Goal: Task Accomplishment & Management: Complete application form

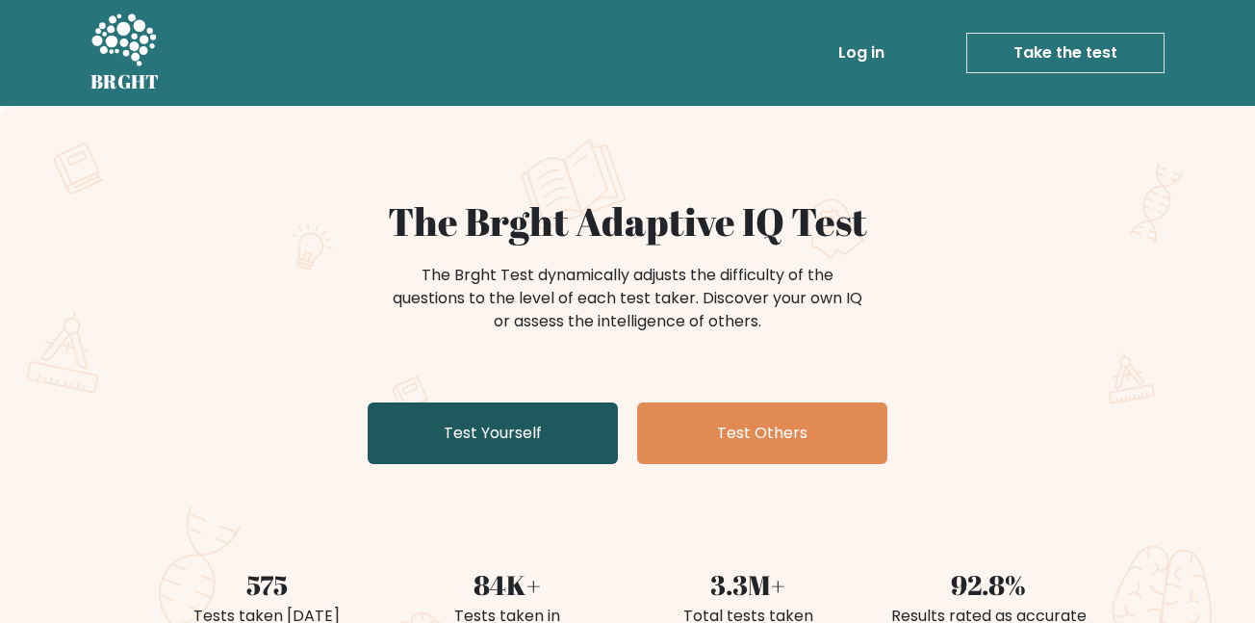
click at [465, 423] on link "Test Yourself" at bounding box center [493, 433] width 250 height 62
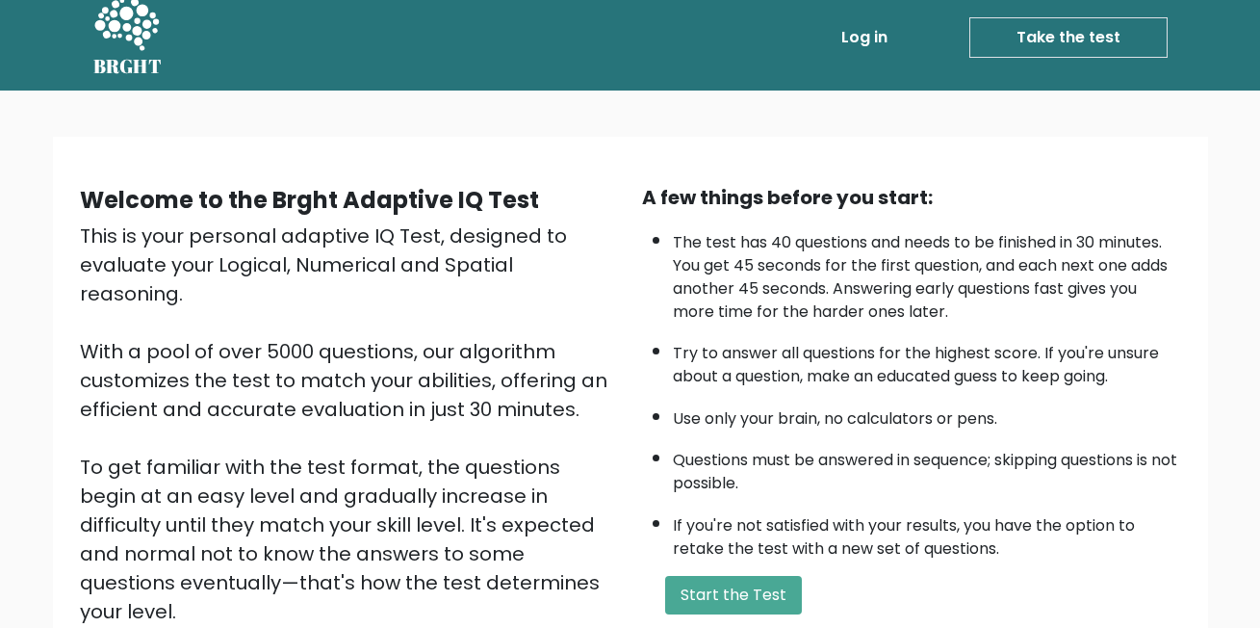
scroll to position [22, 0]
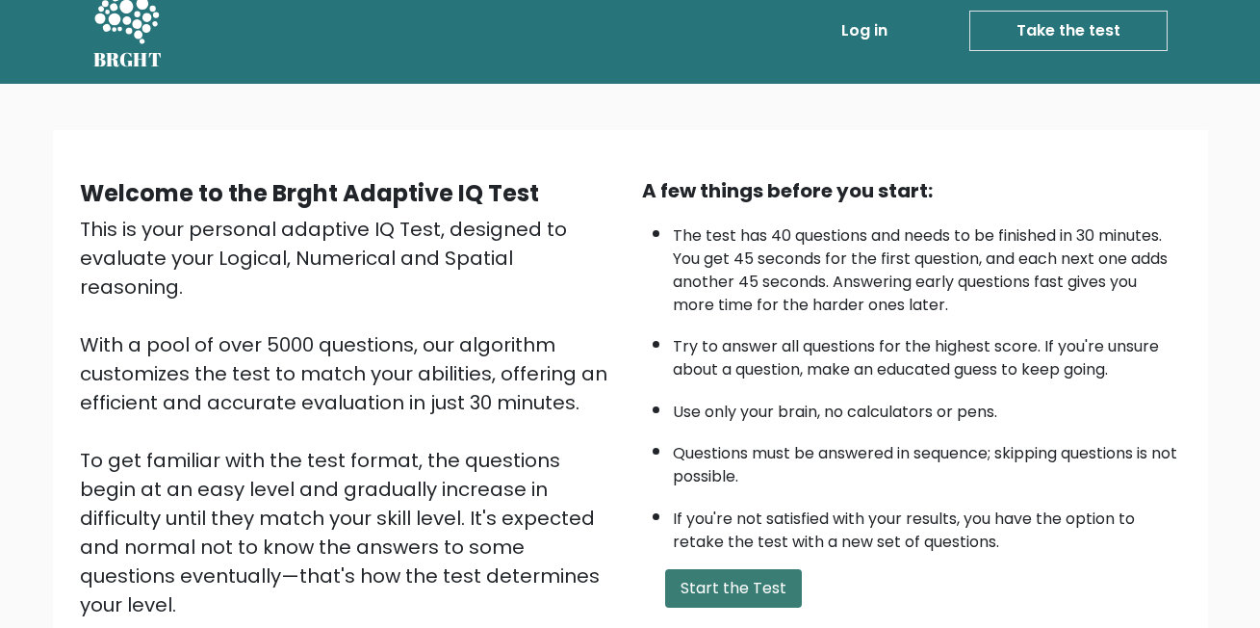
click at [719, 581] on button "Start the Test" at bounding box center [733, 588] width 137 height 39
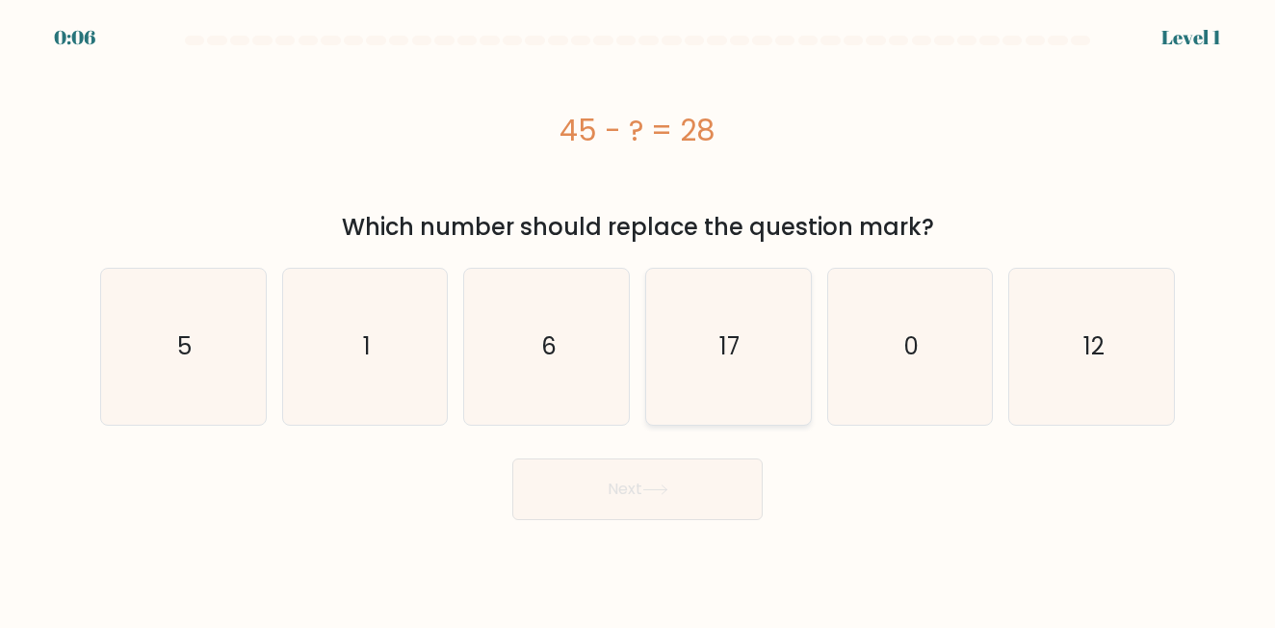
click at [687, 341] on icon "17" at bounding box center [728, 347] width 156 height 156
click at [638, 319] on input "d. 17" at bounding box center [637, 316] width 1 height 5
radio input "true"
click at [641, 501] on button "Next" at bounding box center [637, 489] width 250 height 62
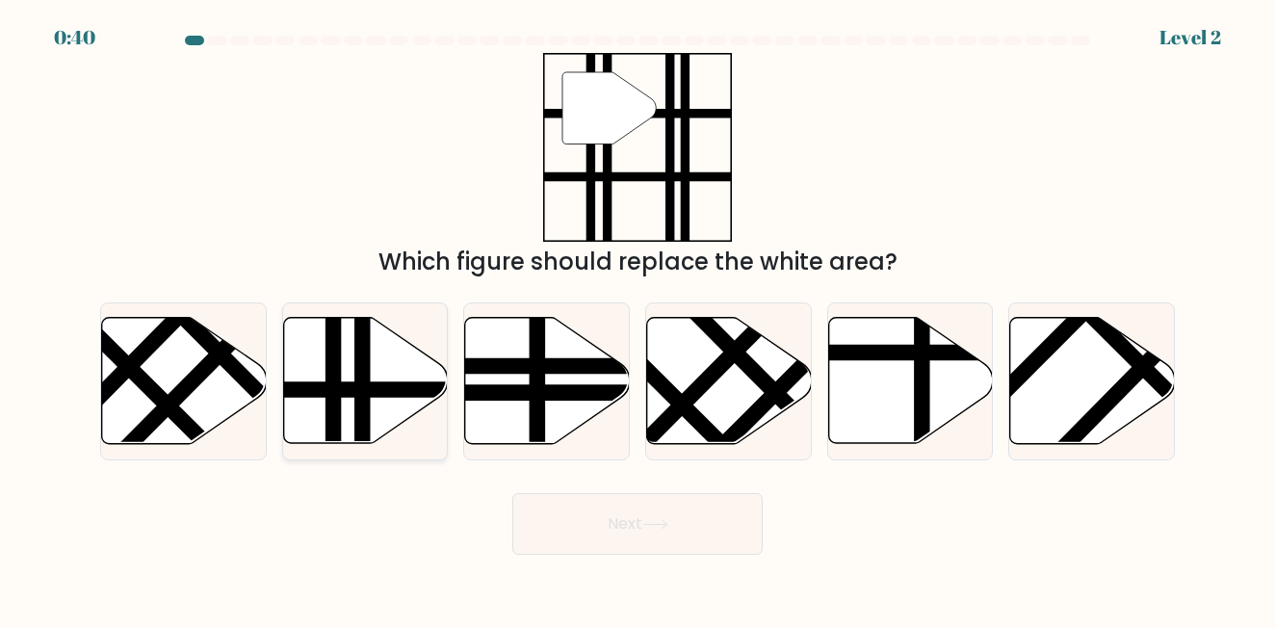
click at [408, 390] on line at bounding box center [414, 390] width 331 height 0
click at [637, 319] on input "b." at bounding box center [637, 316] width 1 height 5
radio input "true"
click at [562, 506] on button "Next" at bounding box center [637, 524] width 250 height 62
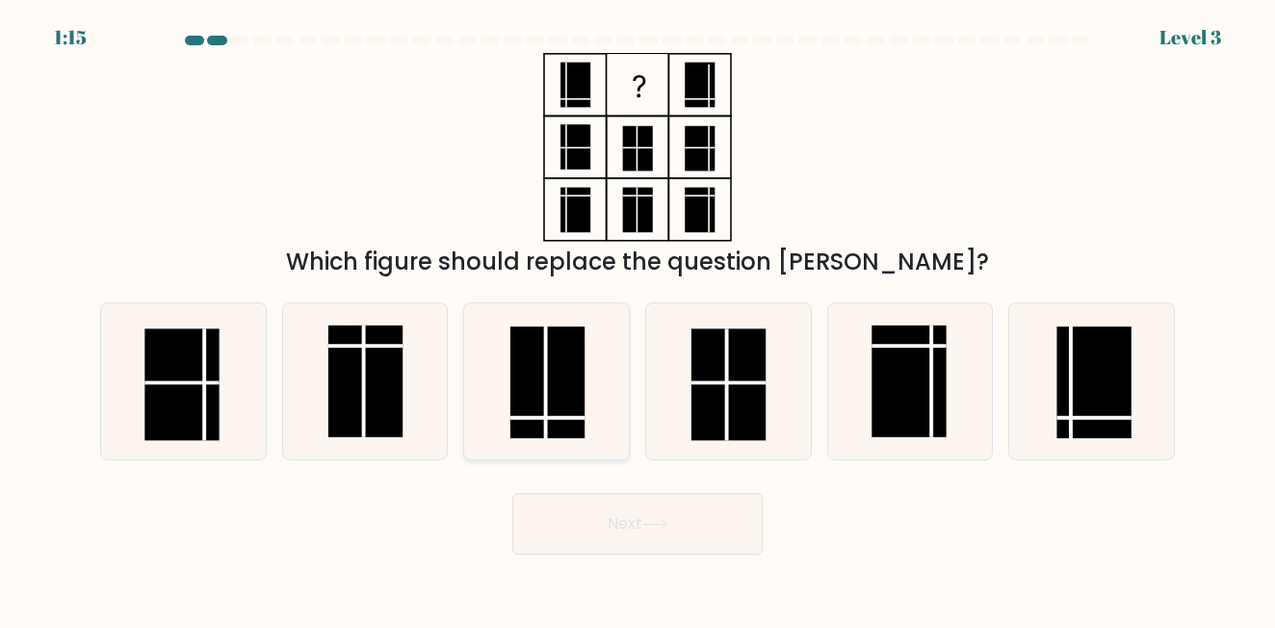
click at [545, 410] on line at bounding box center [545, 382] width 0 height 112
click at [637, 319] on input "c." at bounding box center [637, 316] width 1 height 5
radio input "true"
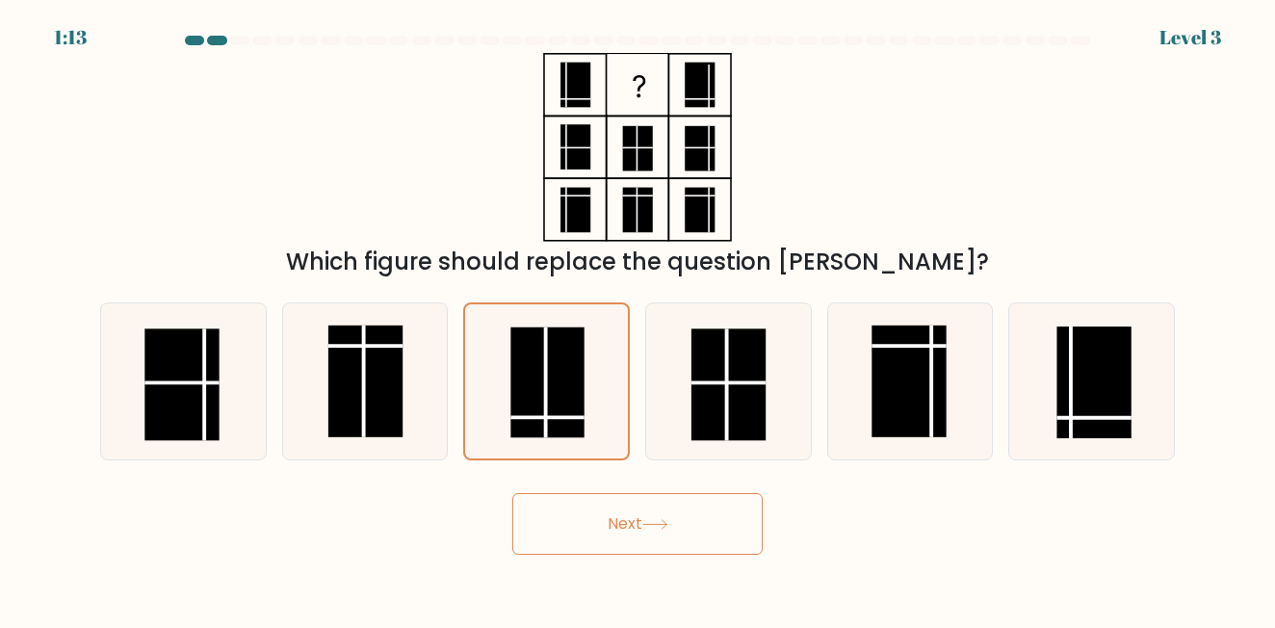
click at [618, 513] on button "Next" at bounding box center [637, 524] width 250 height 62
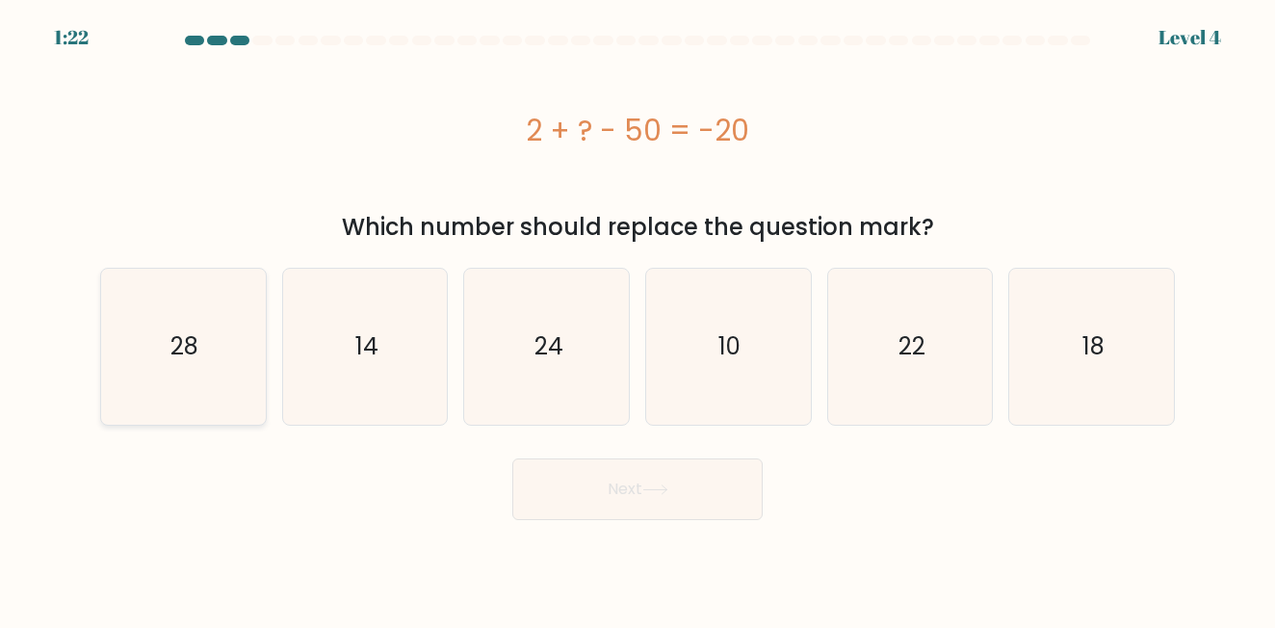
click at [202, 387] on icon "28" at bounding box center [183, 347] width 156 height 156
click at [637, 319] on input "a. 28" at bounding box center [637, 316] width 1 height 5
radio input "true"
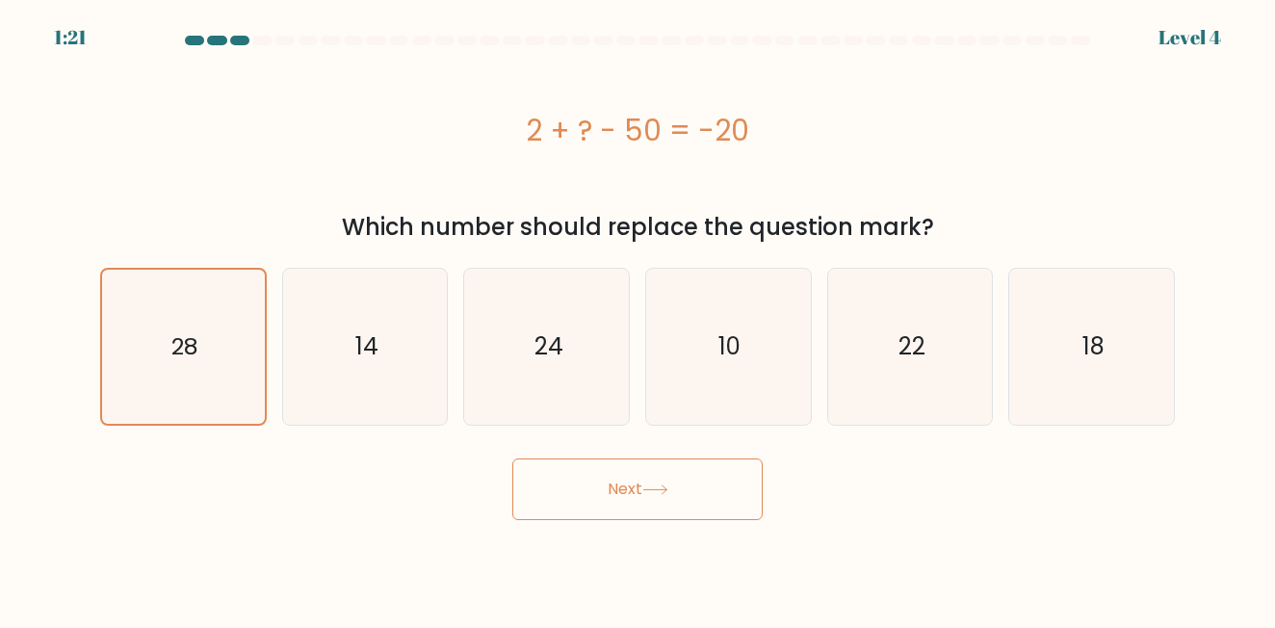
click at [604, 482] on button "Next" at bounding box center [637, 489] width 250 height 62
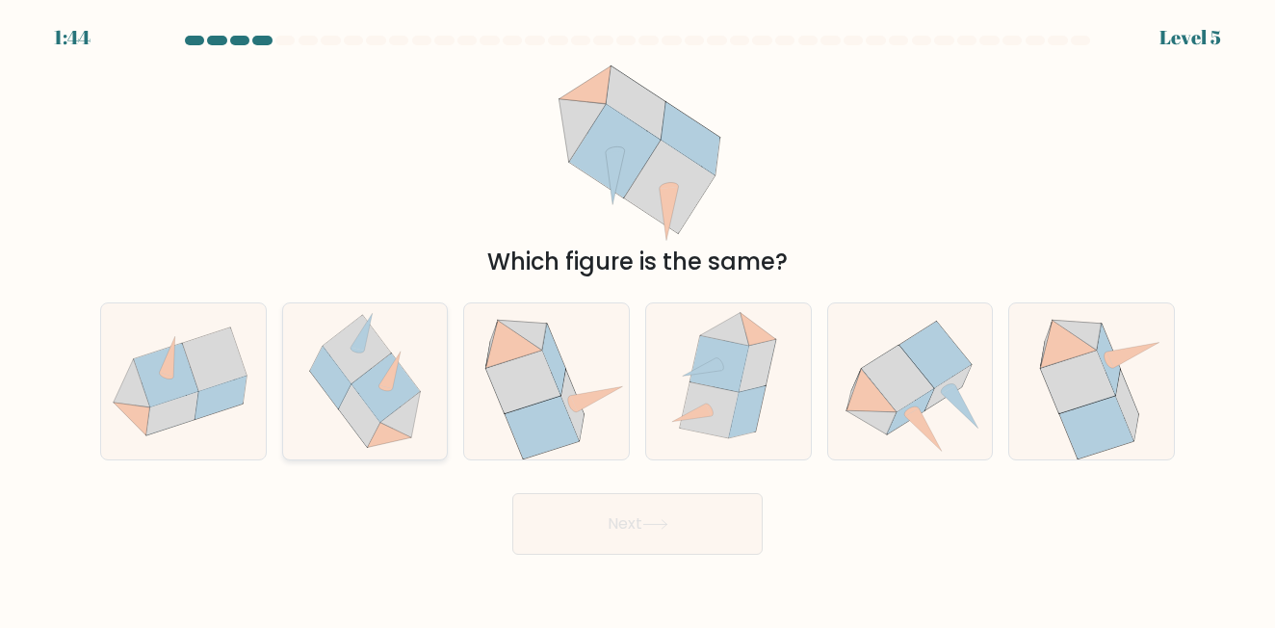
click at [369, 413] on icon at bounding box center [359, 415] width 41 height 63
click at [637, 319] on input "b." at bounding box center [637, 316] width 1 height 5
radio input "true"
click at [658, 514] on button "Next" at bounding box center [637, 524] width 250 height 62
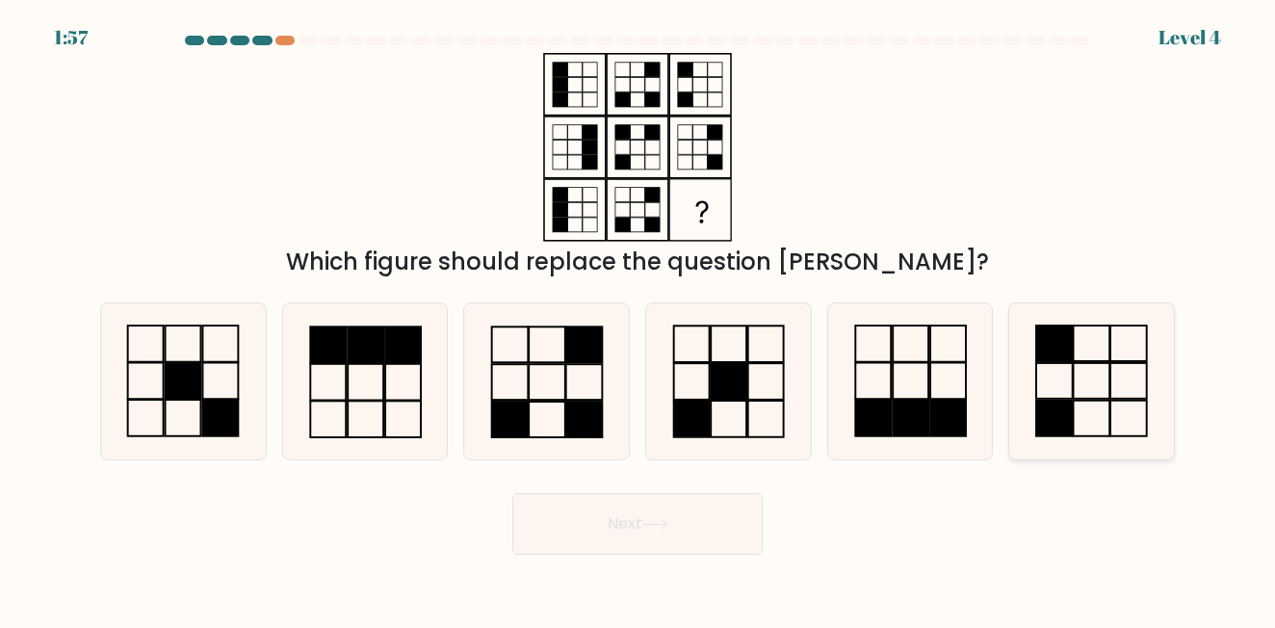
click at [1116, 412] on icon at bounding box center [1092, 381] width 156 height 156
click at [638, 319] on input "f." at bounding box center [637, 316] width 1 height 5
radio input "true"
click at [637, 510] on button "Next" at bounding box center [637, 524] width 250 height 62
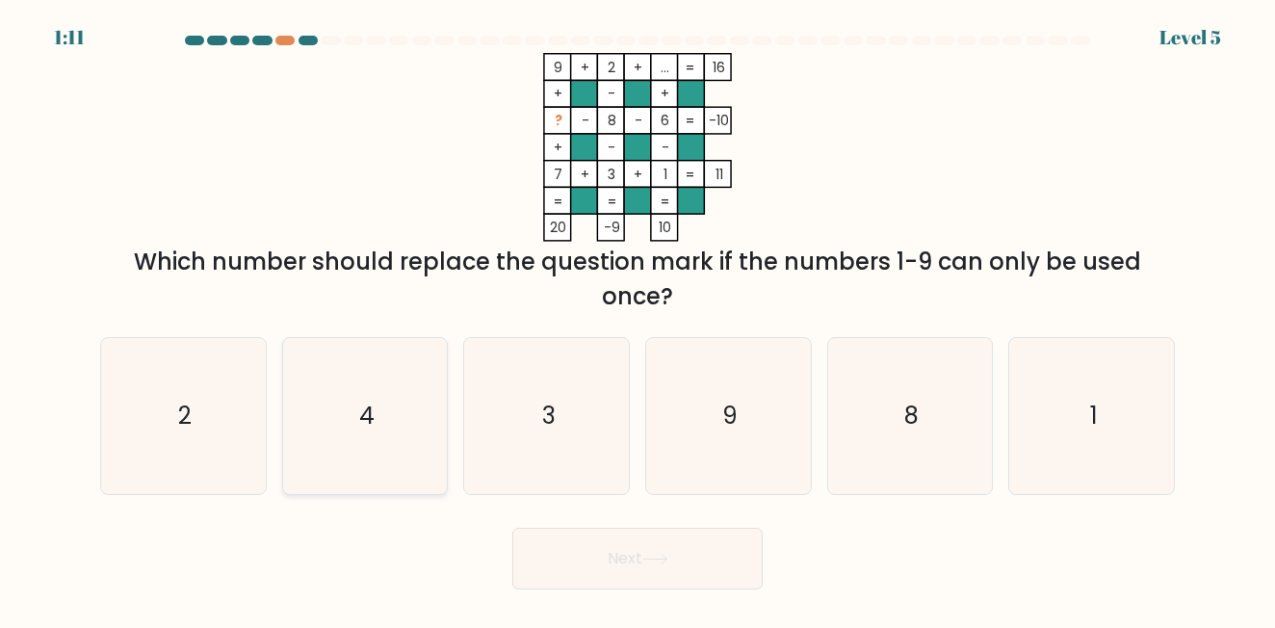
click at [357, 408] on icon "4" at bounding box center [365, 416] width 156 height 156
click at [637, 319] on input "b. 4" at bounding box center [637, 316] width 1 height 5
radio input "true"
click at [647, 571] on button "Next" at bounding box center [637, 559] width 250 height 62
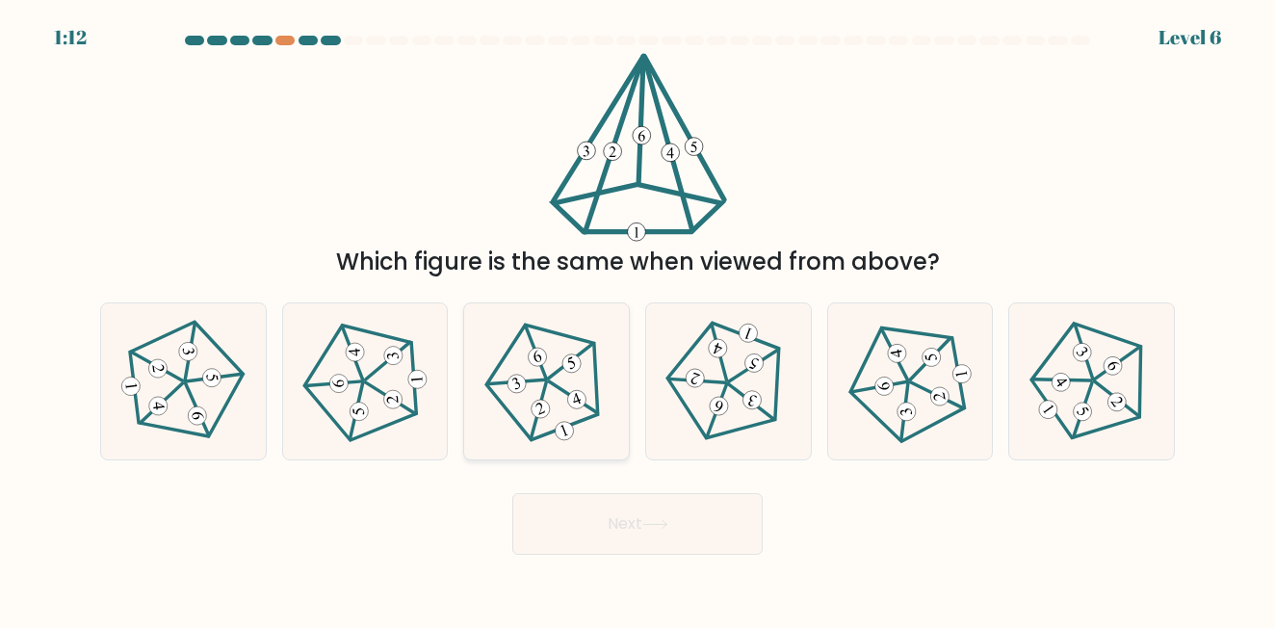
click at [528, 398] on icon at bounding box center [546, 381] width 125 height 125
click at [637, 319] on input "c." at bounding box center [637, 316] width 1 height 5
radio input "true"
click at [666, 527] on icon at bounding box center [655, 524] width 26 height 11
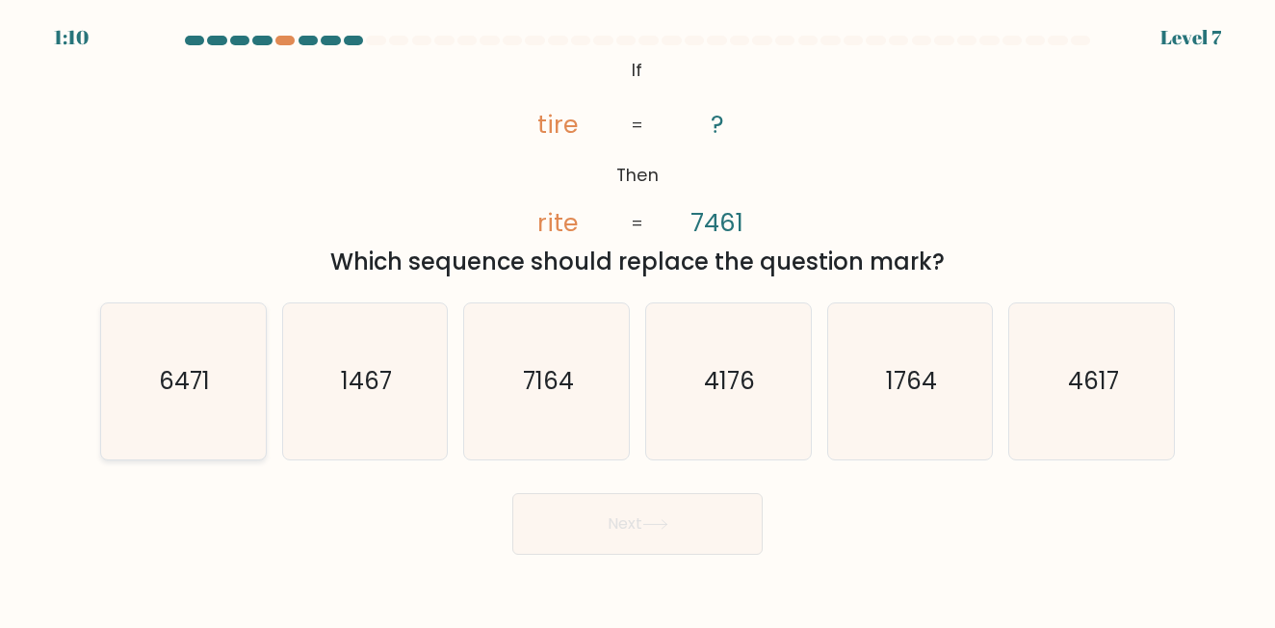
click at [168, 383] on text "6471" at bounding box center [184, 381] width 51 height 32
click at [637, 319] on input "a. 6471" at bounding box center [637, 316] width 1 height 5
radio input "true"
click at [690, 532] on button "Next" at bounding box center [637, 524] width 250 height 62
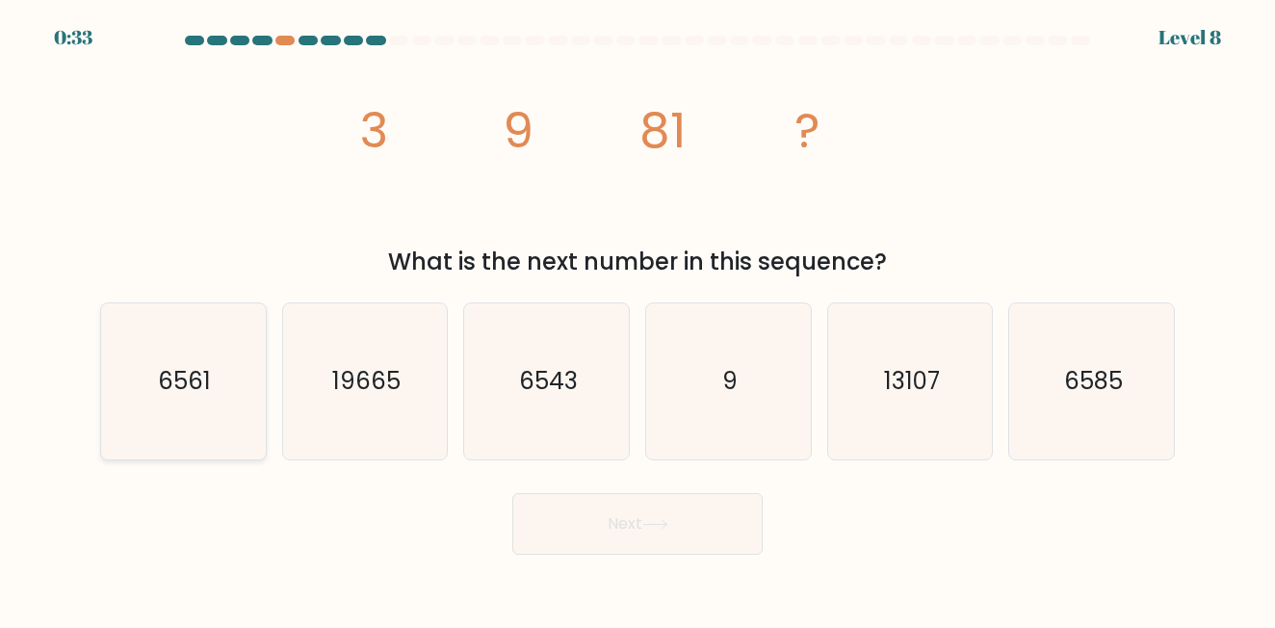
click at [181, 374] on text "6561" at bounding box center [184, 381] width 53 height 32
click at [637, 319] on input "a. 6561" at bounding box center [637, 316] width 1 height 5
radio input "true"
click at [677, 543] on button "Next" at bounding box center [637, 524] width 250 height 62
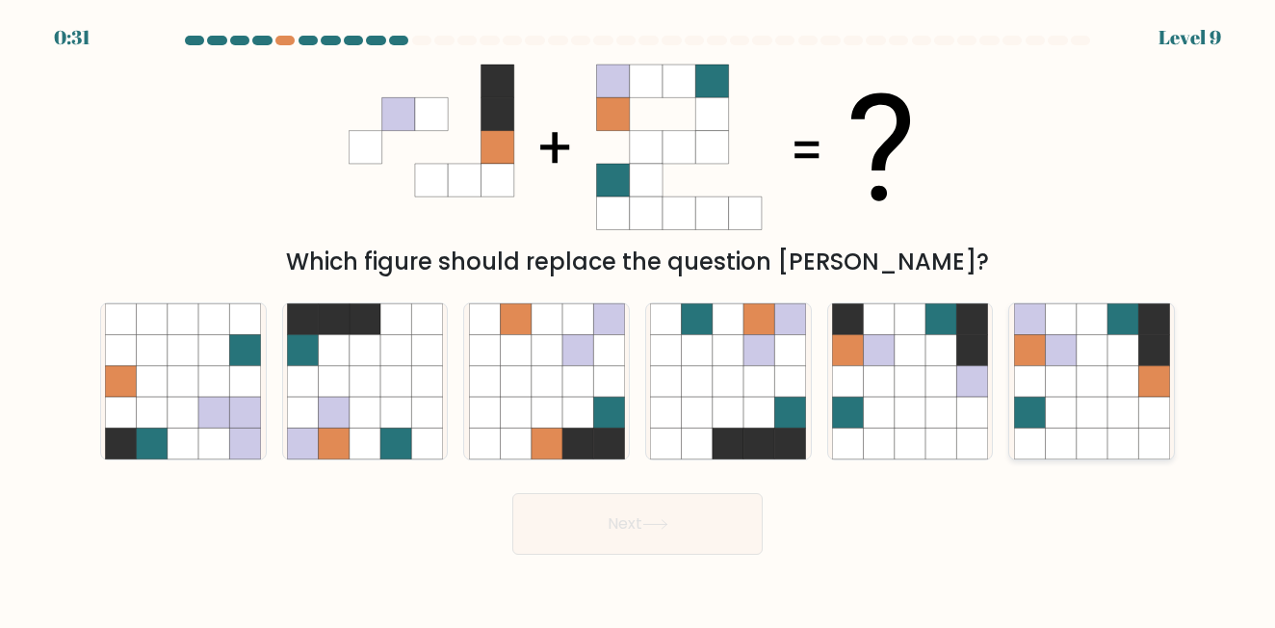
click at [1143, 393] on icon at bounding box center [1153, 381] width 31 height 31
click at [638, 319] on input "f." at bounding box center [637, 316] width 1 height 5
radio input "true"
click at [620, 514] on button "Next" at bounding box center [637, 524] width 250 height 62
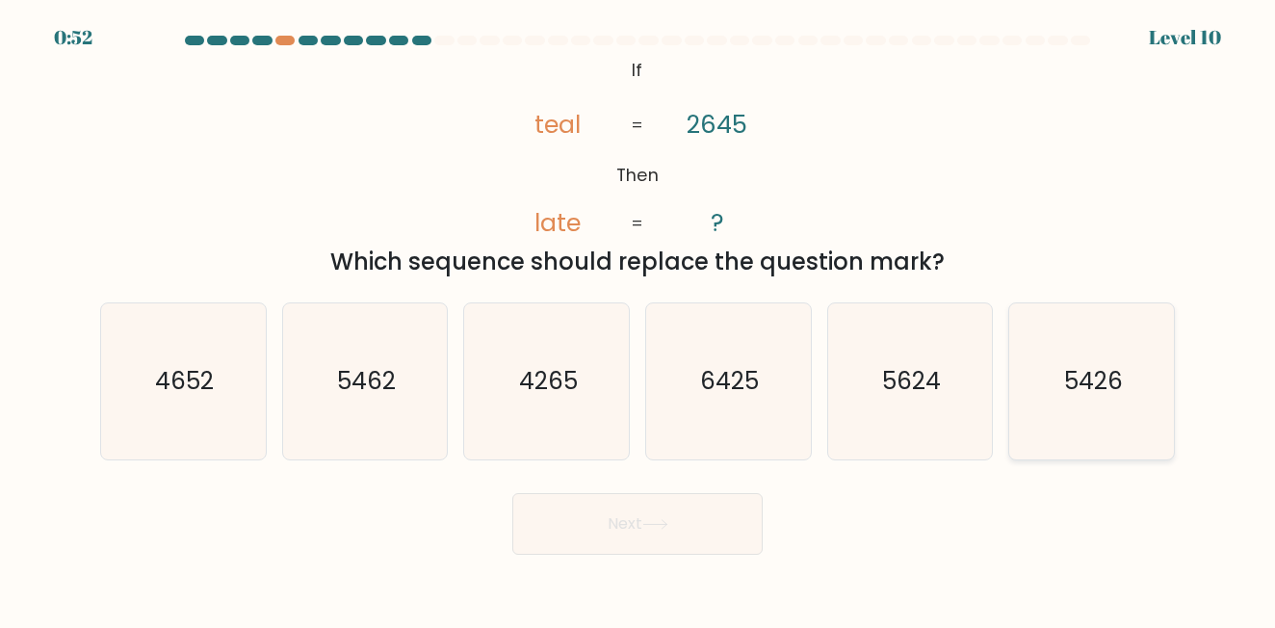
click at [1154, 356] on icon "5426" at bounding box center [1092, 381] width 156 height 156
click at [638, 319] on input "f. 5426" at bounding box center [637, 316] width 1 height 5
radio input "true"
click at [668, 547] on button "Next" at bounding box center [637, 524] width 250 height 62
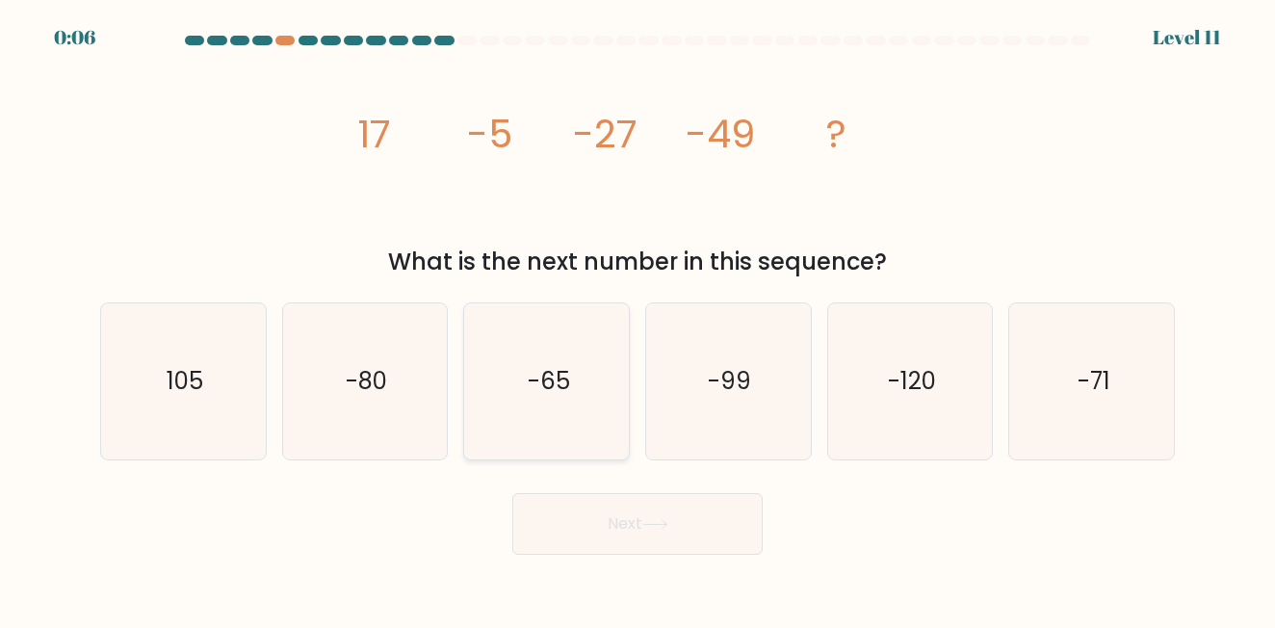
click at [530, 350] on icon "-65" at bounding box center [547, 381] width 156 height 156
click at [637, 319] on input "c. -65" at bounding box center [637, 316] width 1 height 5
radio input "true"
click at [636, 529] on button "Next" at bounding box center [637, 524] width 250 height 62
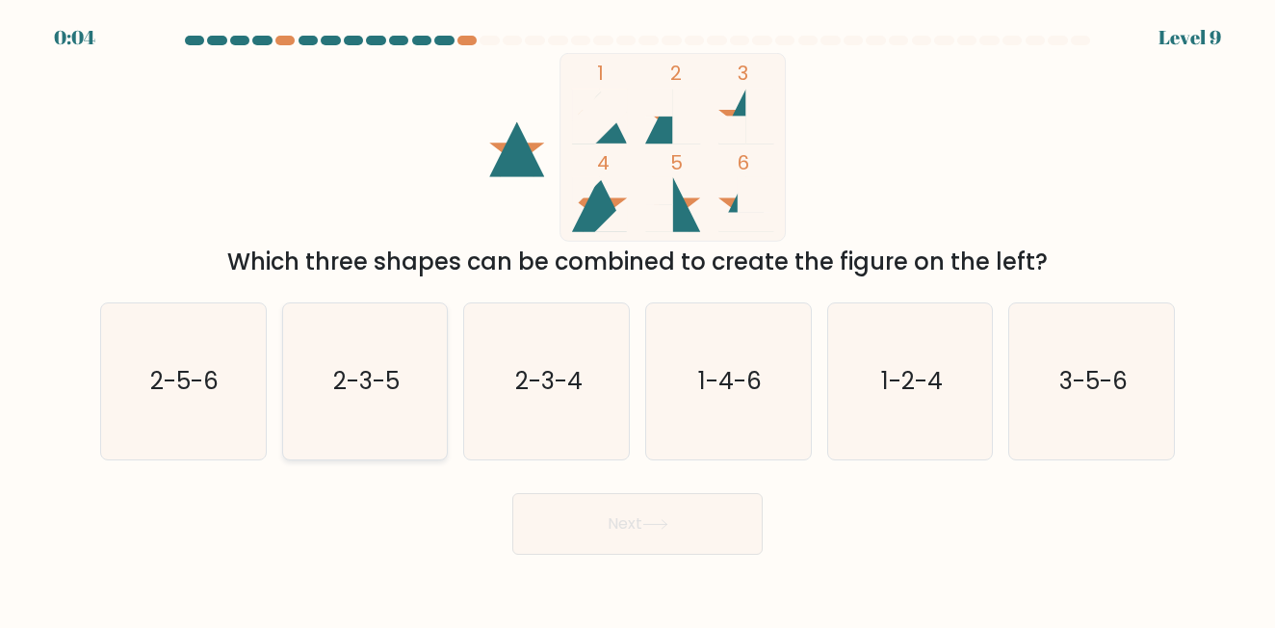
click at [392, 372] on text "2-3-5" at bounding box center [366, 381] width 66 height 32
click at [637, 319] on input "b. 2-3-5" at bounding box center [637, 316] width 1 height 5
radio input "true"
click at [612, 514] on button "Next" at bounding box center [637, 524] width 250 height 62
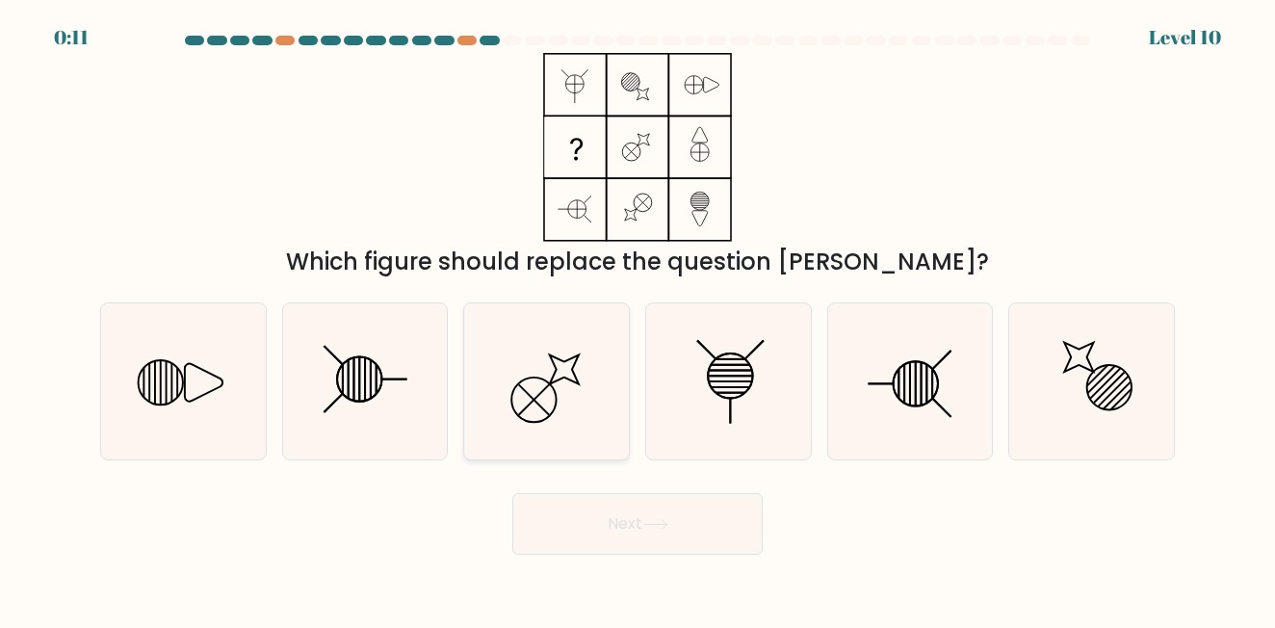
click at [531, 395] on icon at bounding box center [547, 381] width 156 height 156
click at [637, 319] on input "c." at bounding box center [637, 316] width 1 height 5
radio input "true"
click at [379, 427] on icon at bounding box center [365, 381] width 156 height 156
click at [637, 319] on input "b." at bounding box center [637, 316] width 1 height 5
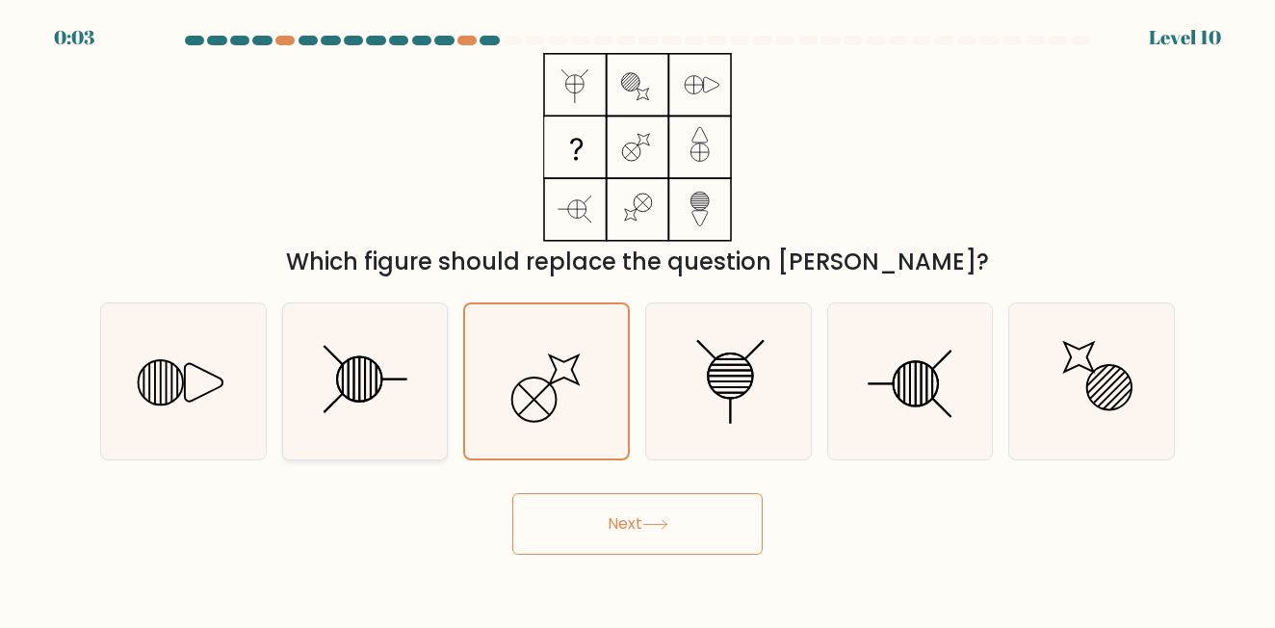
radio input "true"
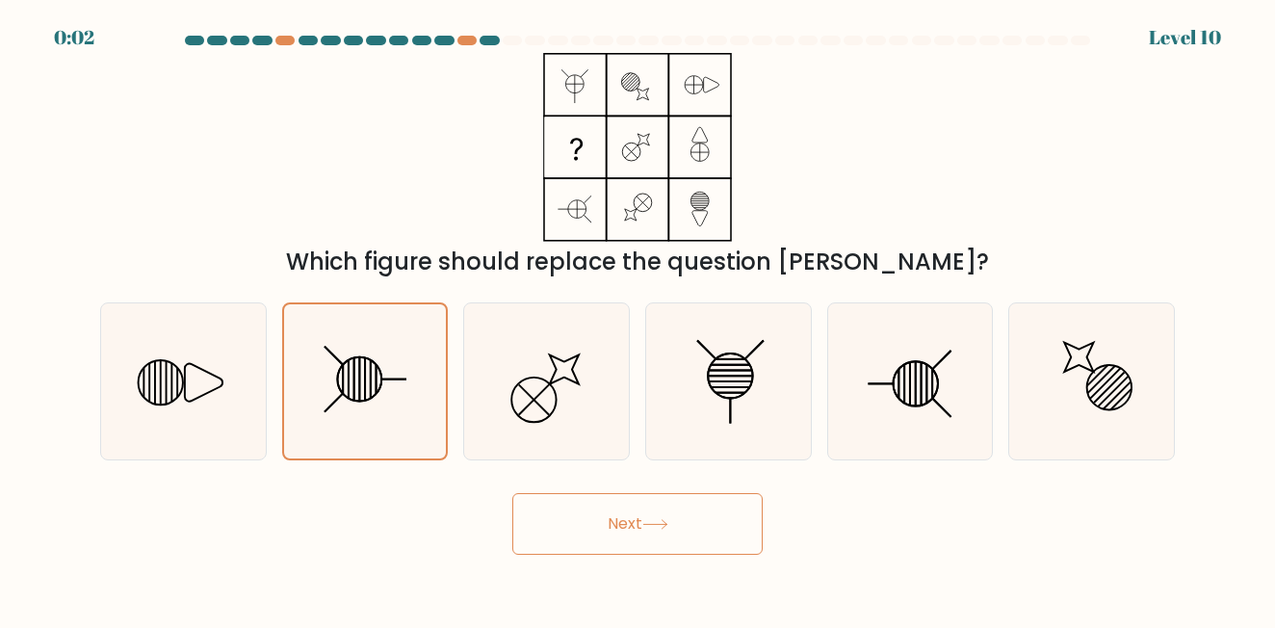
click at [630, 534] on button "Next" at bounding box center [637, 524] width 250 height 62
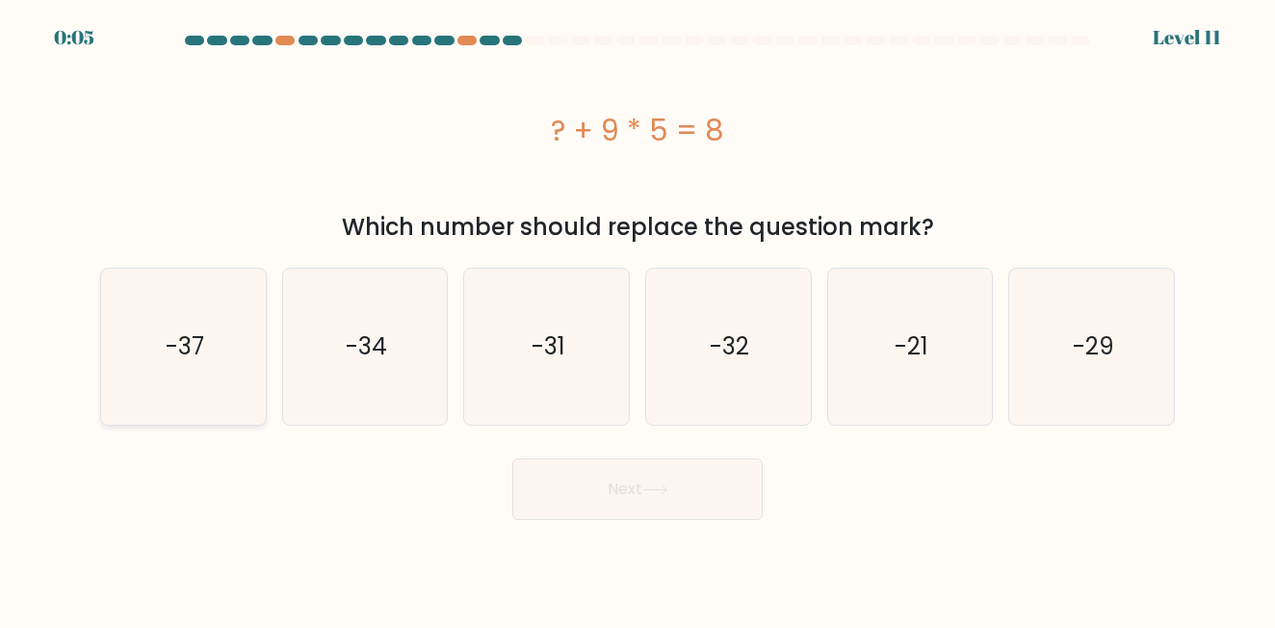
click at [239, 382] on icon "-37" at bounding box center [183, 347] width 156 height 156
click at [637, 319] on input "a. -37" at bounding box center [637, 316] width 1 height 5
radio input "true"
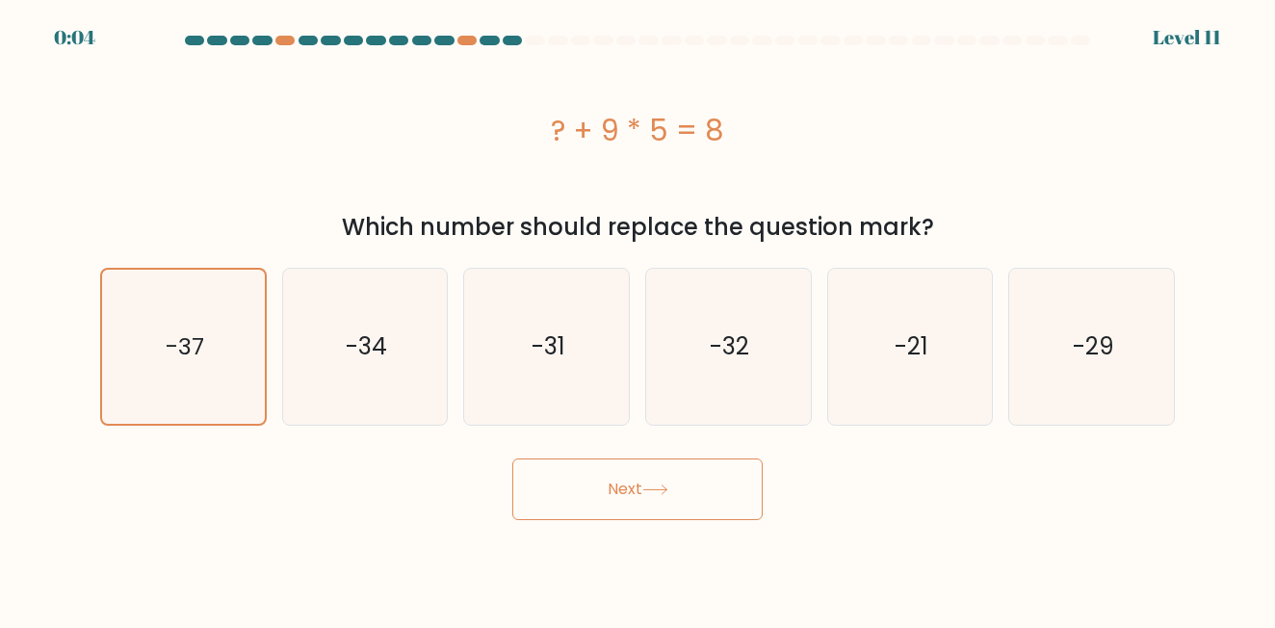
click at [666, 490] on icon at bounding box center [654, 489] width 23 height 9
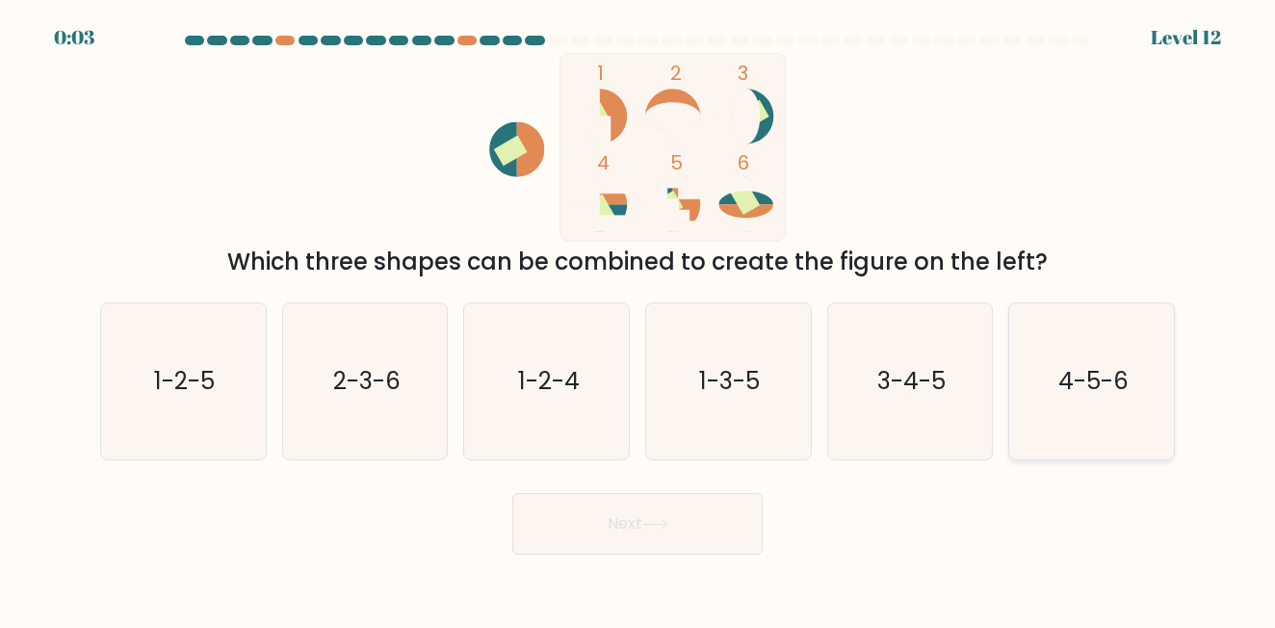
click at [1043, 415] on icon "4-5-6" at bounding box center [1092, 381] width 156 height 156
click at [638, 319] on input "f. 4-5-6" at bounding box center [637, 316] width 1 height 5
radio input "true"
click at [714, 543] on button "Next" at bounding box center [637, 524] width 250 height 62
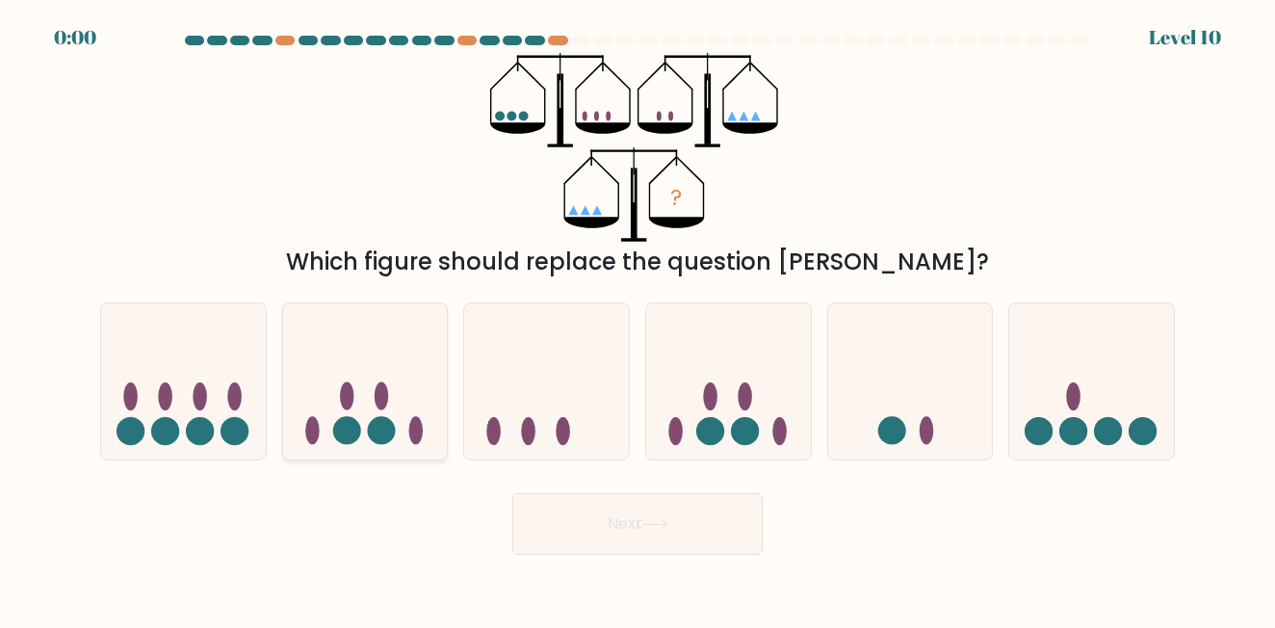
click at [373, 426] on circle at bounding box center [381, 431] width 28 height 28
click at [637, 319] on input "b." at bounding box center [637, 316] width 1 height 5
radio input "true"
click at [546, 499] on button "Next" at bounding box center [637, 524] width 250 height 62
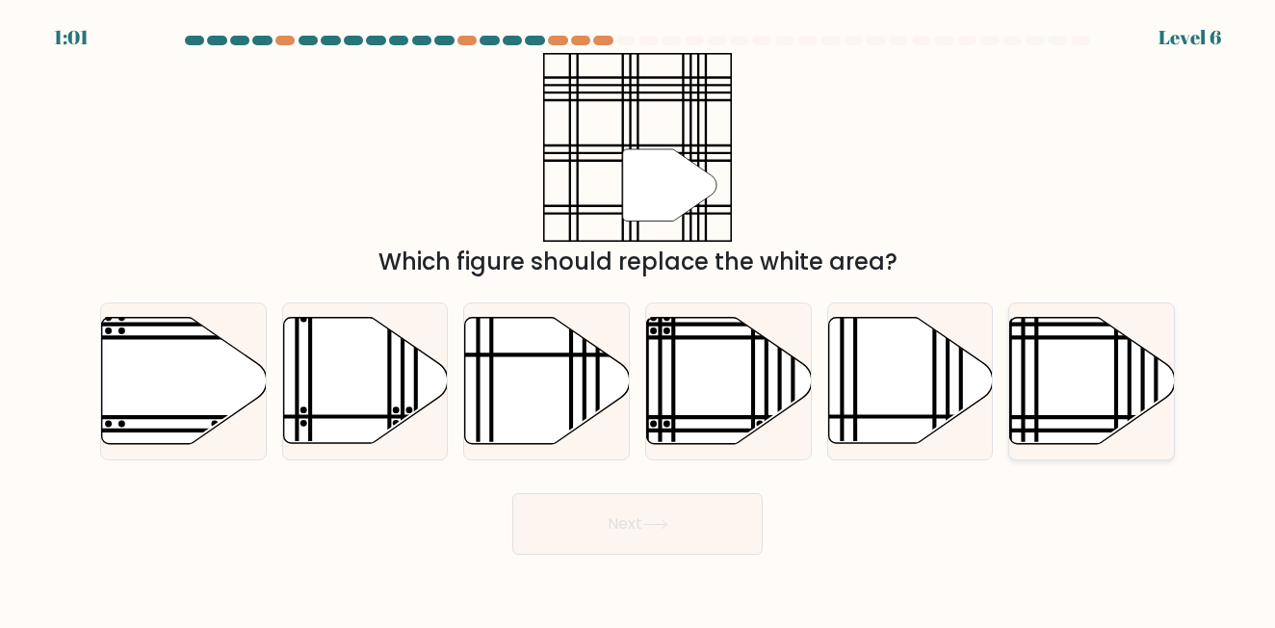
click at [1125, 364] on icon at bounding box center [1092, 381] width 165 height 126
click at [638, 319] on input "f." at bounding box center [637, 316] width 1 height 5
radio input "true"
click at [612, 527] on button "Next" at bounding box center [637, 524] width 250 height 62
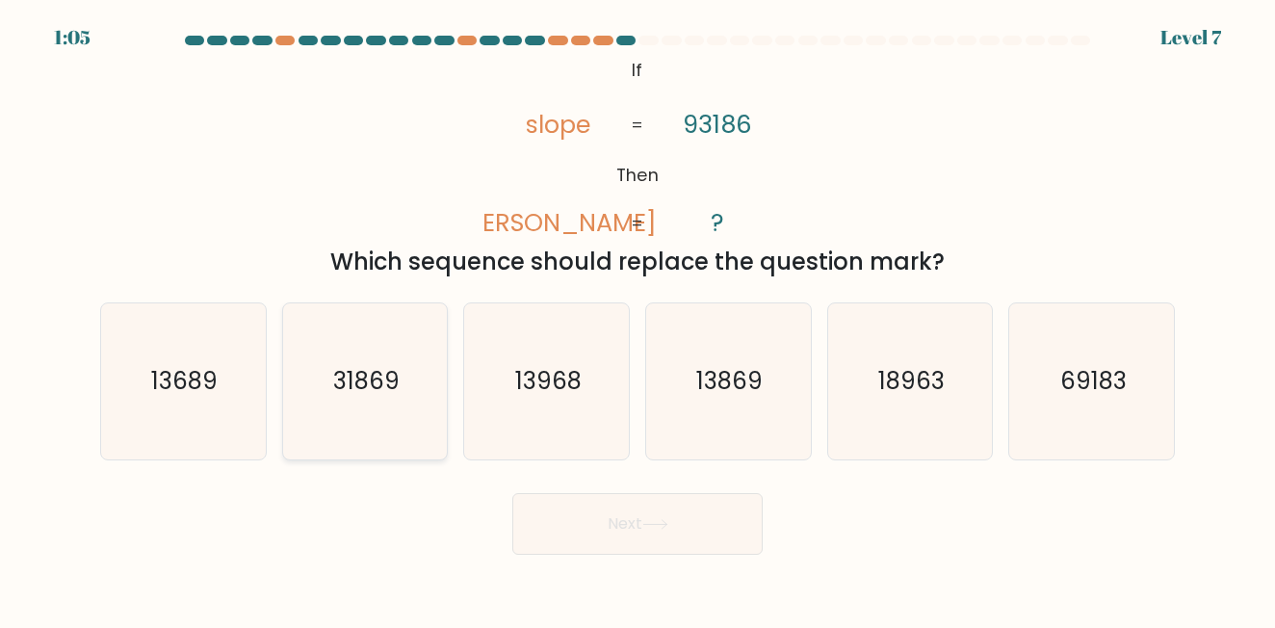
click at [373, 385] on text "31869" at bounding box center [366, 381] width 66 height 32
click at [637, 319] on input "b. 31869" at bounding box center [637, 316] width 1 height 5
radio input "true"
click at [577, 518] on button "Next" at bounding box center [637, 524] width 250 height 62
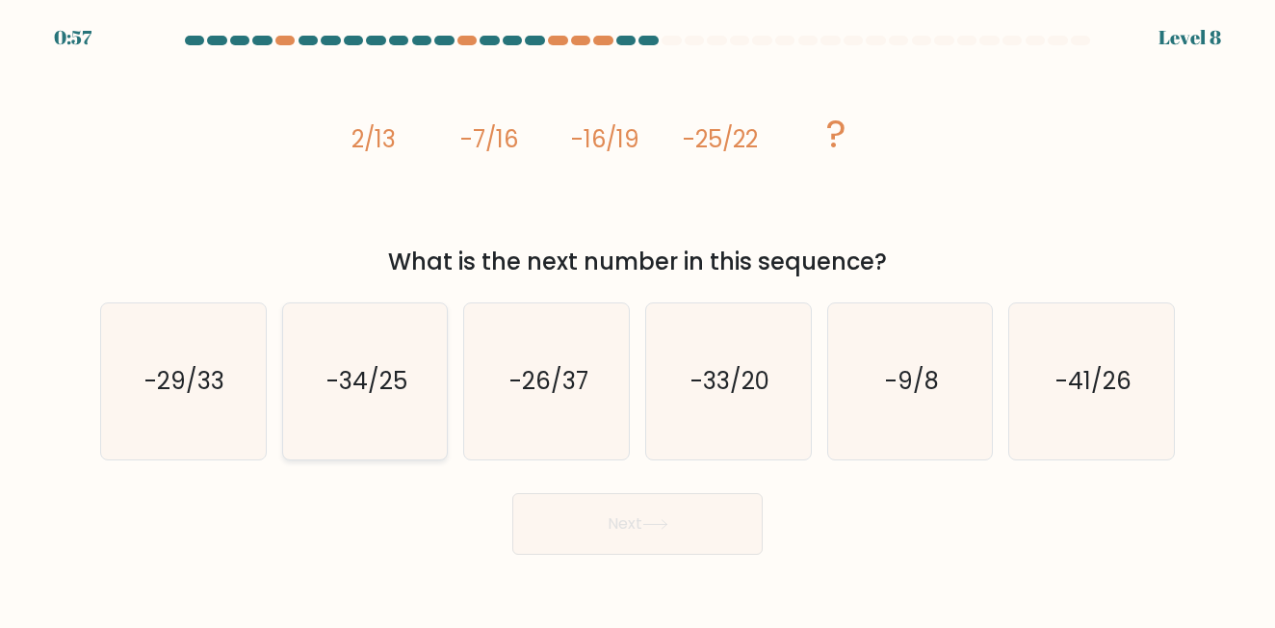
click at [365, 400] on icon "-34/25" at bounding box center [365, 381] width 156 height 156
click at [637, 319] on input "b. -34/25" at bounding box center [637, 316] width 1 height 5
radio input "true"
click at [623, 514] on button "Next" at bounding box center [637, 524] width 250 height 62
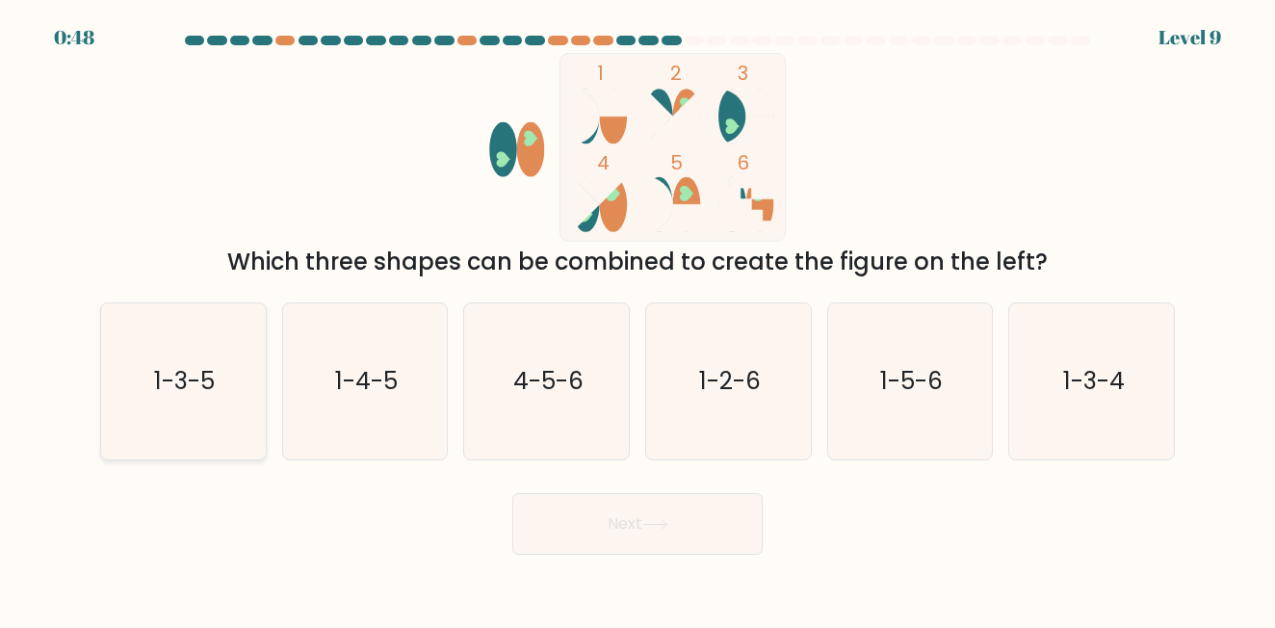
click at [172, 390] on text "1-3-5" at bounding box center [184, 381] width 61 height 32
click at [637, 319] on input "a. 1-3-5" at bounding box center [637, 316] width 1 height 5
radio input "true"
click at [635, 530] on button "Next" at bounding box center [637, 524] width 250 height 62
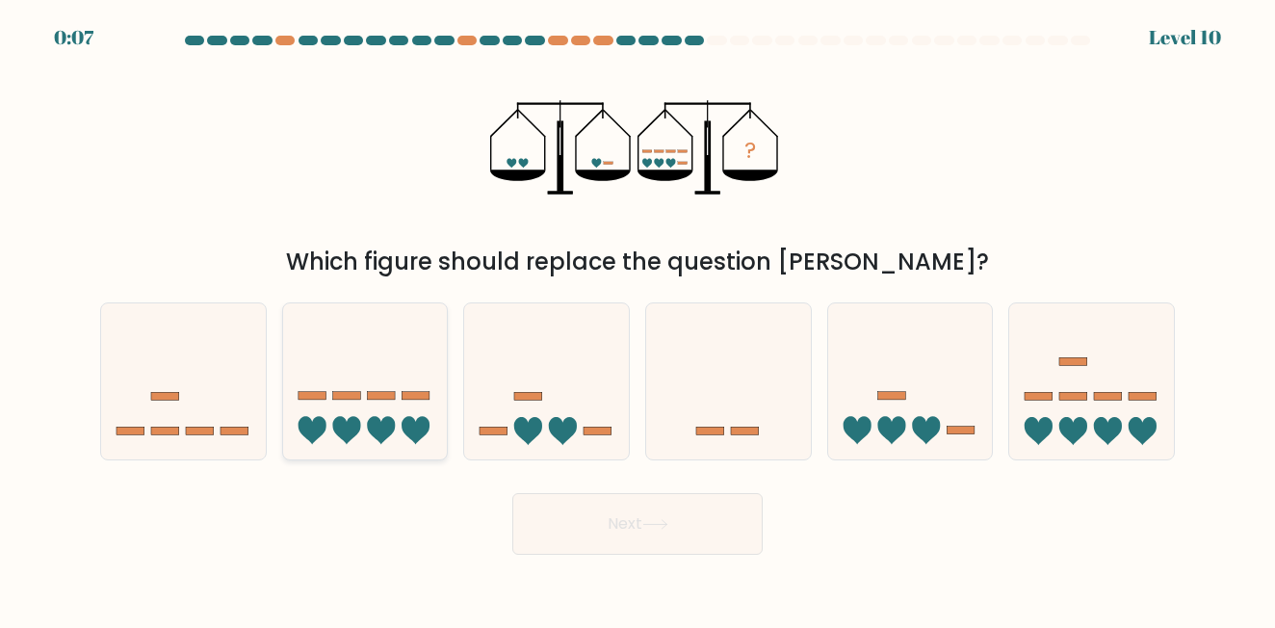
click at [358, 357] on icon at bounding box center [365, 381] width 165 height 136
click at [637, 319] on input "b." at bounding box center [637, 316] width 1 height 5
radio input "true"
click at [567, 527] on button "Next" at bounding box center [637, 524] width 250 height 62
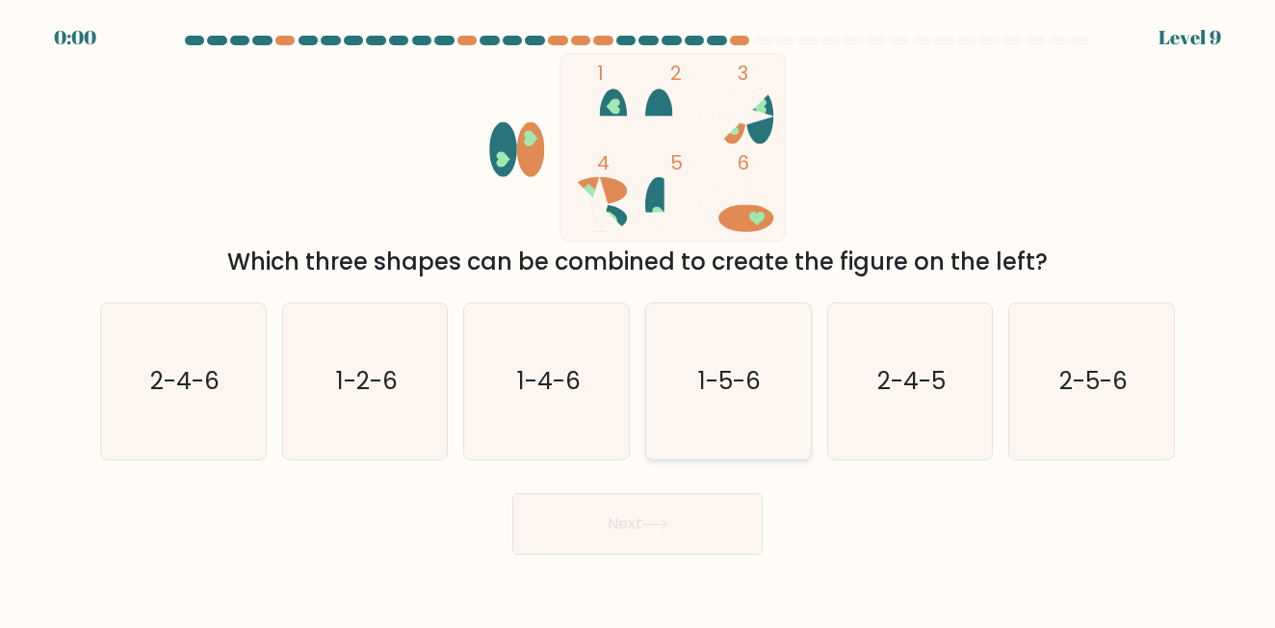
click at [746, 394] on text "1-5-6" at bounding box center [729, 381] width 63 height 32
click at [638, 319] on input "d. 1-5-6" at bounding box center [637, 316] width 1 height 5
radio input "true"
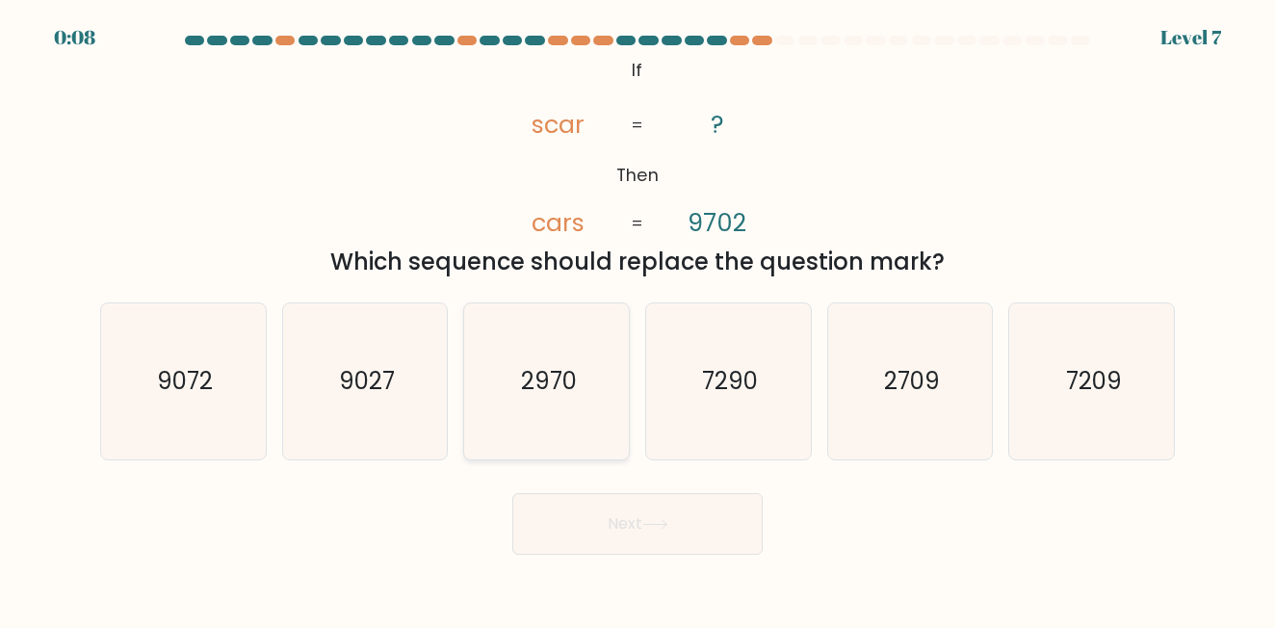
click at [539, 397] on text "2970" at bounding box center [548, 381] width 56 height 32
click at [637, 319] on input "c. 2970" at bounding box center [637, 316] width 1 height 5
radio input "true"
click at [622, 519] on button "Next" at bounding box center [637, 524] width 250 height 62
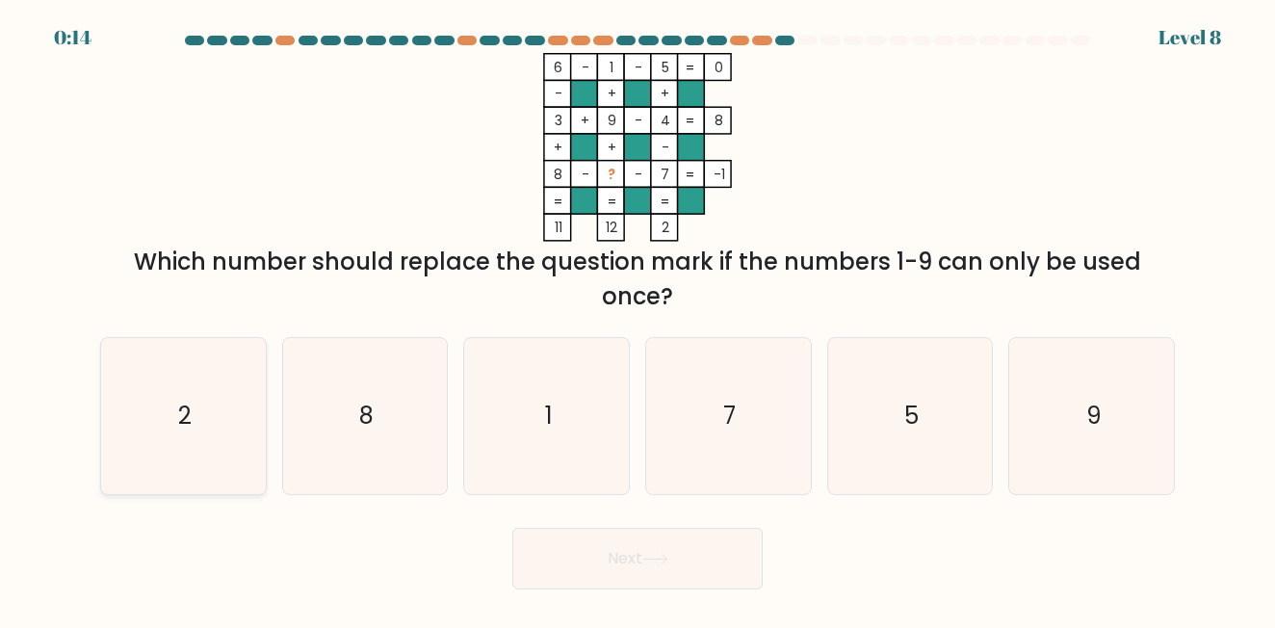
click at [209, 444] on icon "2" at bounding box center [183, 416] width 156 height 156
click at [637, 319] on input "a. 2" at bounding box center [637, 316] width 1 height 5
radio input "true"
click at [673, 565] on button "Next" at bounding box center [637, 559] width 250 height 62
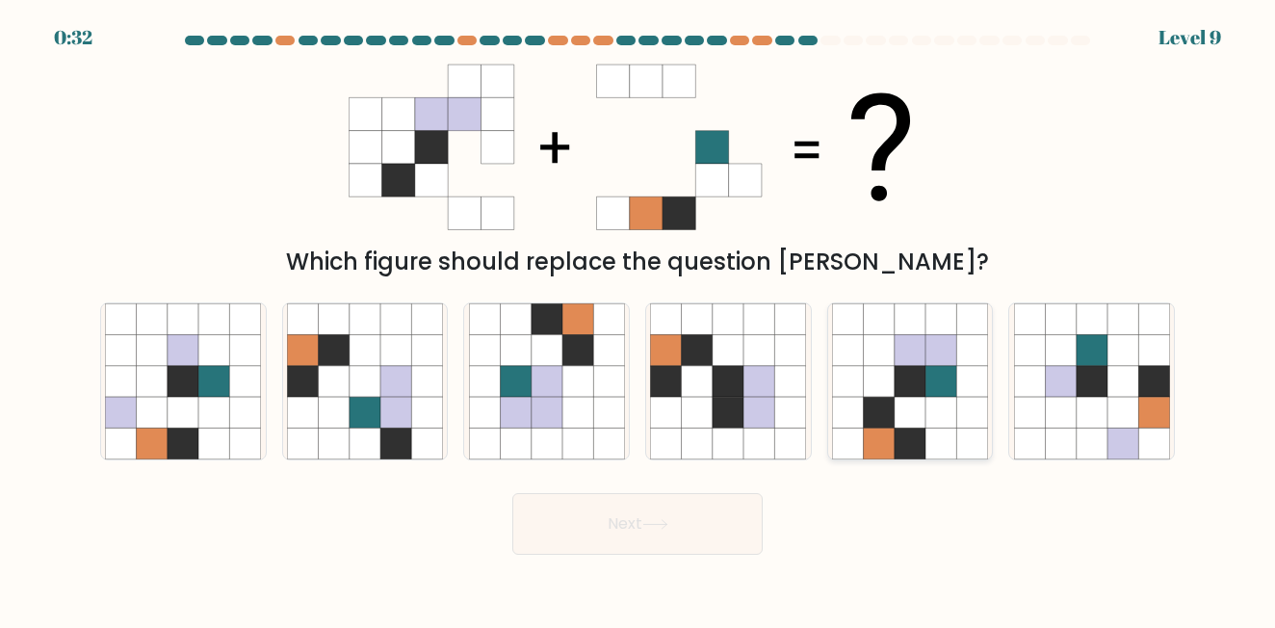
click at [914, 443] on icon at bounding box center [909, 442] width 31 height 31
click at [638, 319] on input "e." at bounding box center [637, 316] width 1 height 5
radio input "true"
click at [602, 550] on button "Next" at bounding box center [637, 524] width 250 height 62
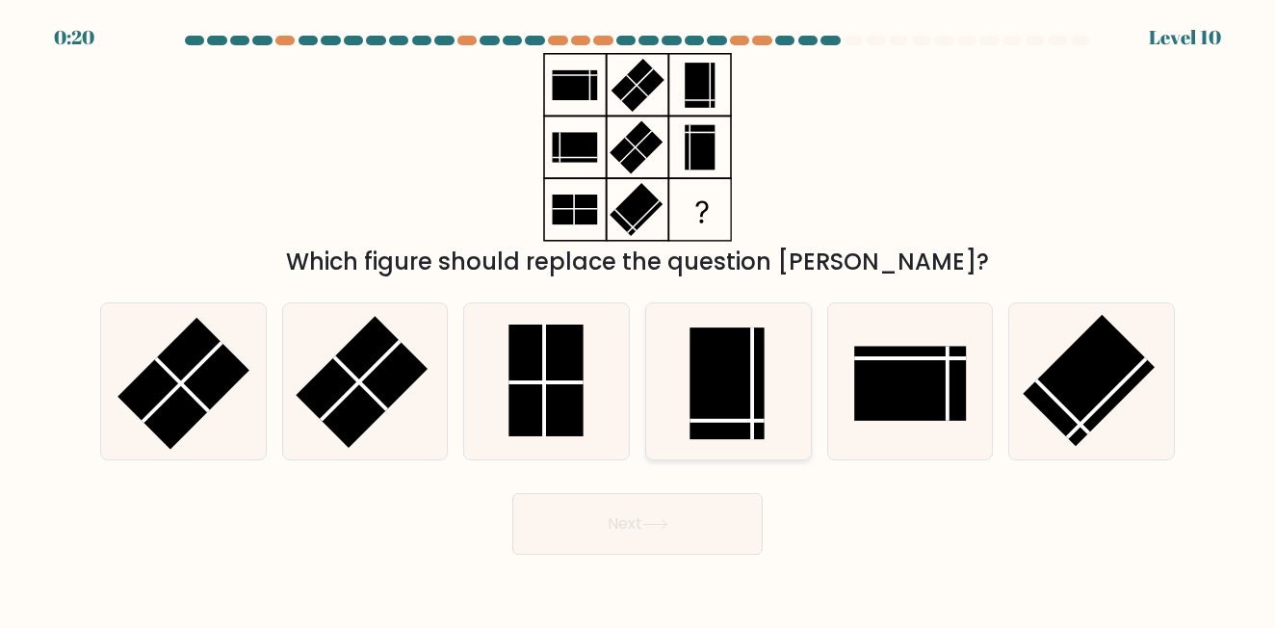
click at [744, 402] on rect at bounding box center [727, 383] width 74 height 112
click at [638, 319] on input "d." at bounding box center [637, 316] width 1 height 5
radio input "true"
click at [653, 553] on button "Next" at bounding box center [637, 524] width 250 height 62
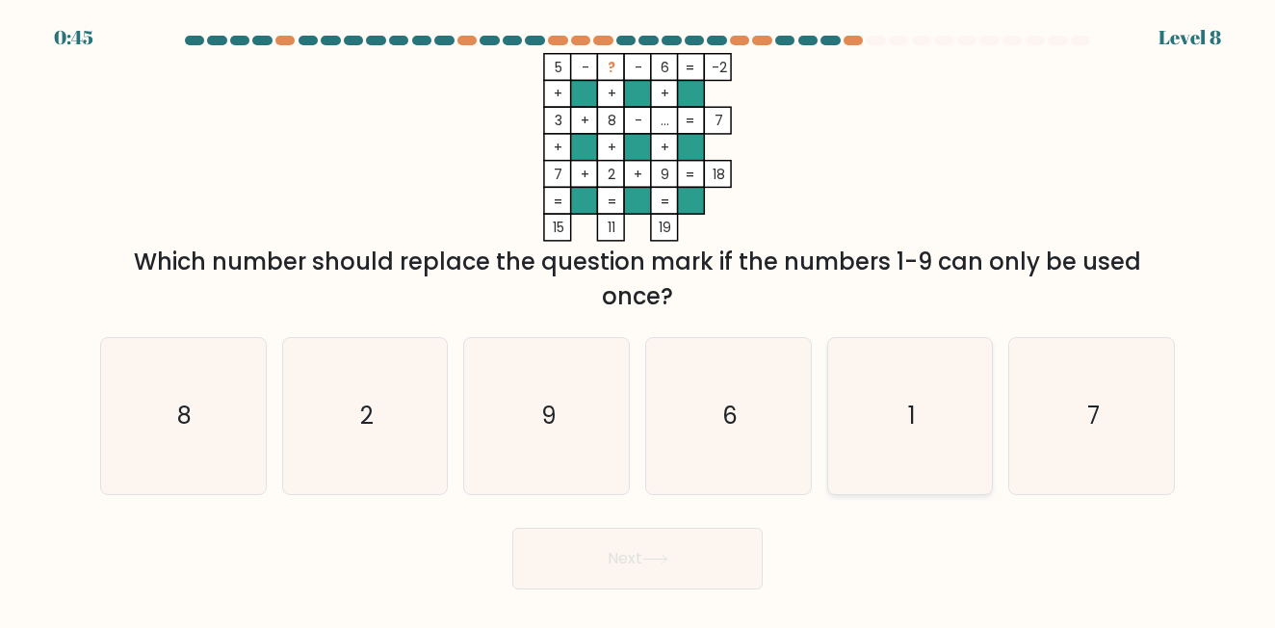
click at [905, 409] on icon "1" at bounding box center [910, 416] width 156 height 156
click at [638, 319] on input "e. 1" at bounding box center [637, 316] width 1 height 5
radio input "true"
click at [666, 552] on button "Next" at bounding box center [637, 559] width 250 height 62
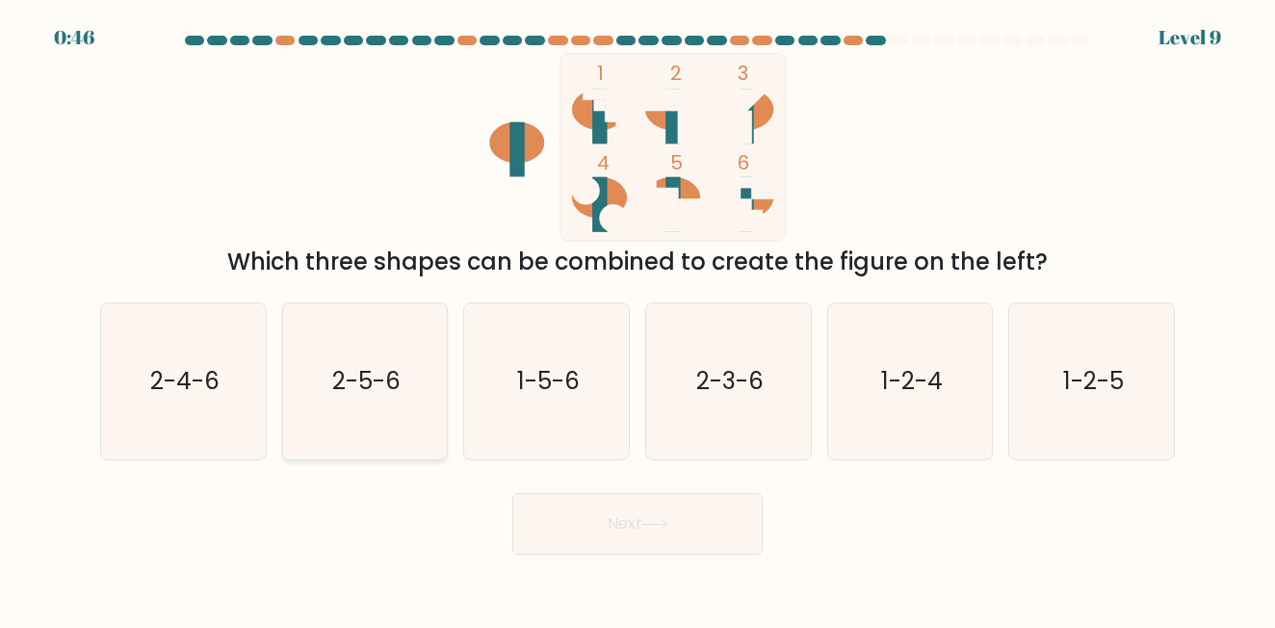
click at [402, 371] on icon "2-5-6" at bounding box center [365, 381] width 156 height 156
click at [637, 319] on input "b. 2-5-6" at bounding box center [637, 316] width 1 height 5
radio input "true"
click at [890, 401] on icon "1-2-4" at bounding box center [910, 381] width 156 height 156
click at [638, 319] on input "e. 1-2-4" at bounding box center [637, 316] width 1 height 5
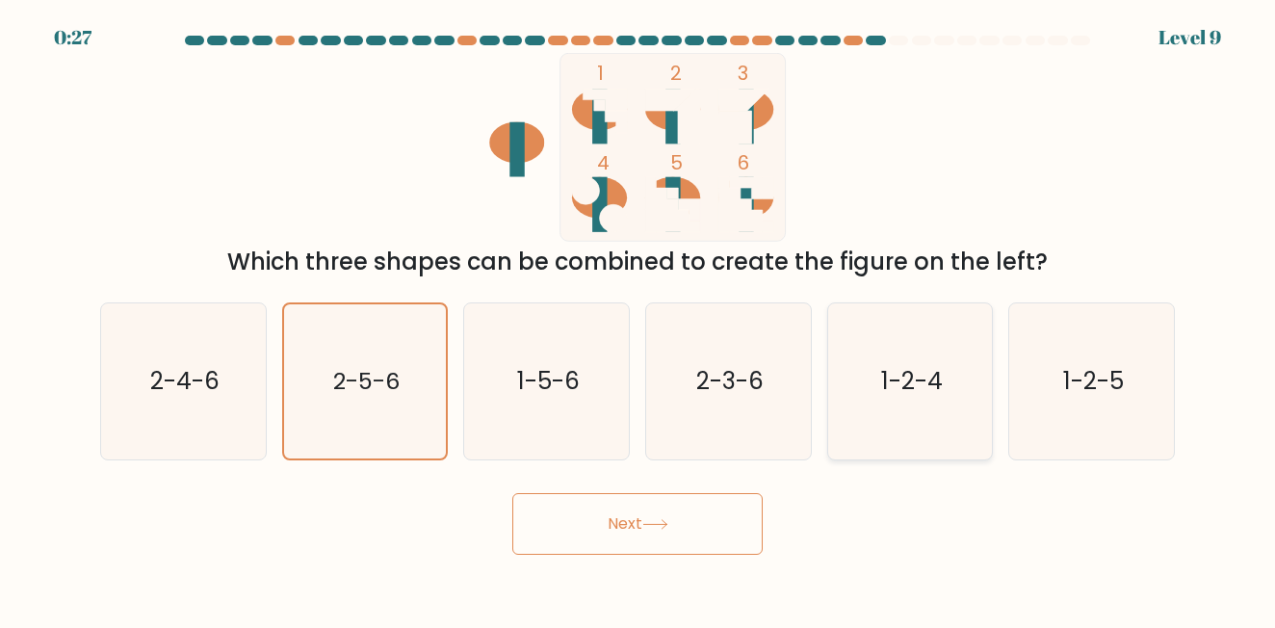
radio input "true"
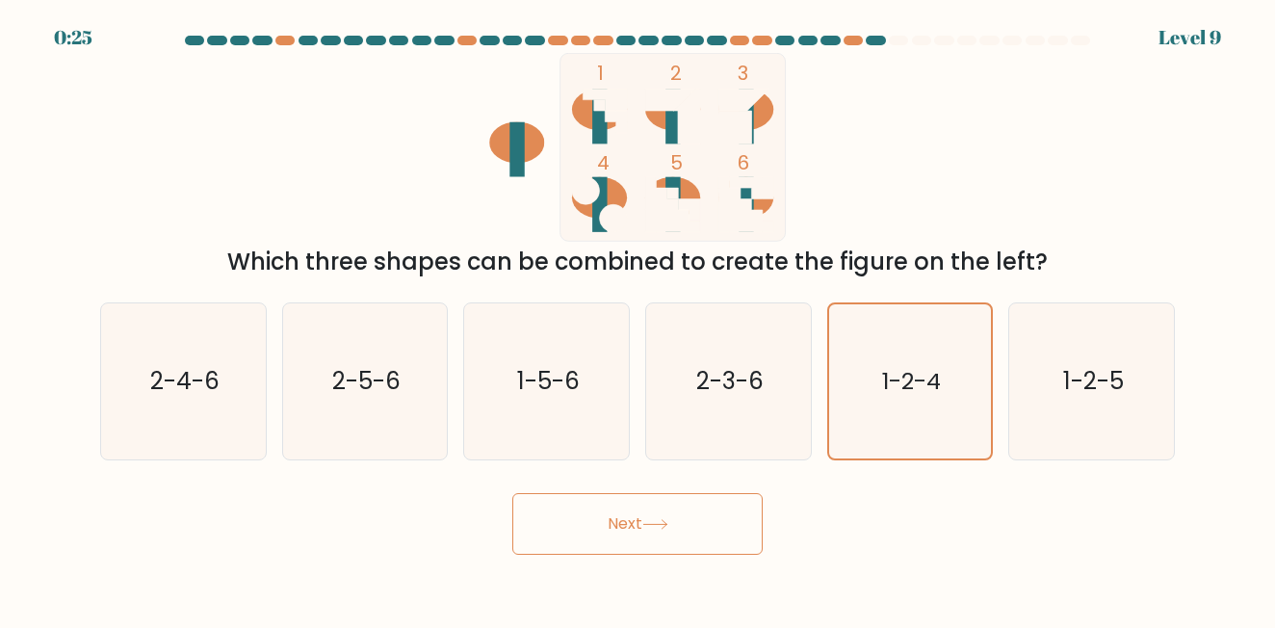
click at [702, 526] on button "Next" at bounding box center [637, 524] width 250 height 62
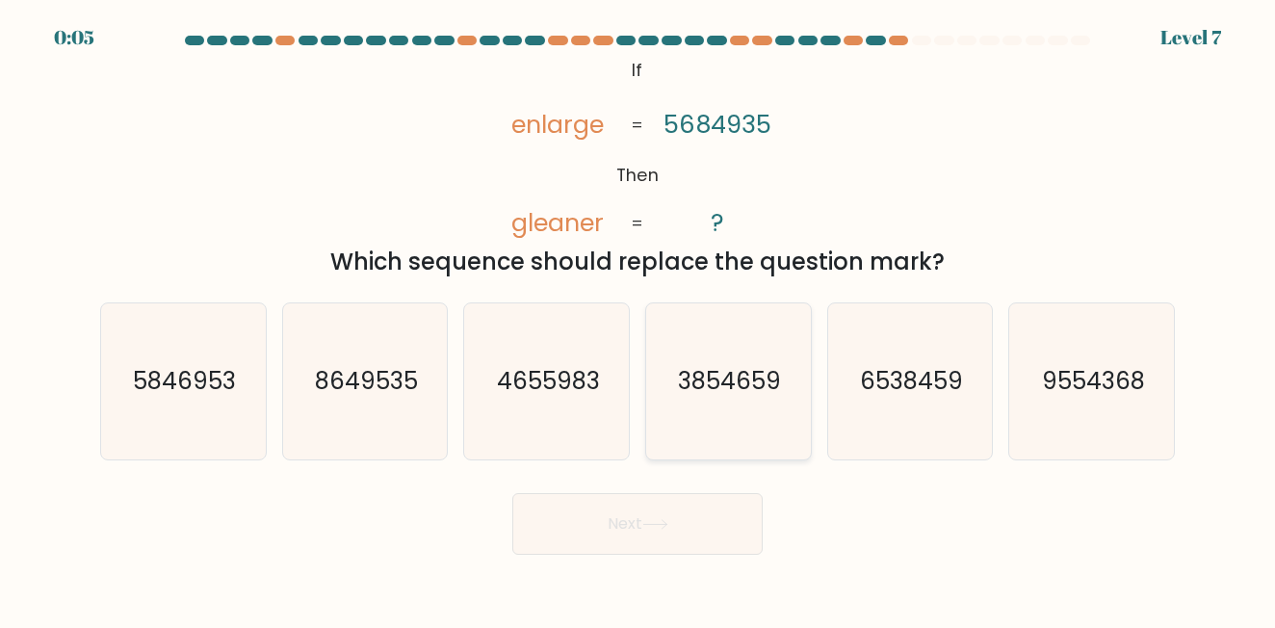
click at [765, 410] on icon "3854659" at bounding box center [728, 381] width 156 height 156
click at [638, 319] on input "d. 3854659" at bounding box center [637, 316] width 1 height 5
radio input "true"
click at [565, 541] on button "Next" at bounding box center [637, 524] width 250 height 62
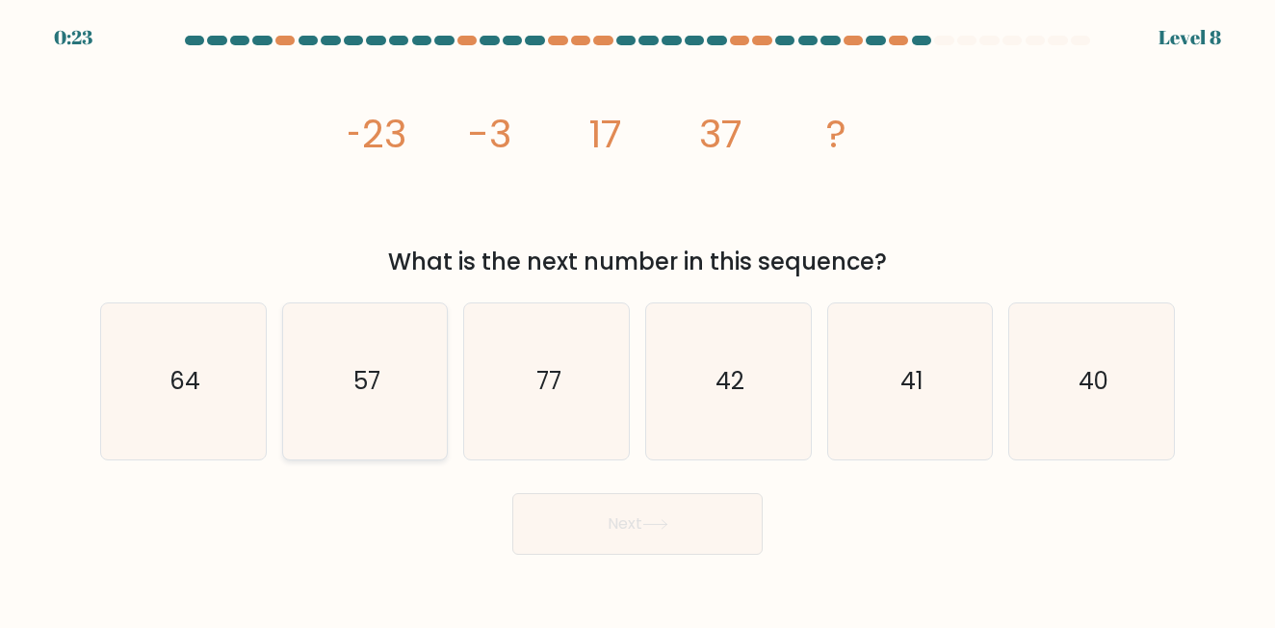
click at [375, 424] on icon "57" at bounding box center [365, 381] width 156 height 156
click at [637, 319] on input "b. 57" at bounding box center [637, 316] width 1 height 5
radio input "true"
click at [642, 536] on button "Next" at bounding box center [637, 524] width 250 height 62
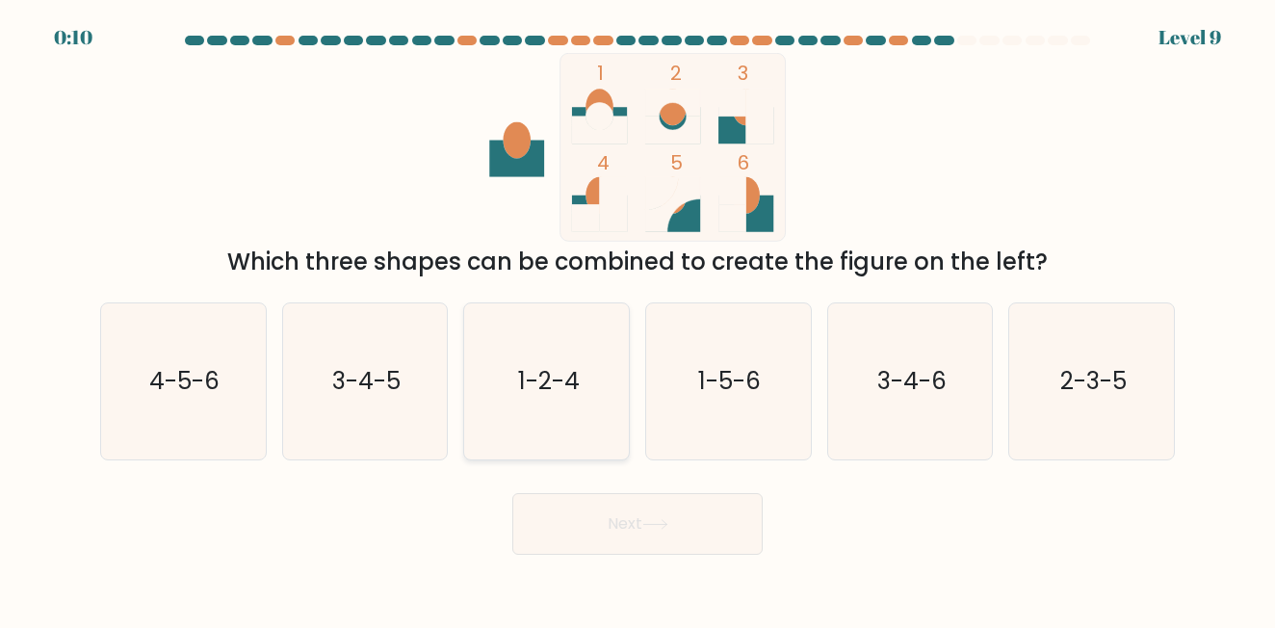
click at [541, 386] on text "1-2-4" at bounding box center [548, 381] width 62 height 32
click at [637, 319] on input "c. 1-2-4" at bounding box center [637, 316] width 1 height 5
radio input "true"
click at [641, 520] on button "Next" at bounding box center [637, 524] width 250 height 62
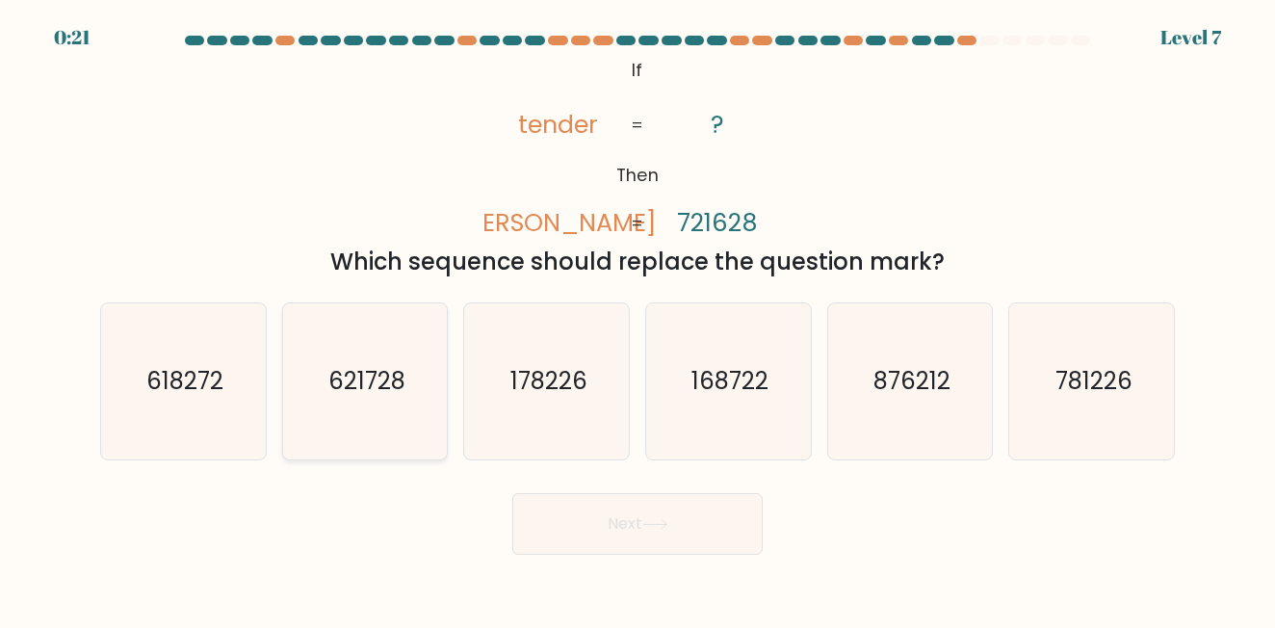
click at [352, 395] on text "621728" at bounding box center [366, 381] width 77 height 32
click at [637, 319] on input "b. 621728" at bounding box center [637, 316] width 1 height 5
radio input "true"
click at [648, 533] on button "Next" at bounding box center [637, 524] width 250 height 62
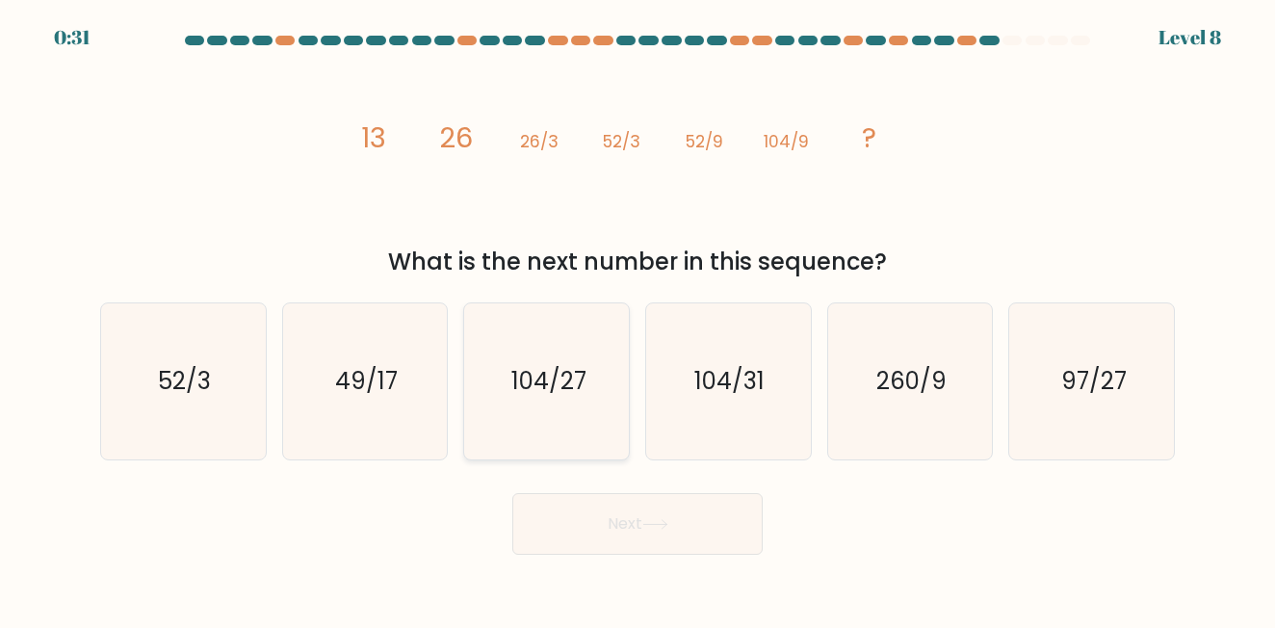
click at [582, 400] on icon "104/27" at bounding box center [547, 381] width 156 height 156
click at [637, 319] on input "c. 104/27" at bounding box center [637, 316] width 1 height 5
radio input "true"
click at [620, 531] on button "Next" at bounding box center [637, 524] width 250 height 62
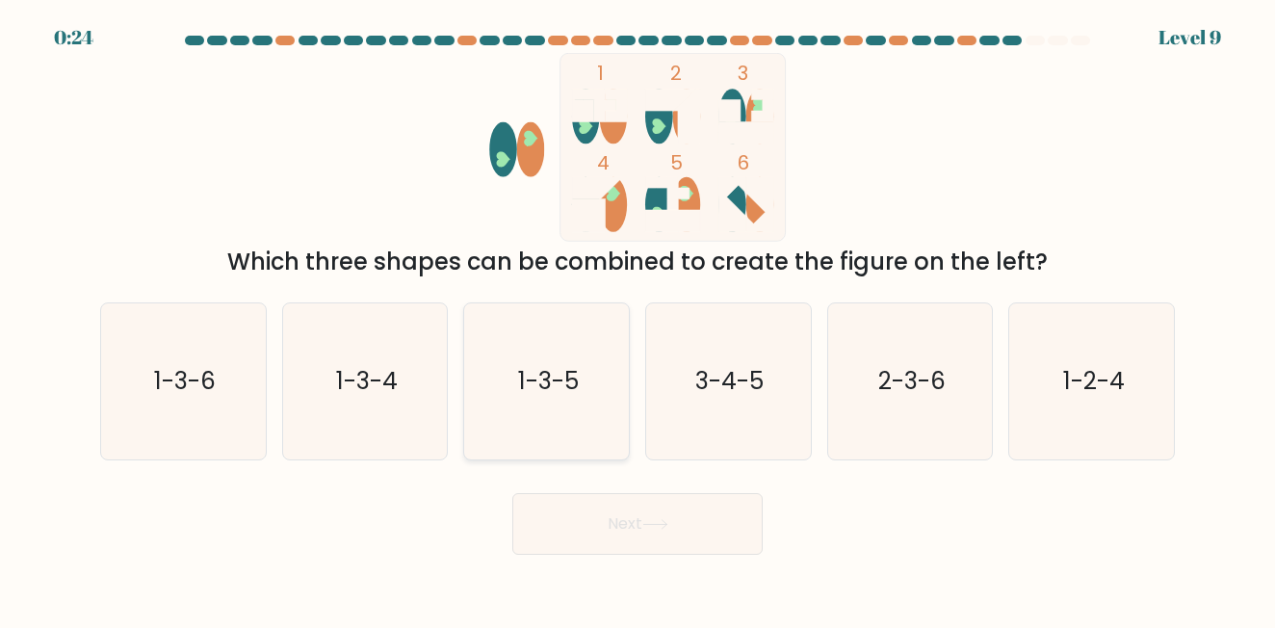
click at [538, 375] on text "1-3-5" at bounding box center [548, 381] width 61 height 32
click at [637, 319] on input "c. 1-3-5" at bounding box center [637, 316] width 1 height 5
radio input "true"
click at [636, 516] on button "Next" at bounding box center [637, 524] width 250 height 62
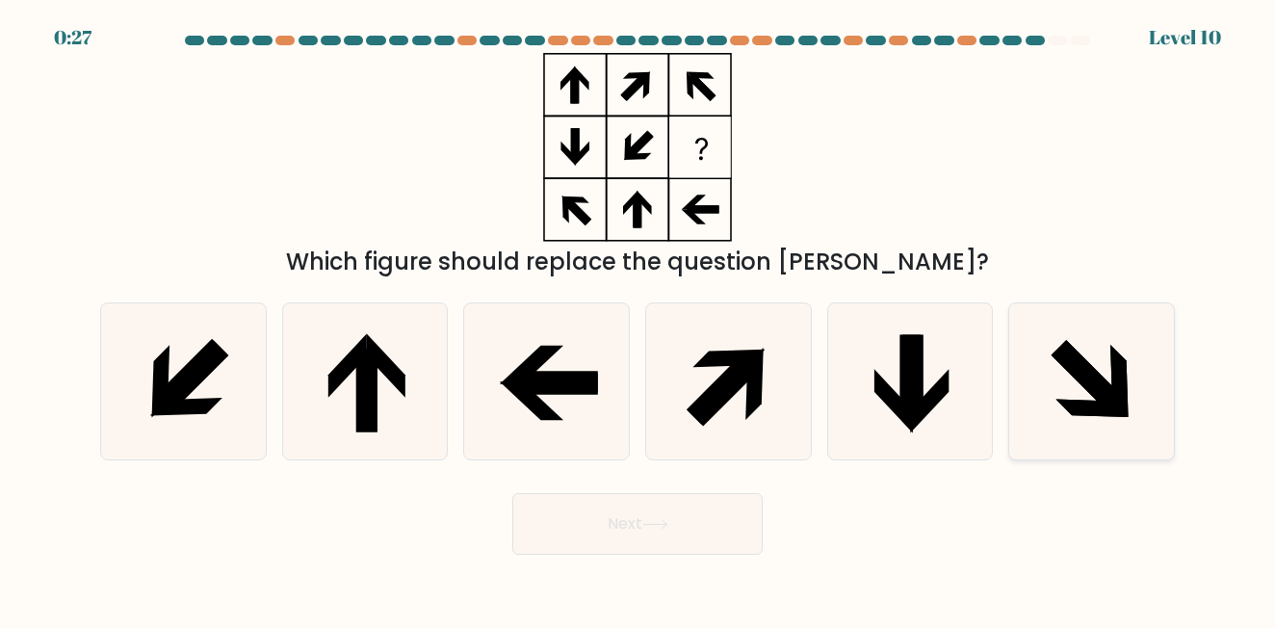
click at [1113, 387] on icon at bounding box center [1119, 381] width 18 height 72
click at [638, 319] on input "f." at bounding box center [637, 316] width 1 height 5
radio input "true"
click at [680, 519] on button "Next" at bounding box center [637, 524] width 250 height 62
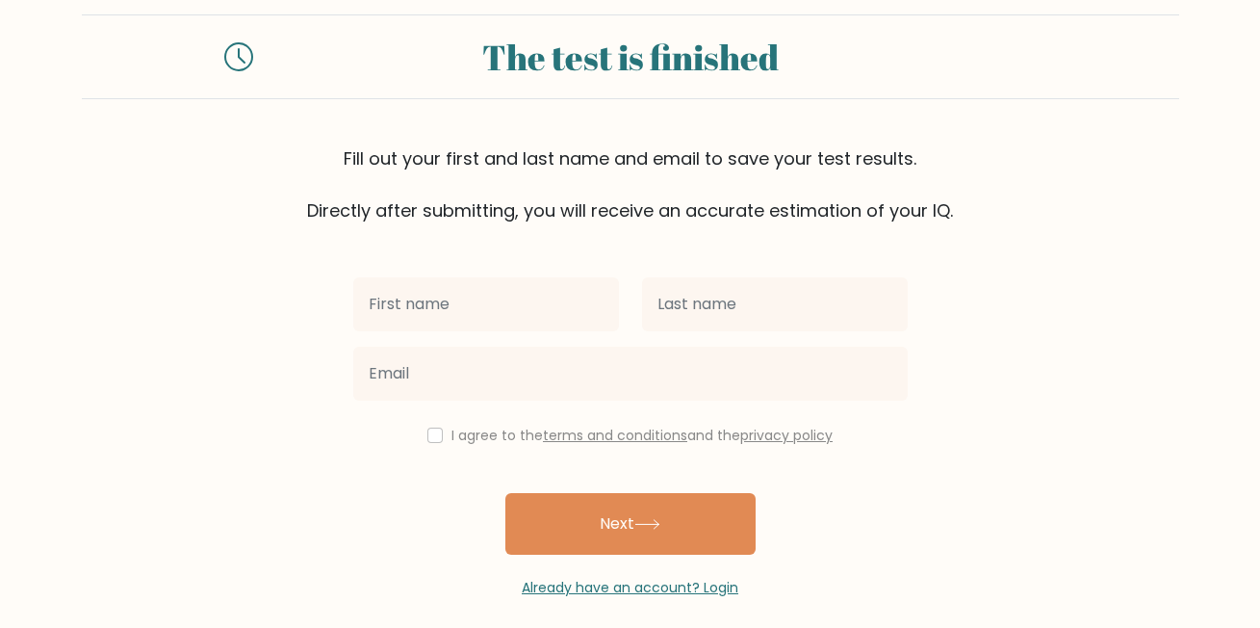
scroll to position [48, 0]
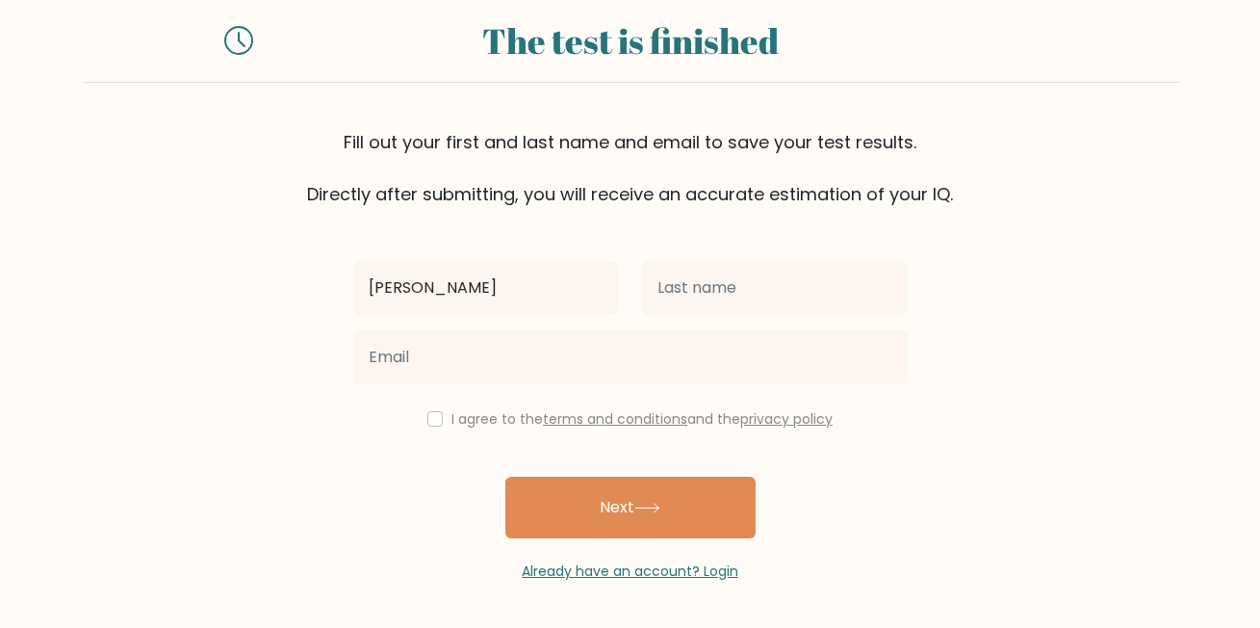
type input "[PERSON_NAME]"
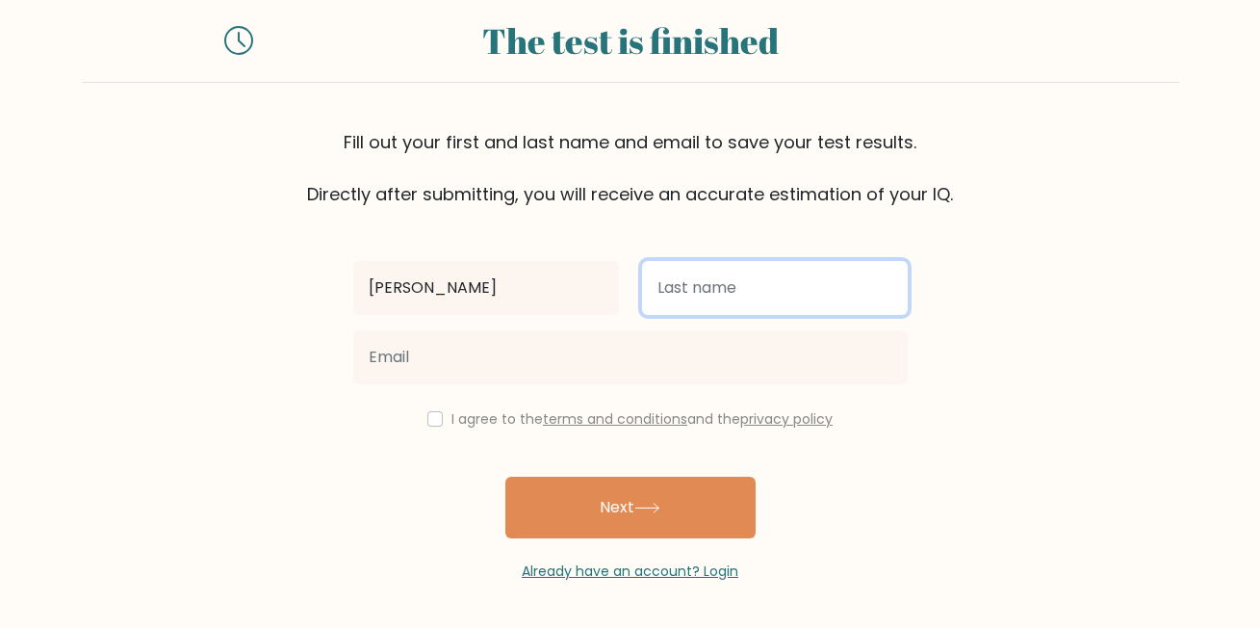
click at [758, 297] on input "text" at bounding box center [775, 288] width 266 height 54
type input "amoateng"
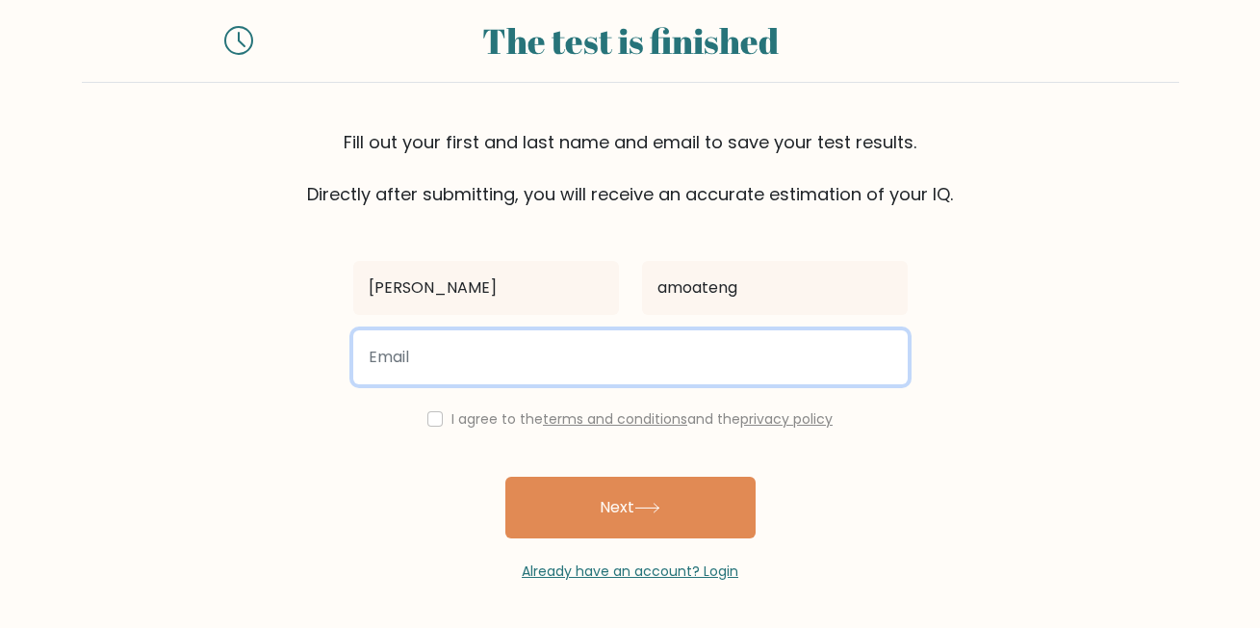
click at [557, 357] on input "email" at bounding box center [630, 357] width 555 height 54
type input "elliotmj72@gmail.com"
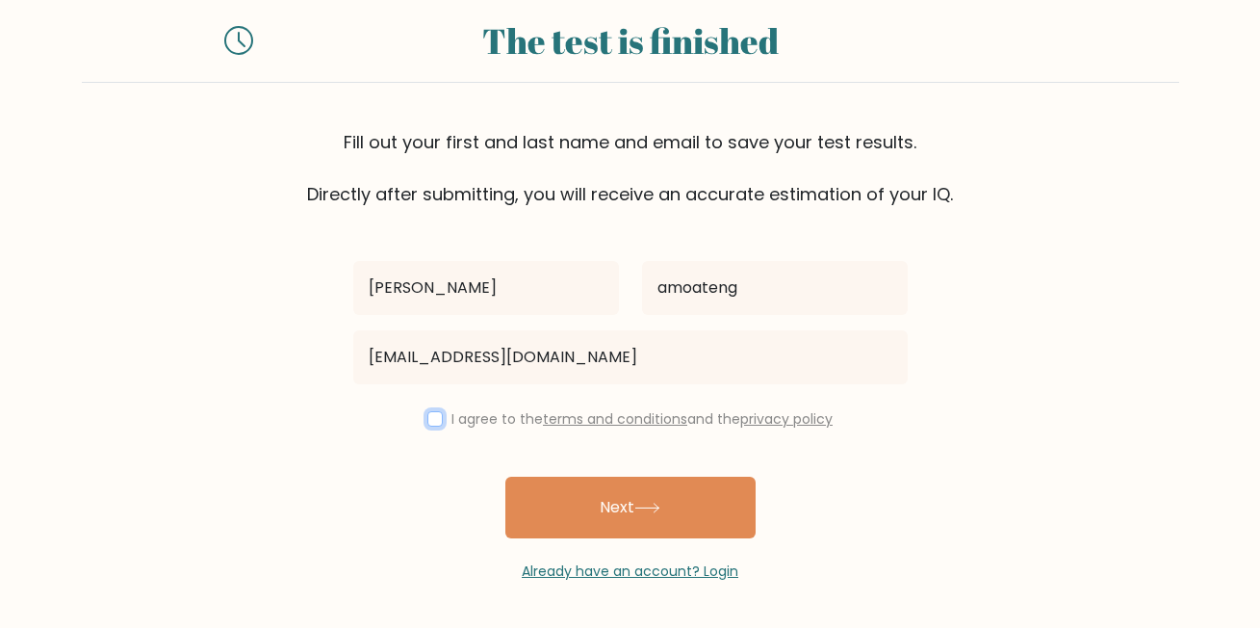
click at [430, 418] on input "checkbox" at bounding box center [434, 418] width 15 height 15
checkbox input "true"
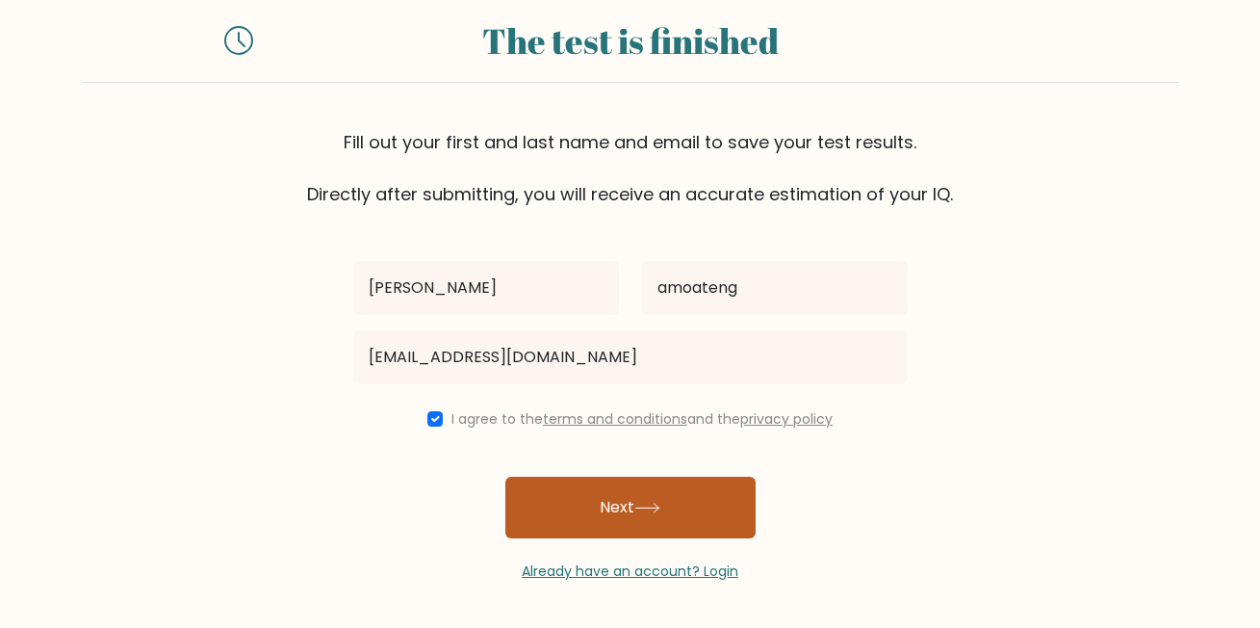
click at [607, 497] on button "Next" at bounding box center [630, 508] width 250 height 62
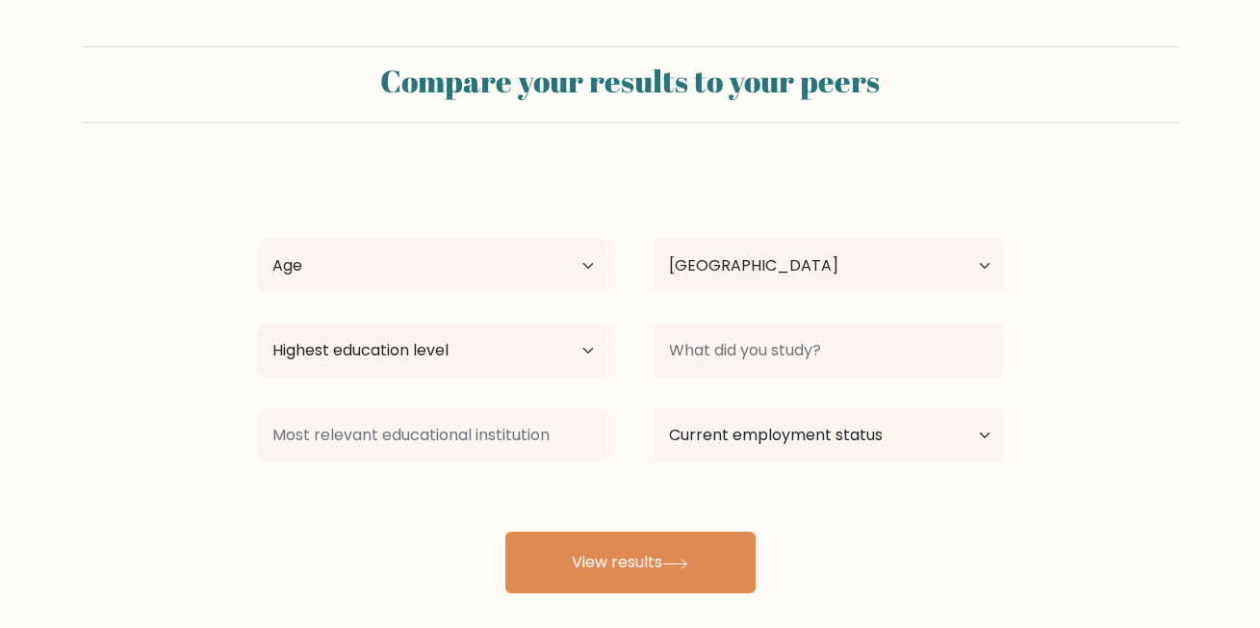
select select "GB"
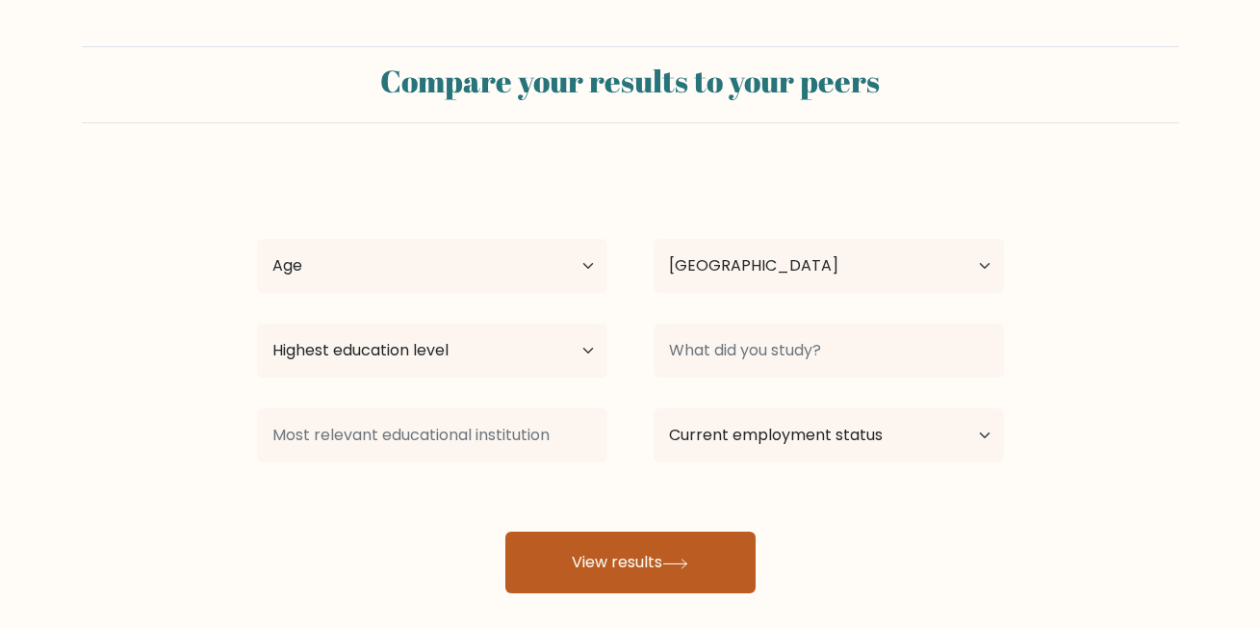
click at [622, 581] on button "View results" at bounding box center [630, 562] width 250 height 62
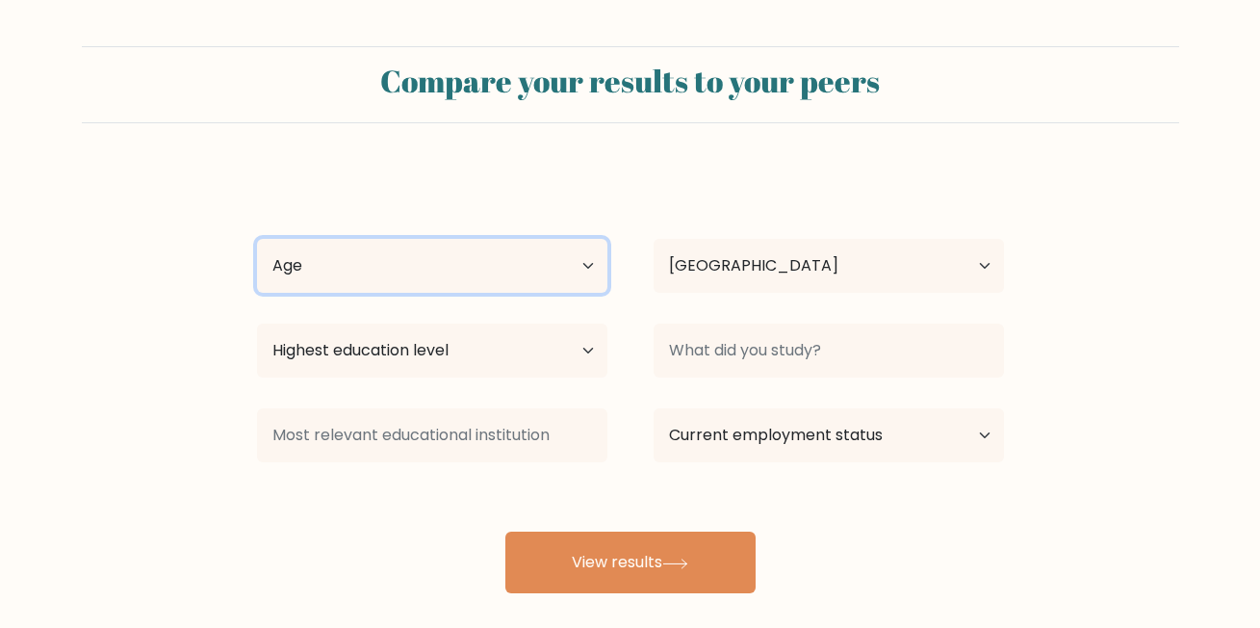
click at [543, 271] on select "Age Under [DEMOGRAPHIC_DATA] [DEMOGRAPHIC_DATA] [DEMOGRAPHIC_DATA] [DEMOGRAPHIC…" at bounding box center [432, 266] width 350 height 54
select select "18_24"
click at [257, 239] on select "Age Under 18 years old 18-24 years old 25-34 years old 35-44 years old 45-54 ye…" at bounding box center [432, 266] width 350 height 54
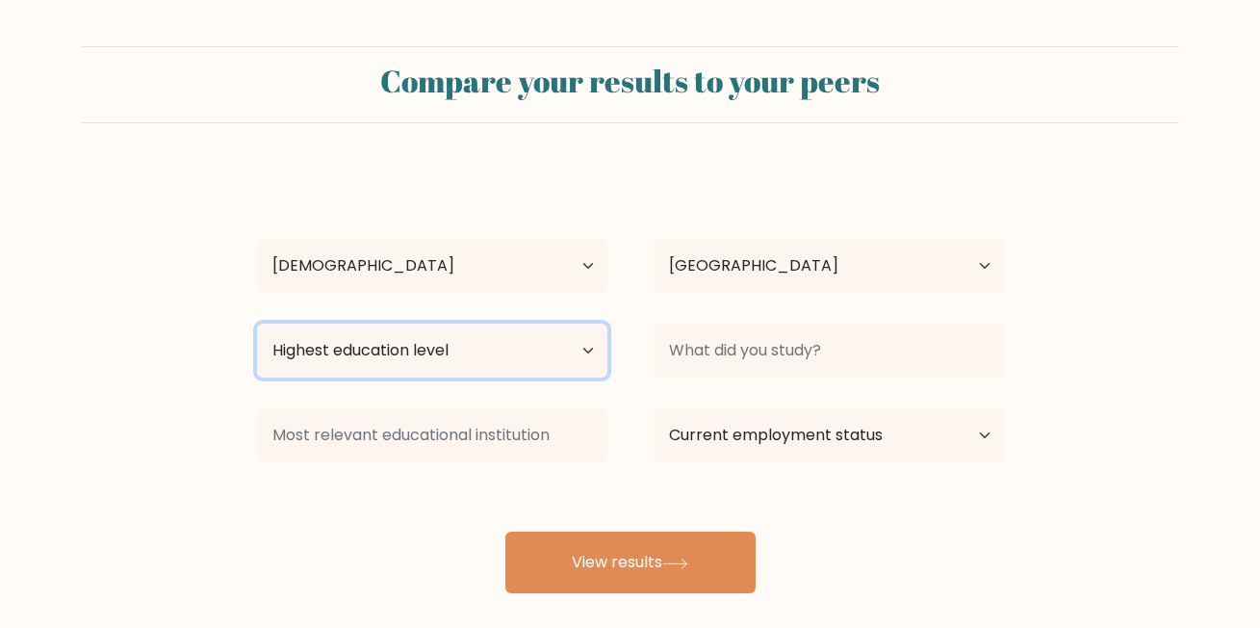
click at [476, 367] on select "Highest education level No schooling Primary Lower Secondary Upper Secondary Oc…" at bounding box center [432, 350] width 350 height 54
select select "upper_secondary"
click at [257, 323] on select "Highest education level No schooling Primary Lower Secondary Upper Secondary Oc…" at bounding box center [432, 350] width 350 height 54
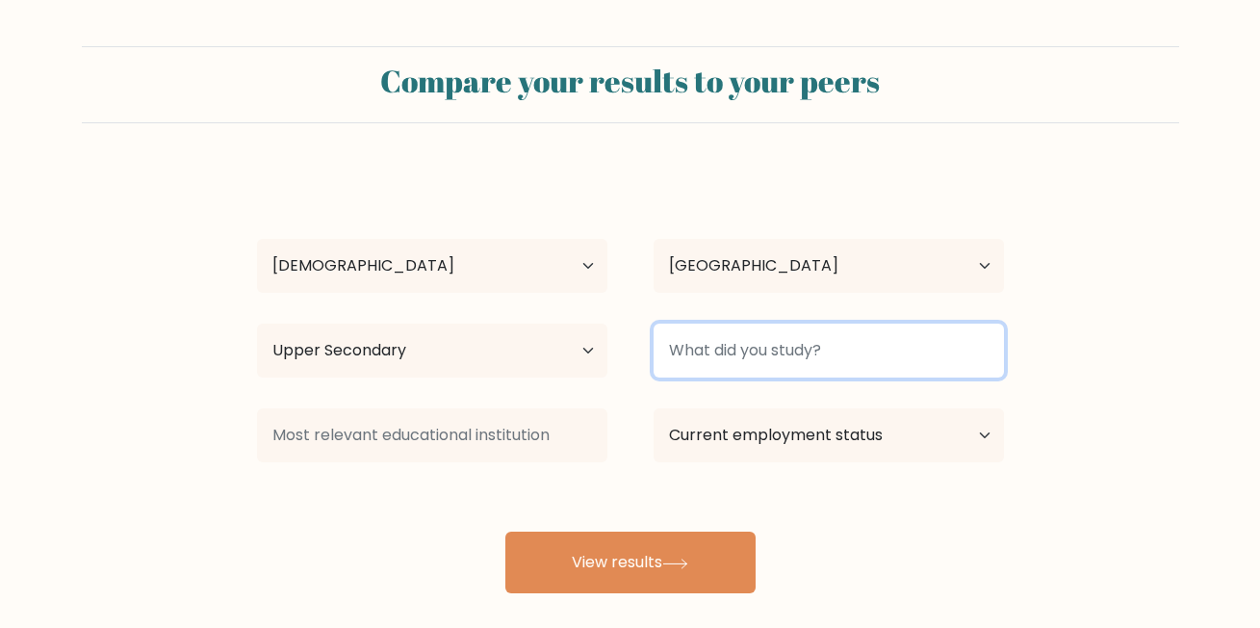
click at [760, 346] on input at bounding box center [829, 350] width 350 height 54
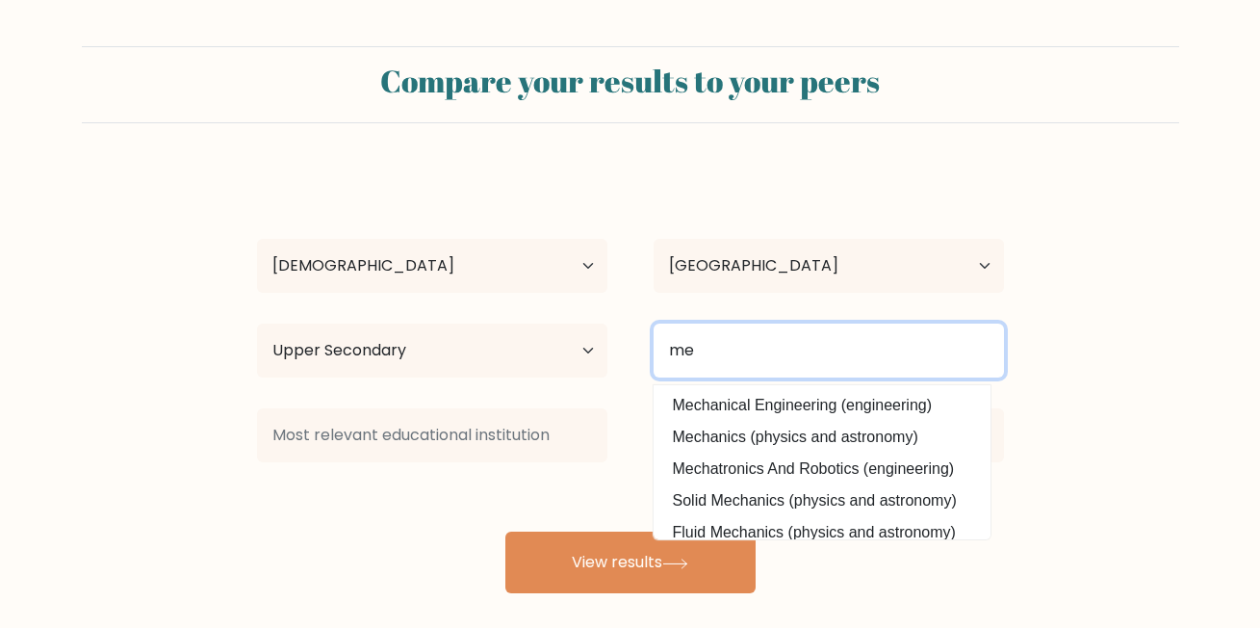
type input "m"
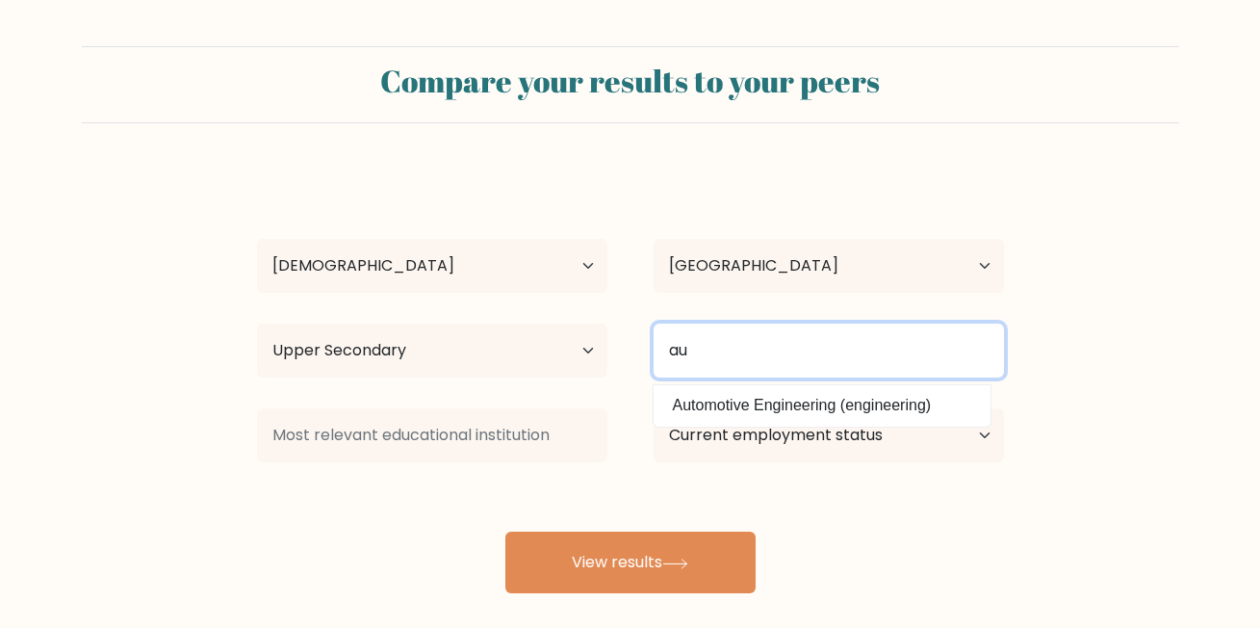
type input "a"
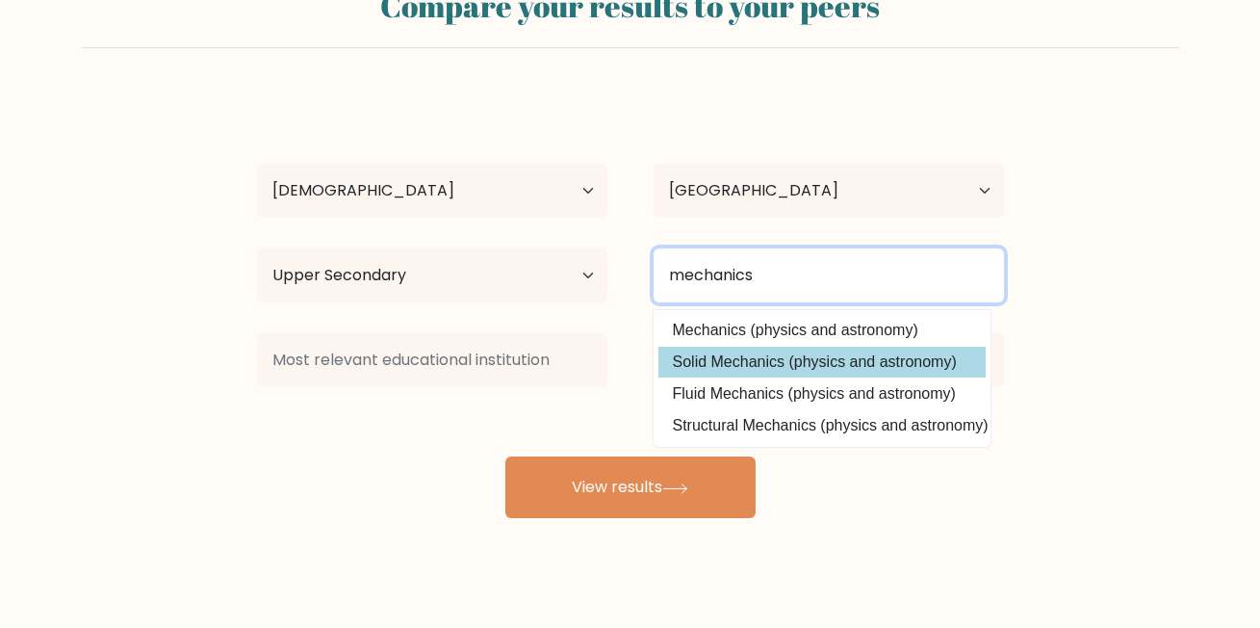
scroll to position [65, 0]
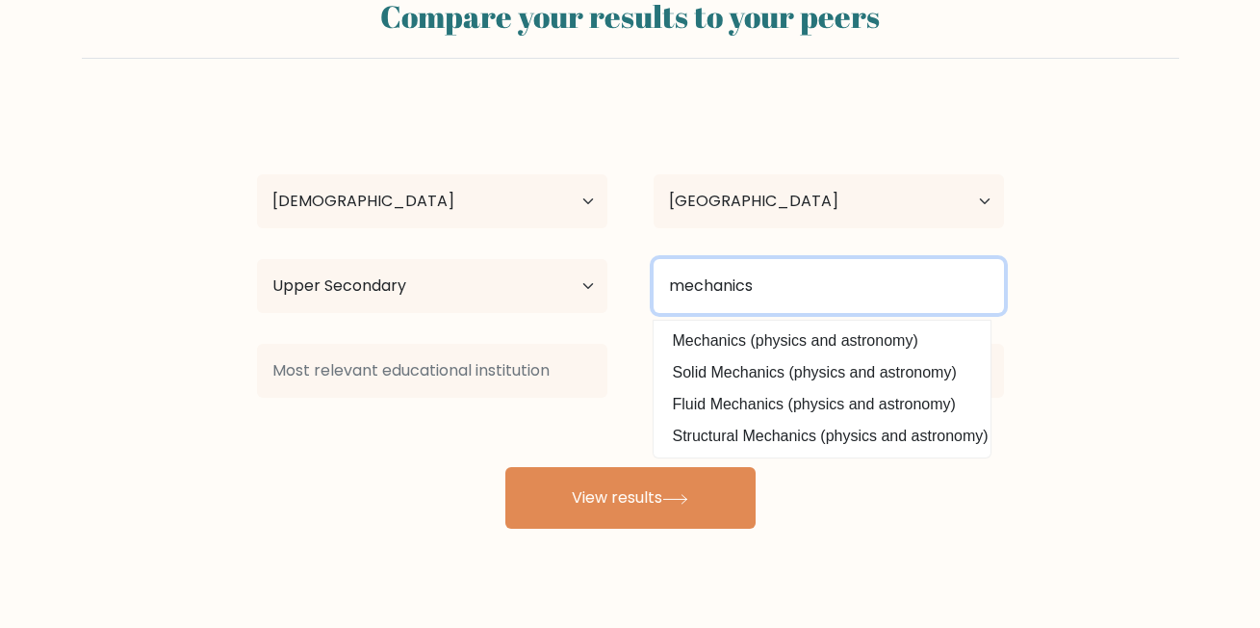
click at [804, 274] on input "mechanics" at bounding box center [829, 286] width 350 height 54
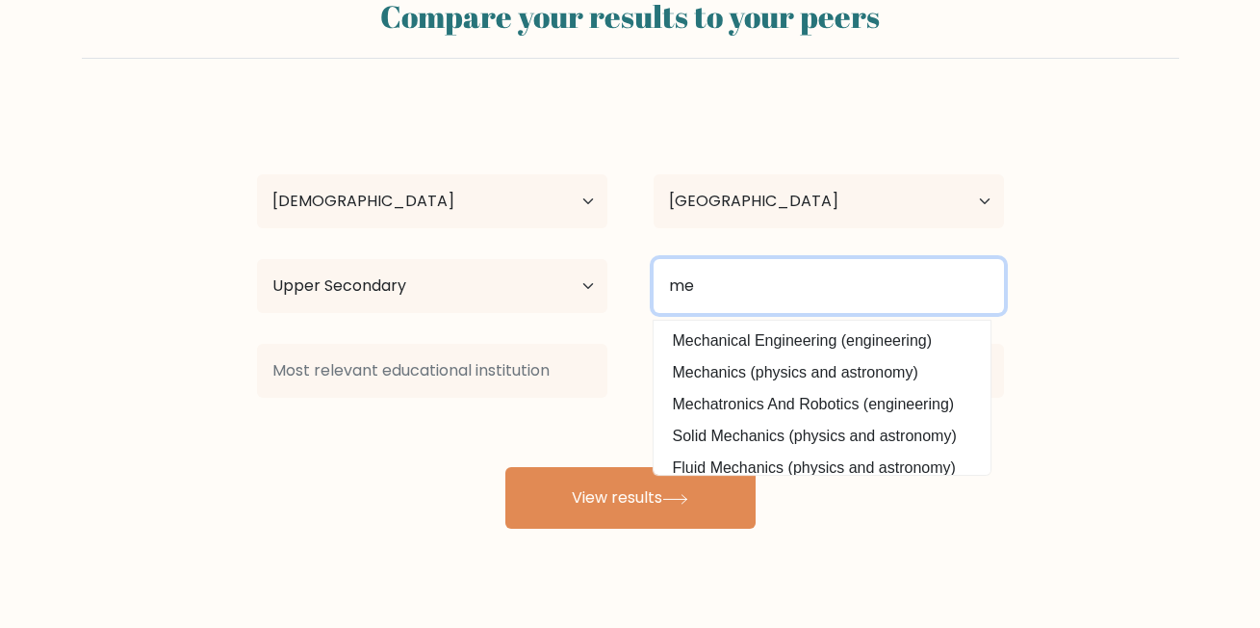
type input "m"
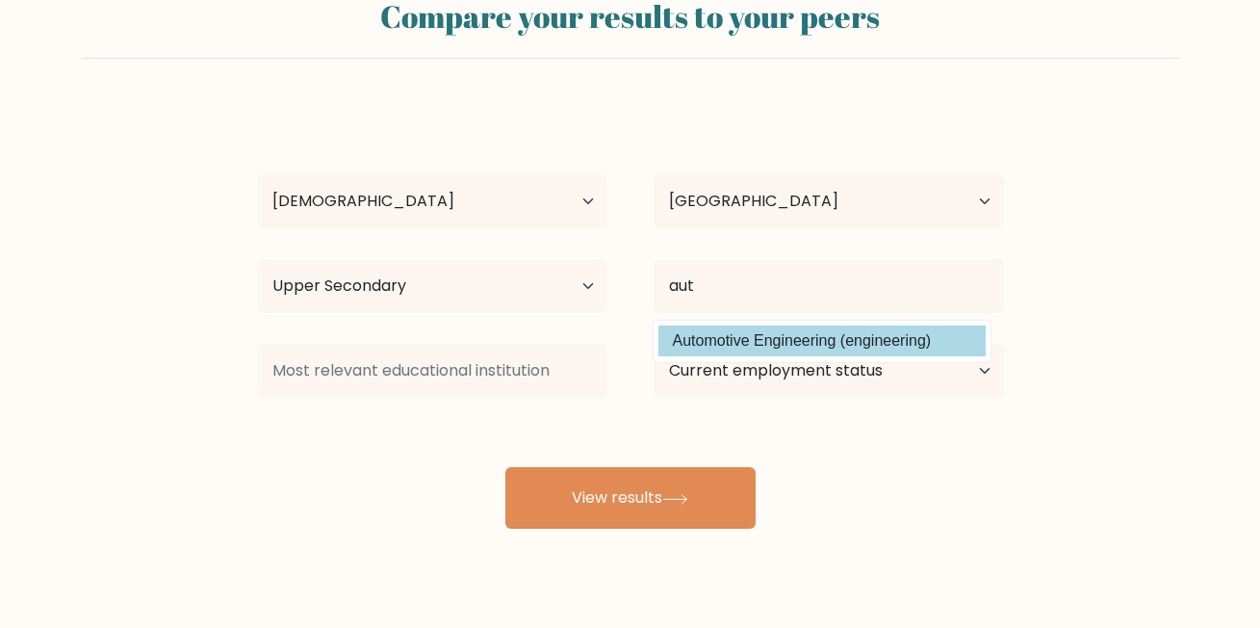
click at [812, 351] on div "elliot amoateng Age Under 18 years old 18-24 years old 25-34 years old 35-44 ye…" at bounding box center [630, 317] width 770 height 424
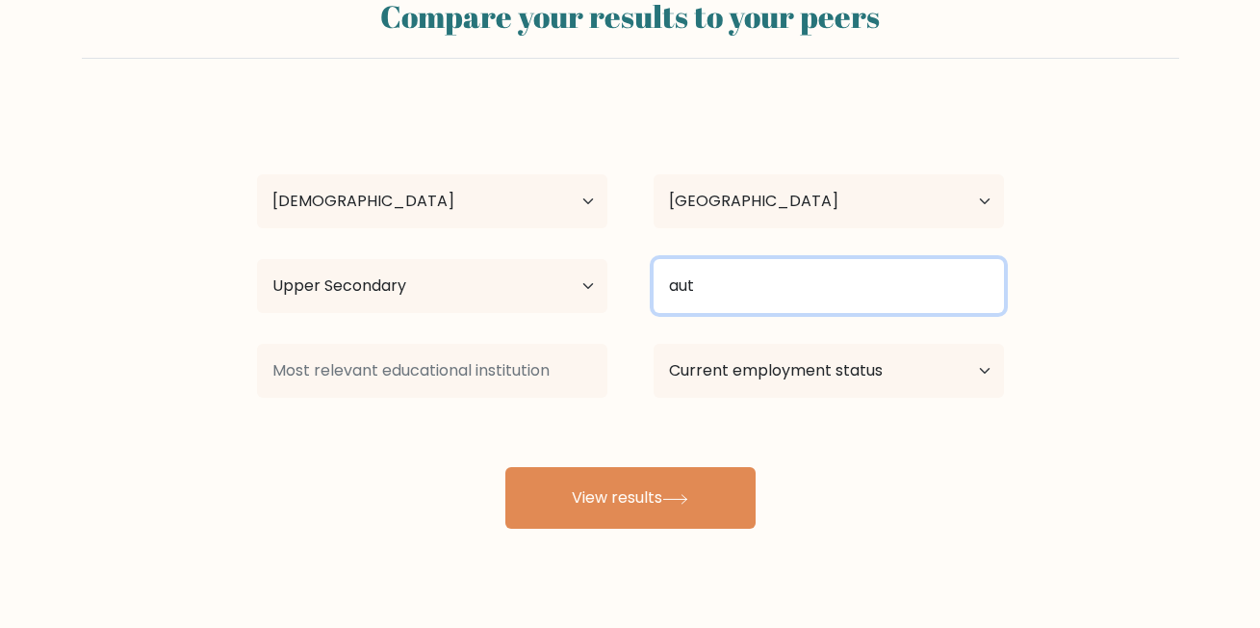
click at [796, 280] on input "aut" at bounding box center [829, 286] width 350 height 54
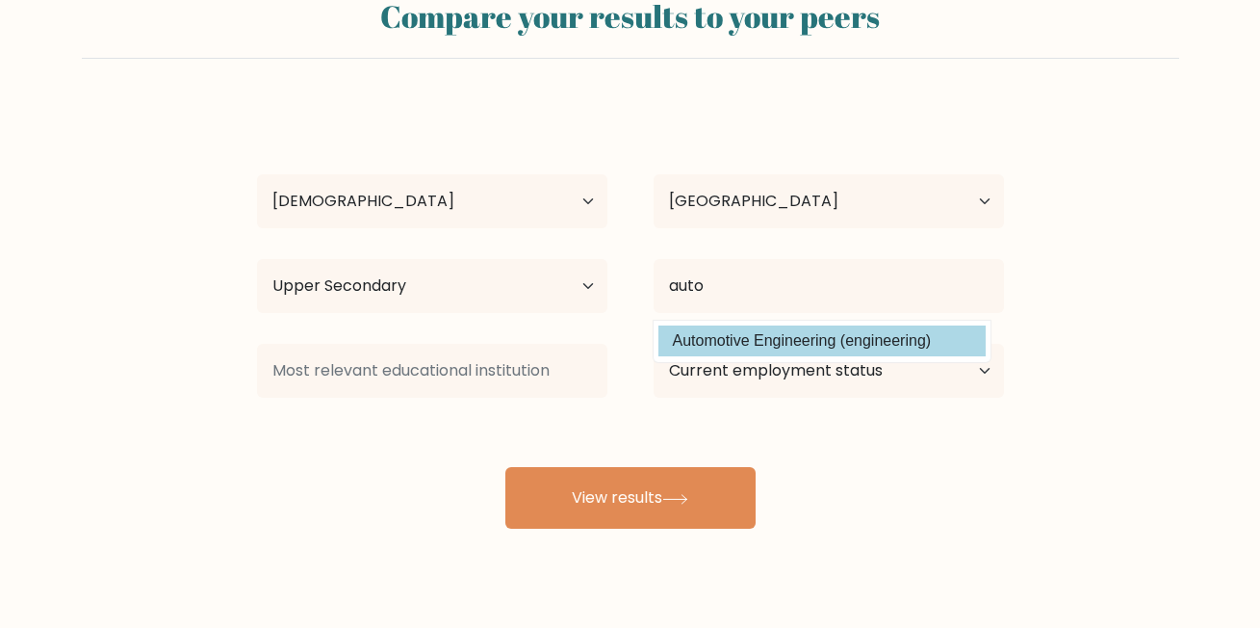
click at [769, 340] on div "elliot amoateng Age Under 18 years old 18-24 years old 25-34 years old 35-44 ye…" at bounding box center [630, 317] width 770 height 424
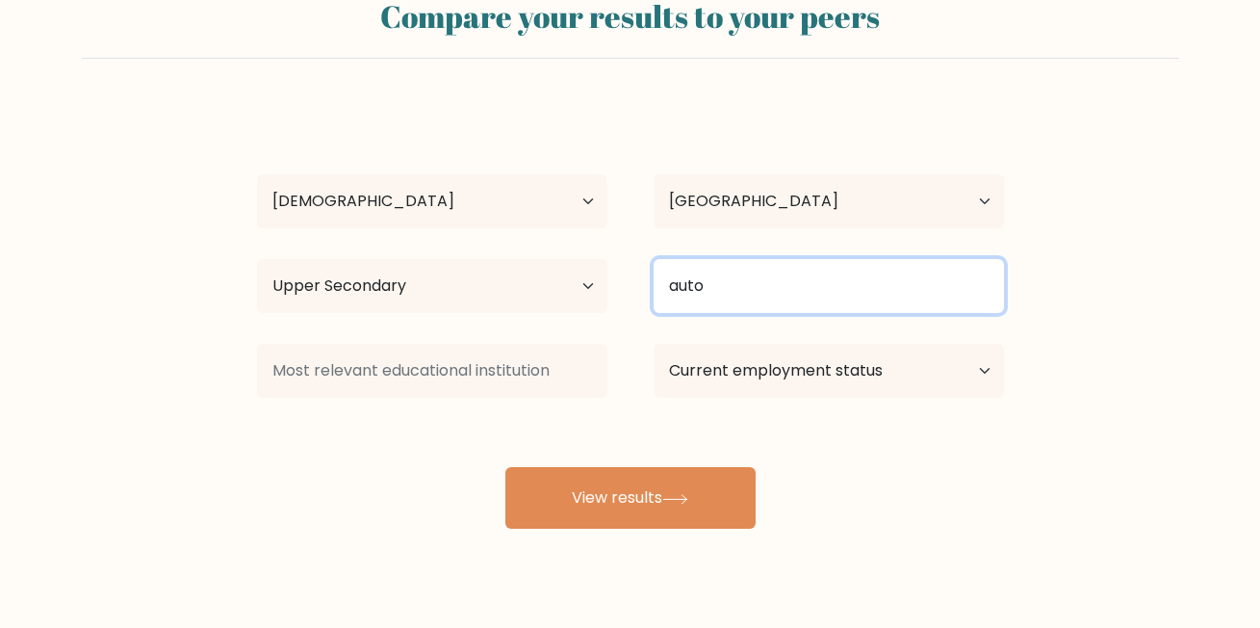
click at [794, 275] on input "auto" at bounding box center [829, 286] width 350 height 54
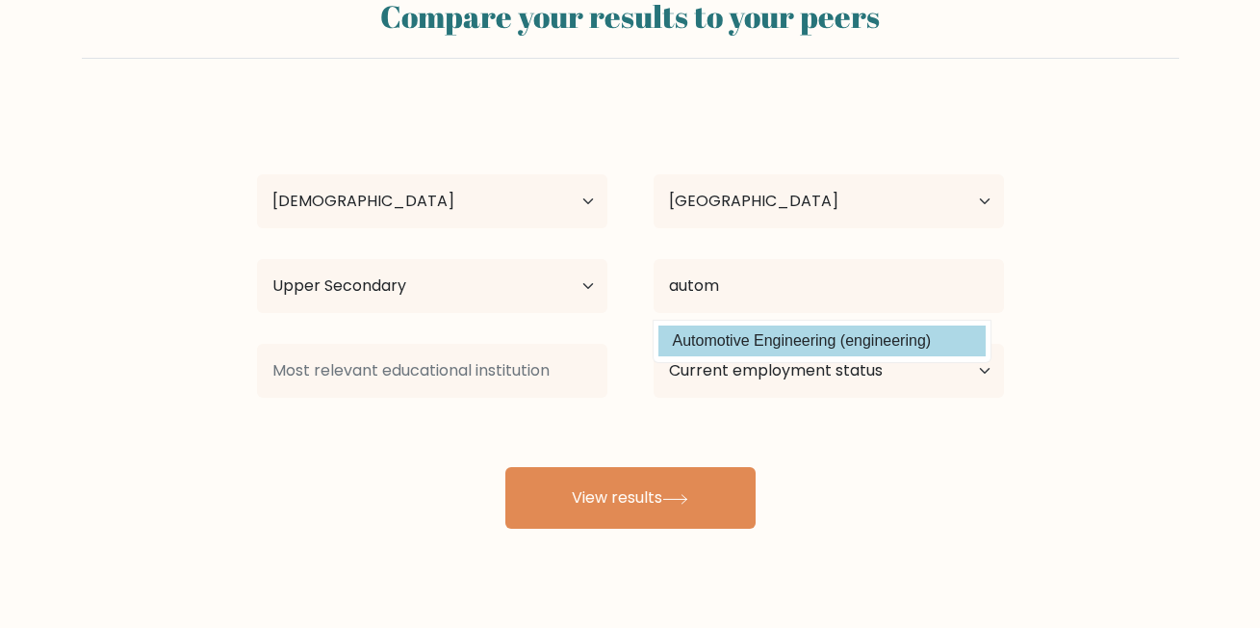
click at [778, 334] on option "Automotive Engineering (engineering)" at bounding box center [822, 340] width 327 height 31
type input "Automotive Engineering"
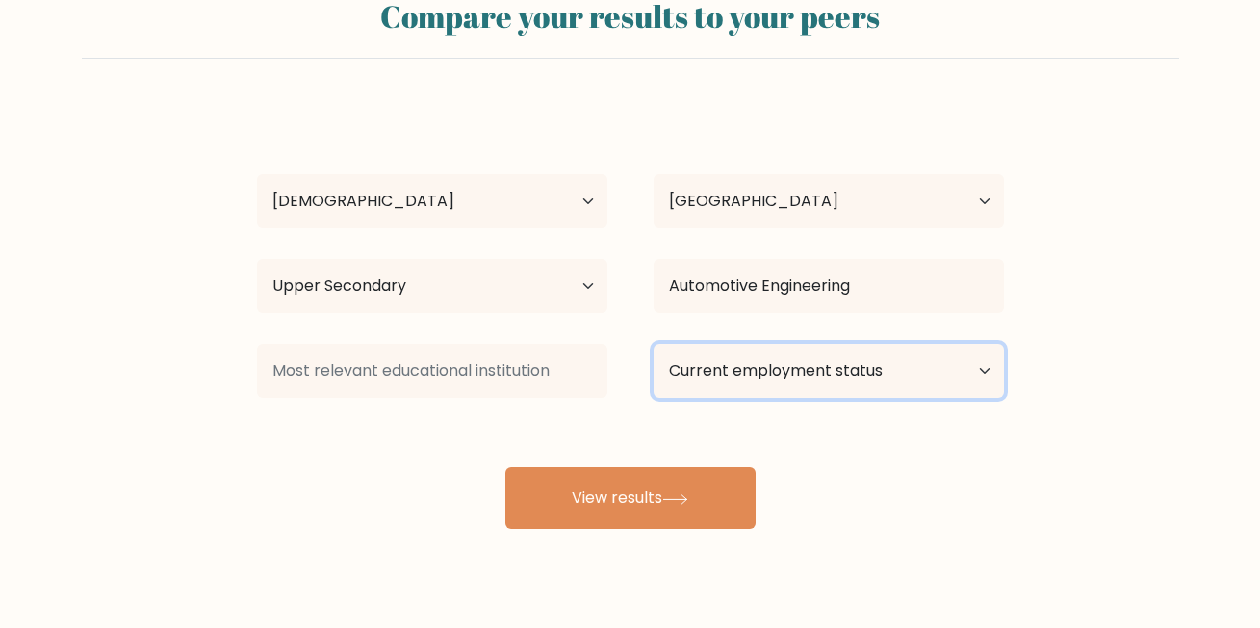
click at [798, 373] on select "Current employment status Employed Student Retired Other / prefer not to answer" at bounding box center [829, 371] width 350 height 54
select select "employed"
click at [654, 344] on select "Current employment status Employed Student Retired Other / prefer not to answer" at bounding box center [829, 371] width 350 height 54
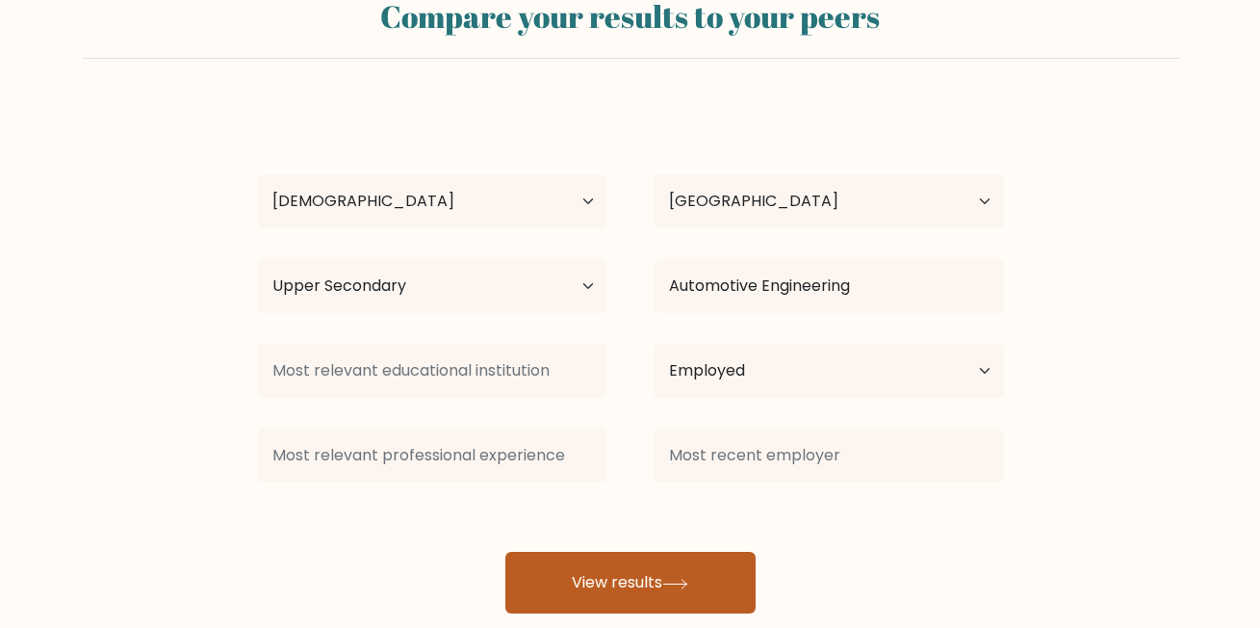
click at [610, 568] on button "View results" at bounding box center [630, 583] width 250 height 62
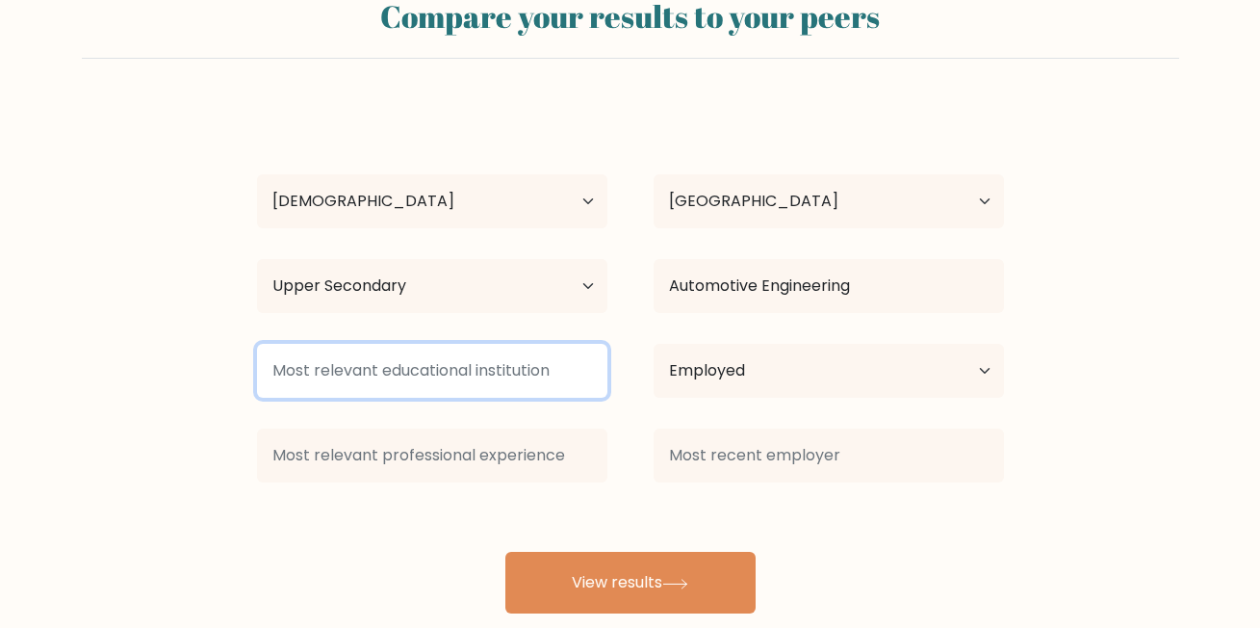
click at [489, 368] on input at bounding box center [432, 371] width 350 height 54
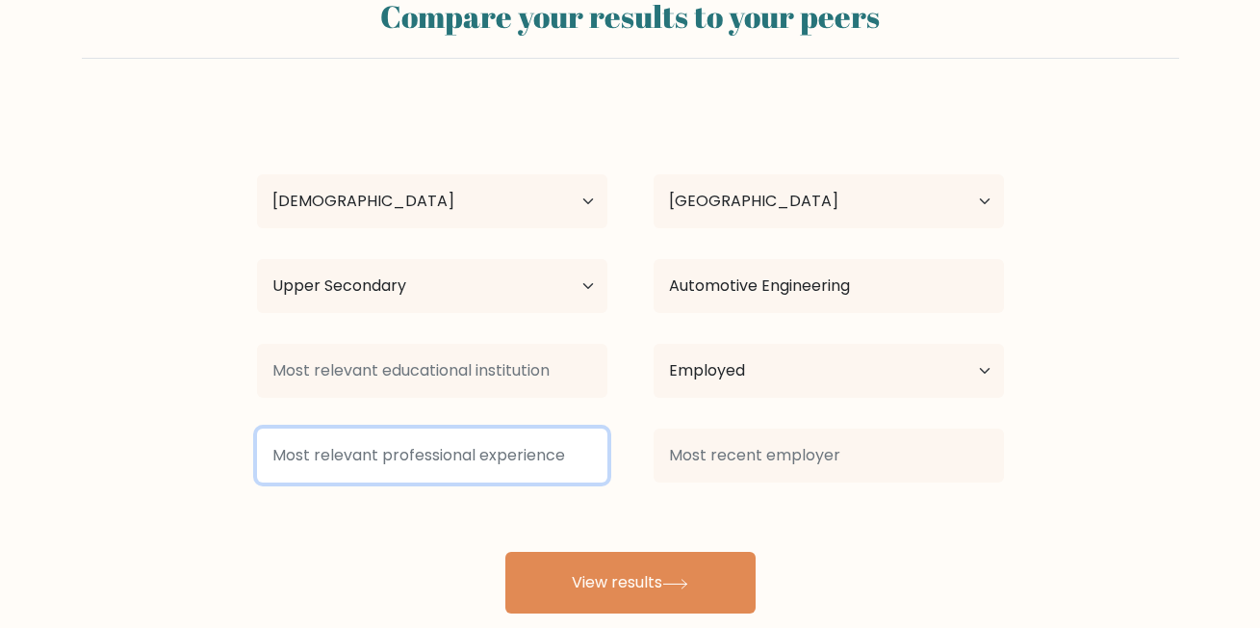
click at [484, 461] on input at bounding box center [432, 455] width 350 height 54
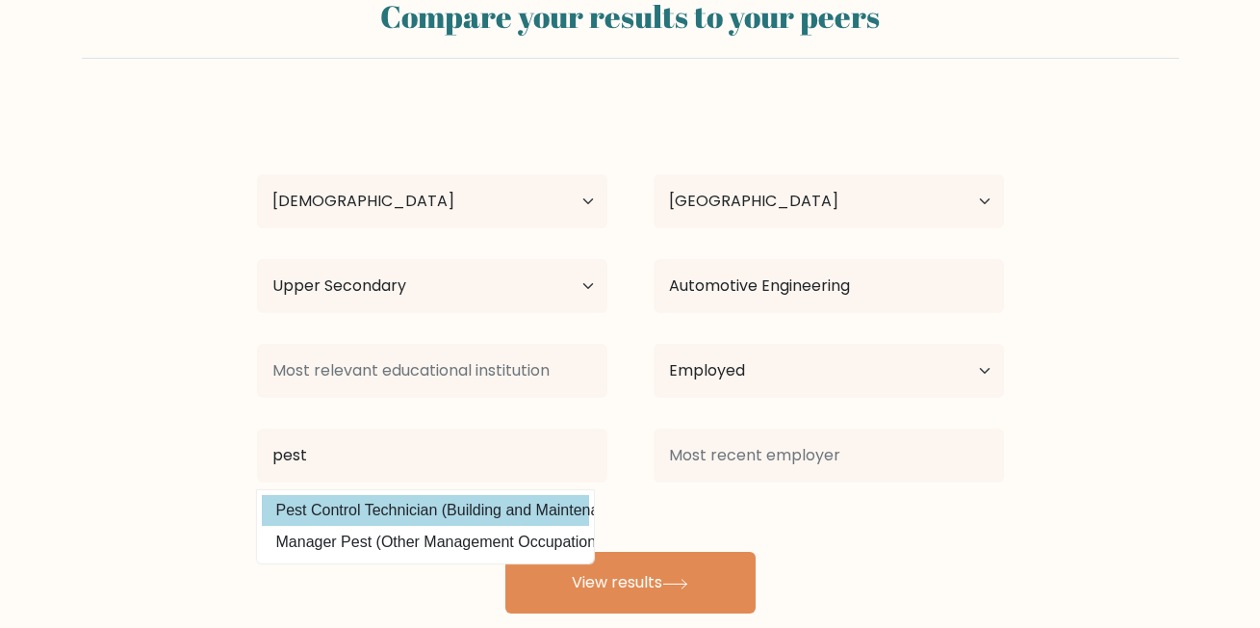
click at [474, 509] on div "elliot amoateng Age Under 18 years old 18-24 years old 25-34 years old 35-44 ye…" at bounding box center [630, 359] width 770 height 508
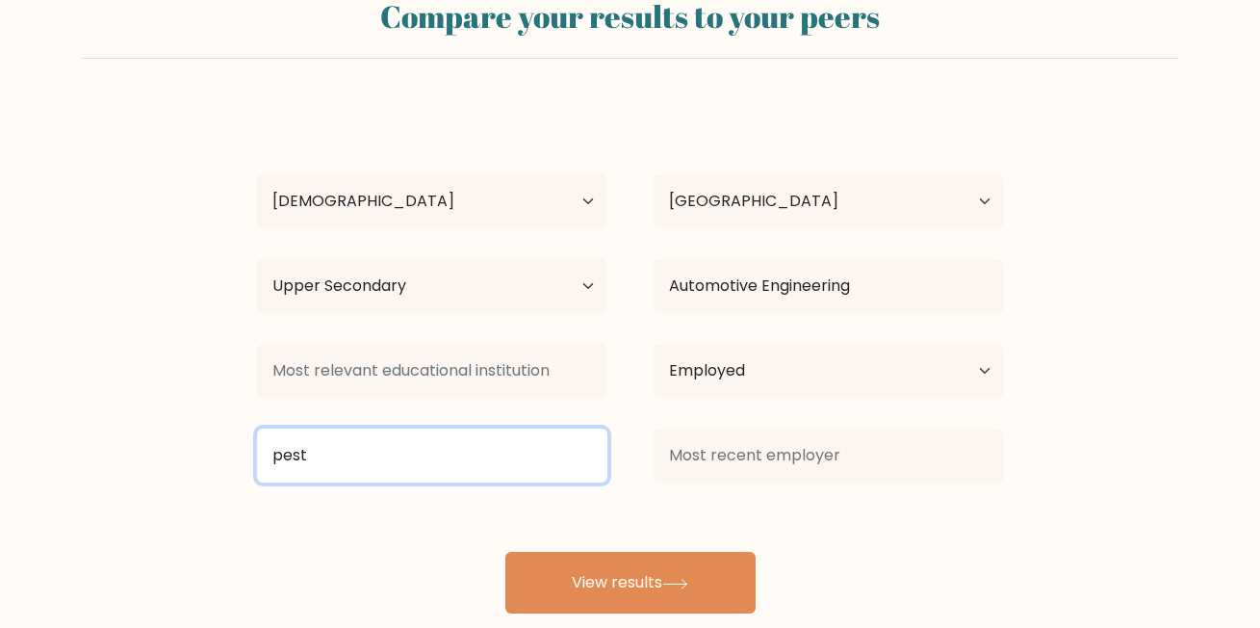
click at [453, 465] on input "pest" at bounding box center [432, 455] width 350 height 54
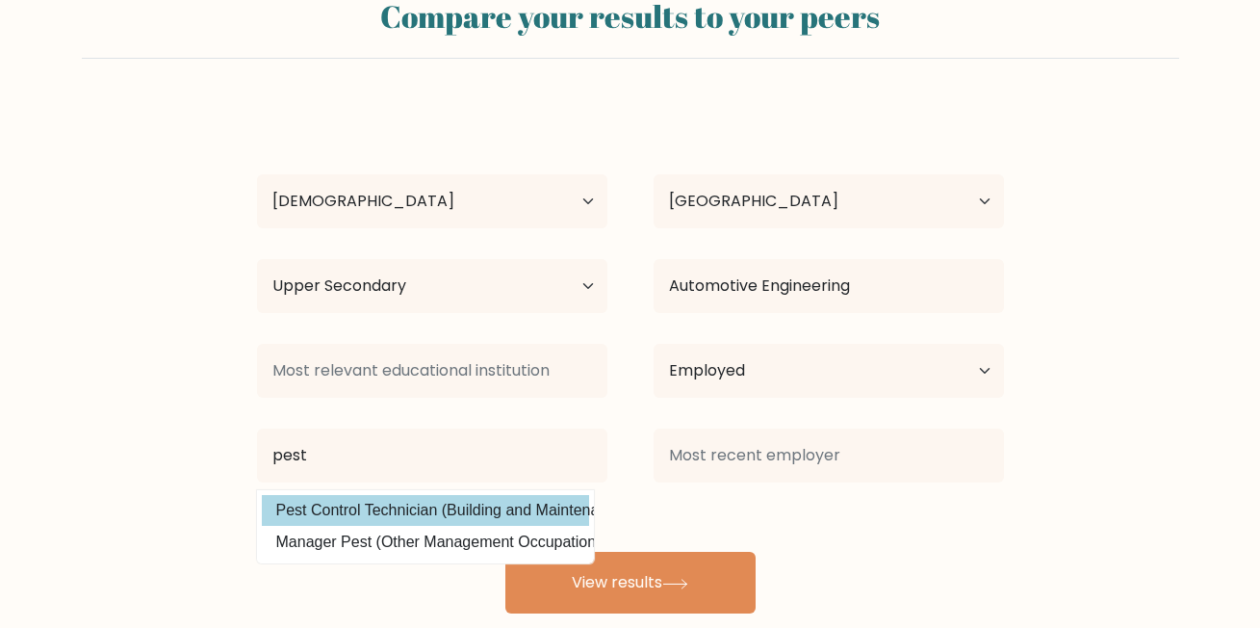
click at [436, 513] on option "Pest Control Technician (Building and Maintenance Services)" at bounding box center [425, 510] width 327 height 31
type input "Pest Control Technician"
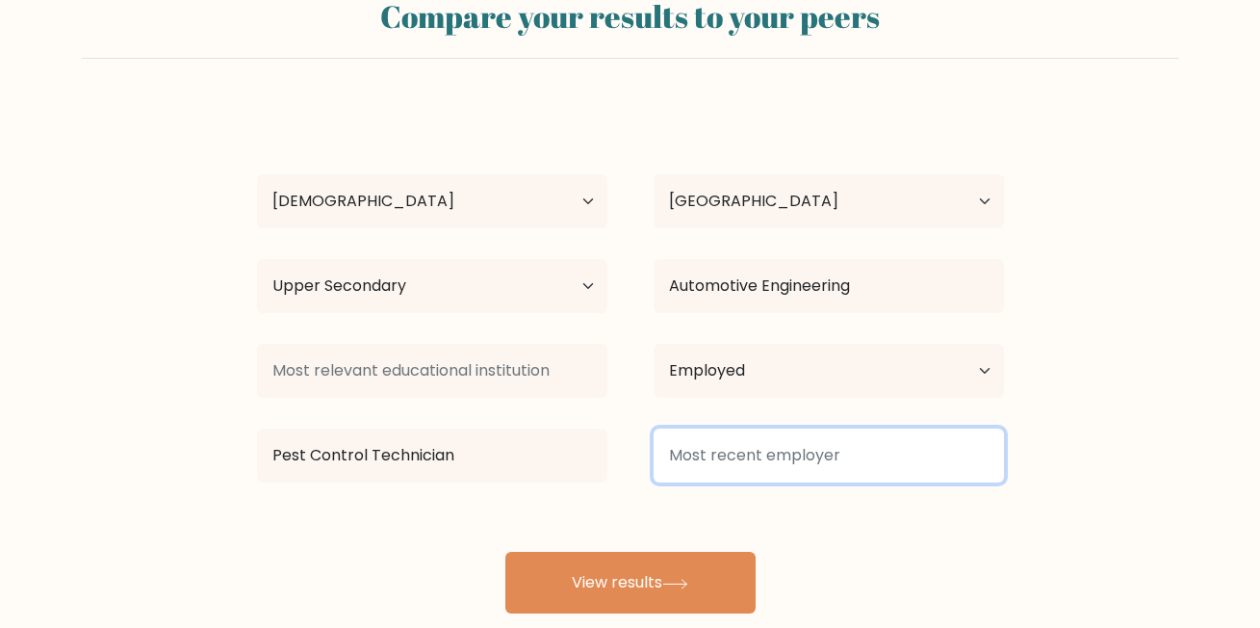
click at [824, 463] on input at bounding box center [829, 455] width 350 height 54
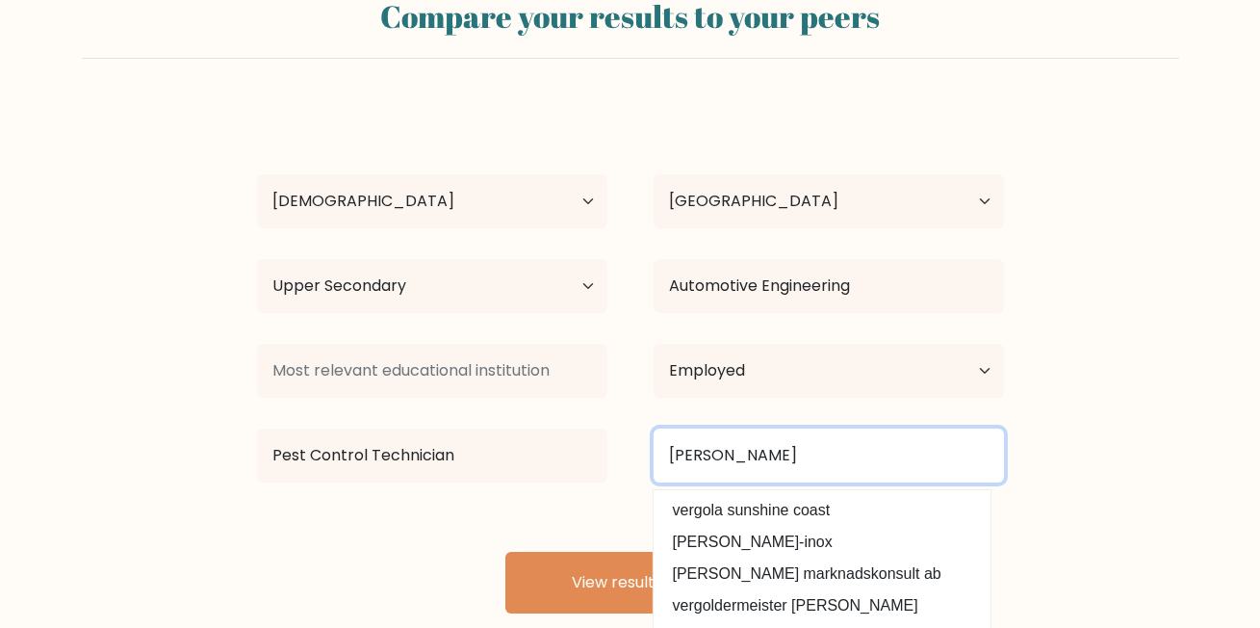
type input "vergo"
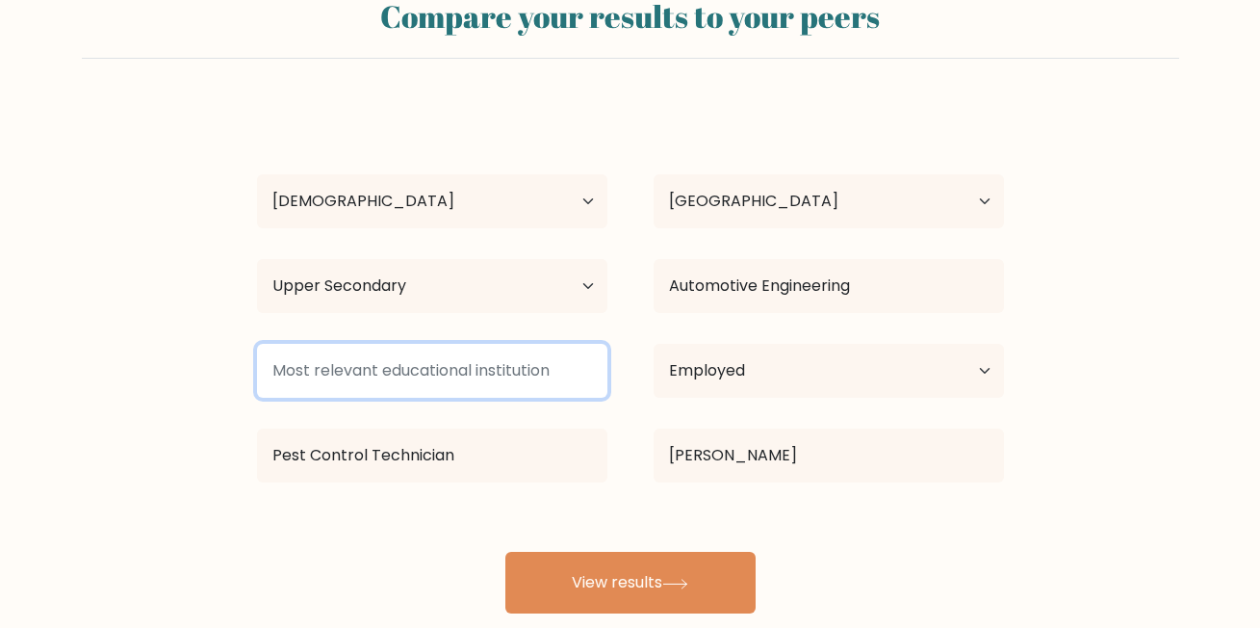
click at [523, 393] on input at bounding box center [432, 371] width 350 height 54
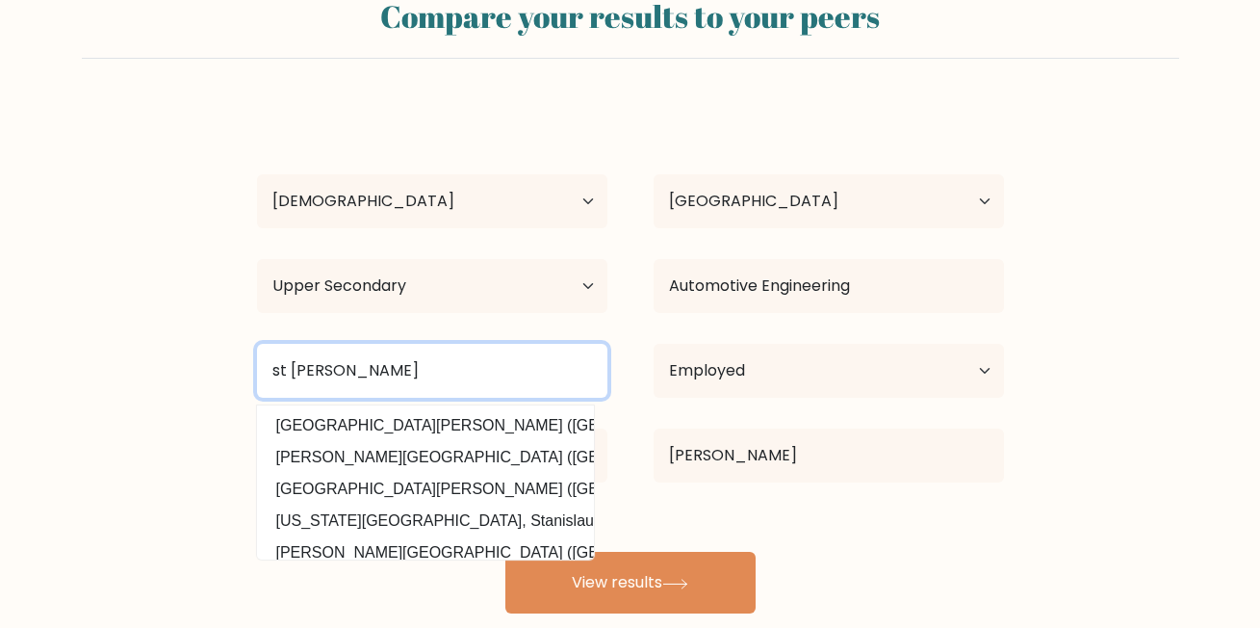
type input "st andrews"
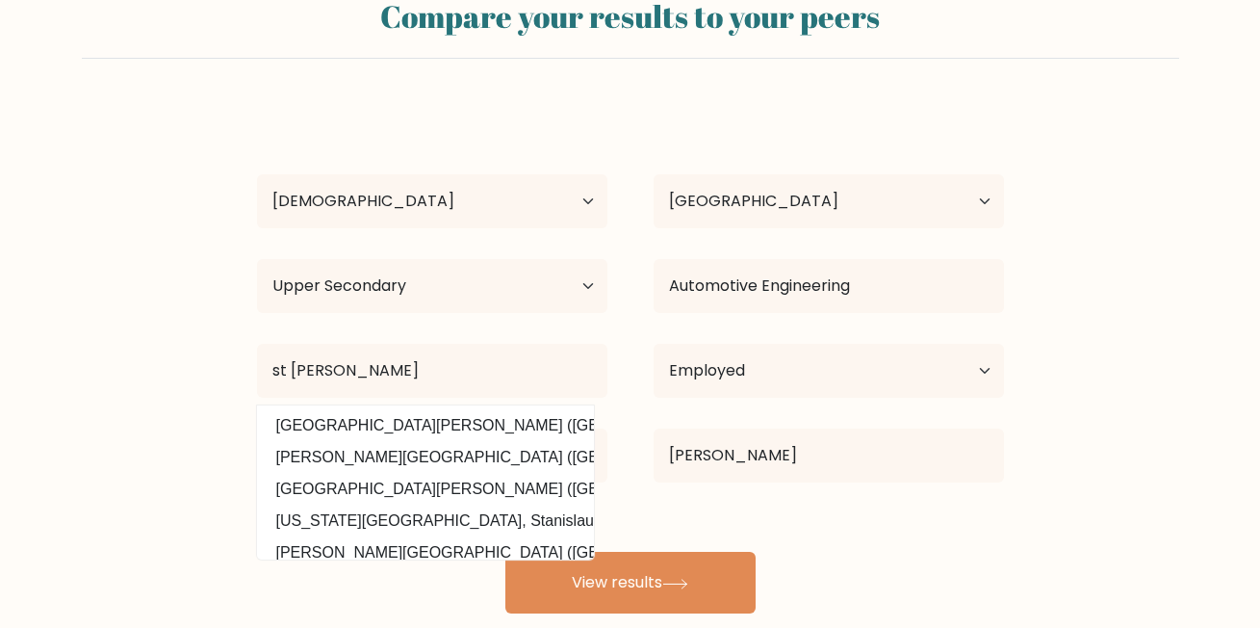
click at [227, 494] on form "Compare your results to your peers elliot amoateng Age Under 18 years old 18-24…" at bounding box center [630, 298] width 1260 height 632
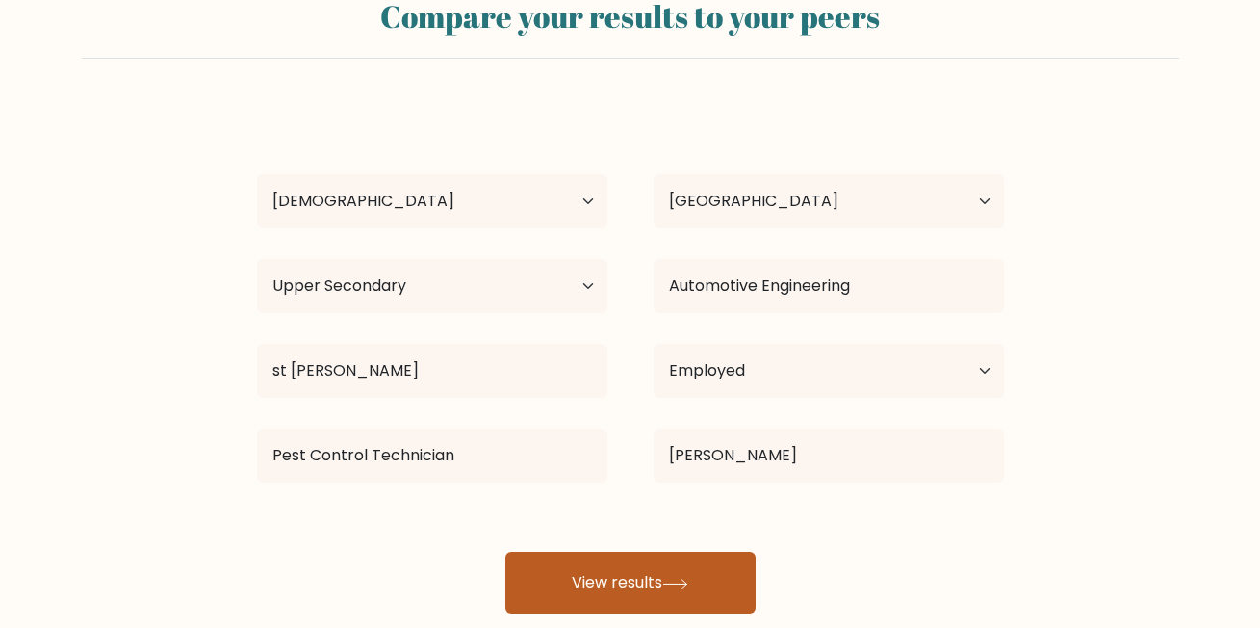
click at [613, 581] on button "View results" at bounding box center [630, 583] width 250 height 62
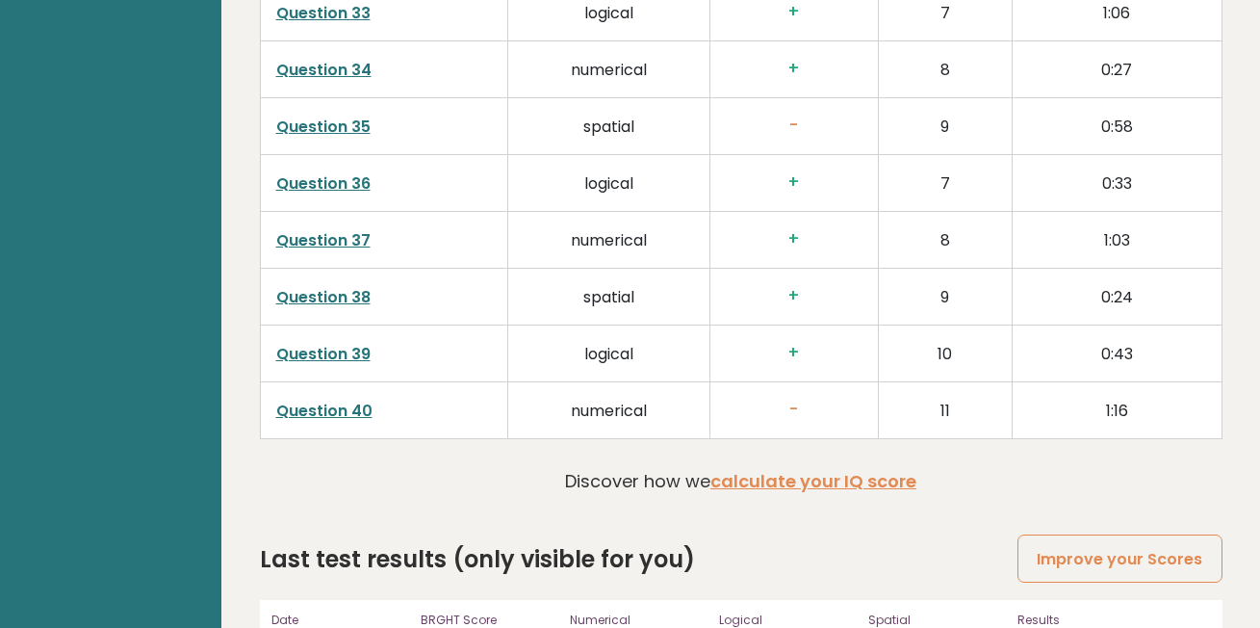
scroll to position [5045, 0]
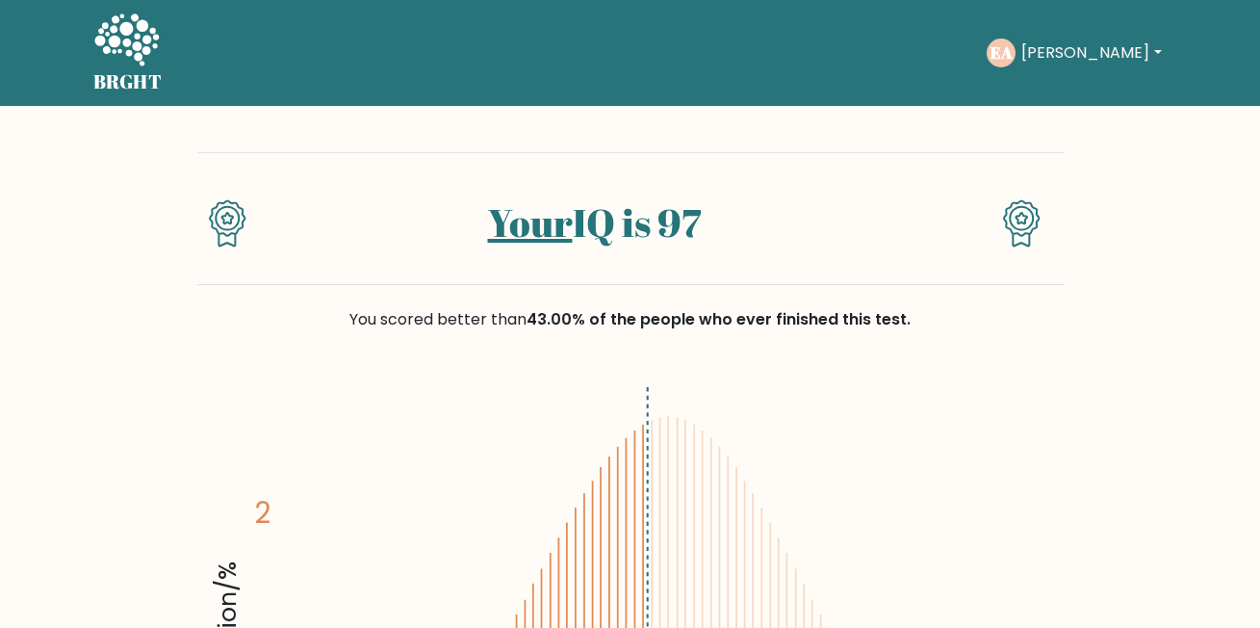
click at [1078, 42] on button "[PERSON_NAME]" at bounding box center [1091, 52] width 151 height 25
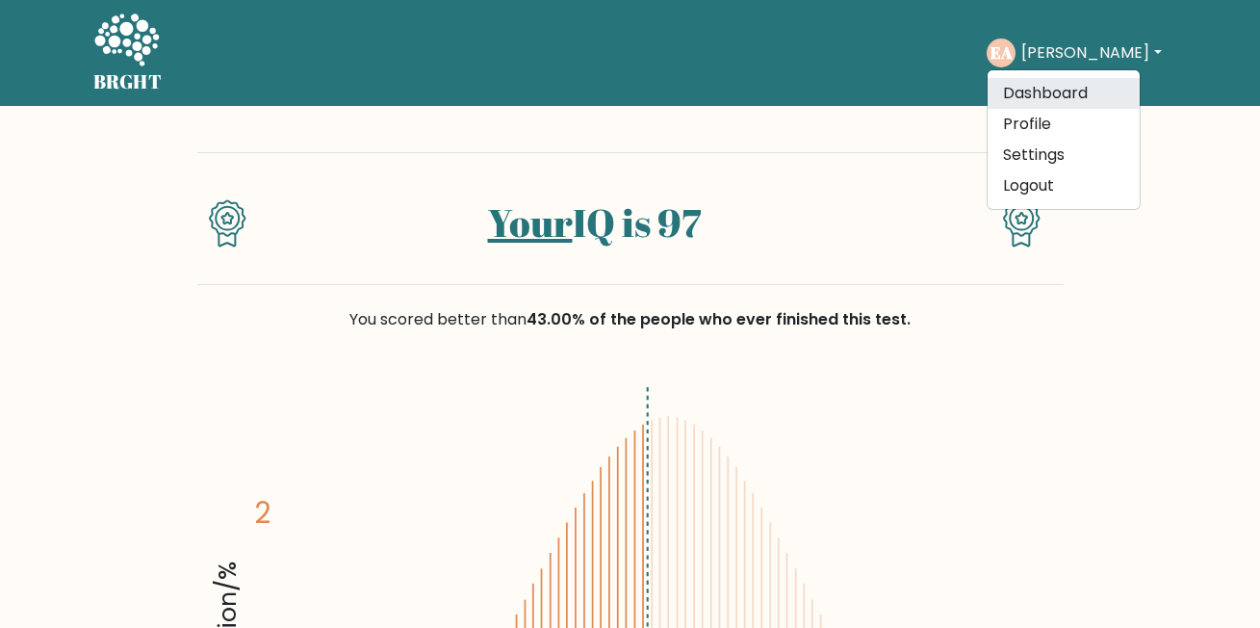
click at [1061, 93] on link "Dashboard" at bounding box center [1064, 93] width 152 height 31
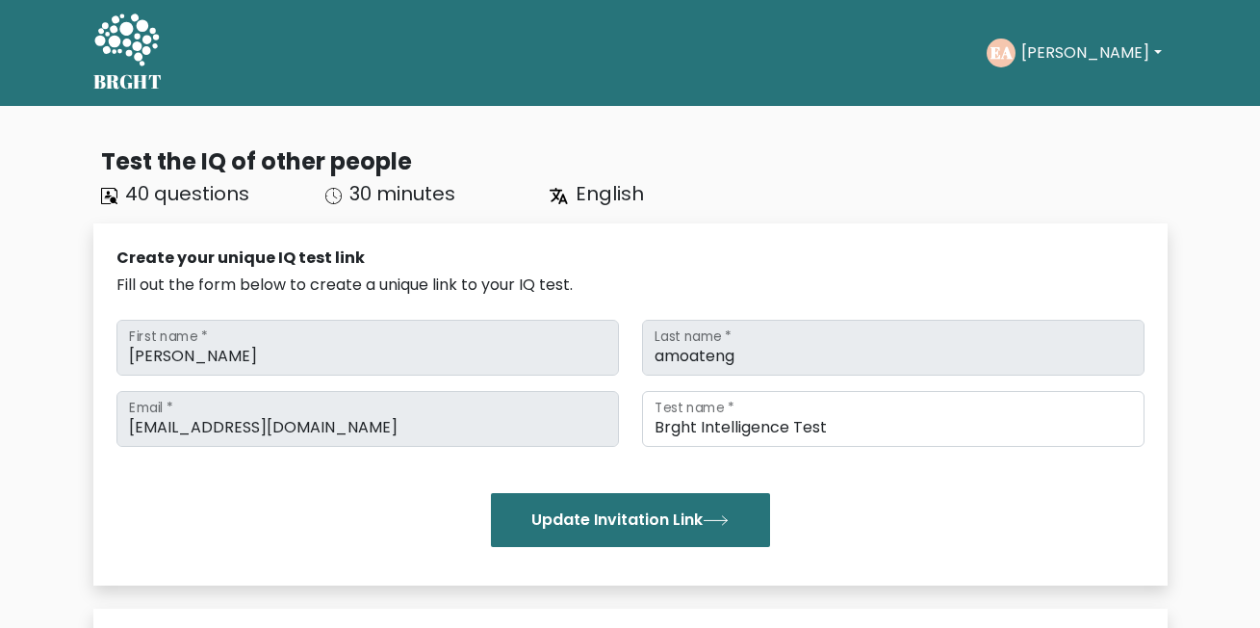
click at [1072, 51] on button "[PERSON_NAME]" at bounding box center [1091, 52] width 151 height 25
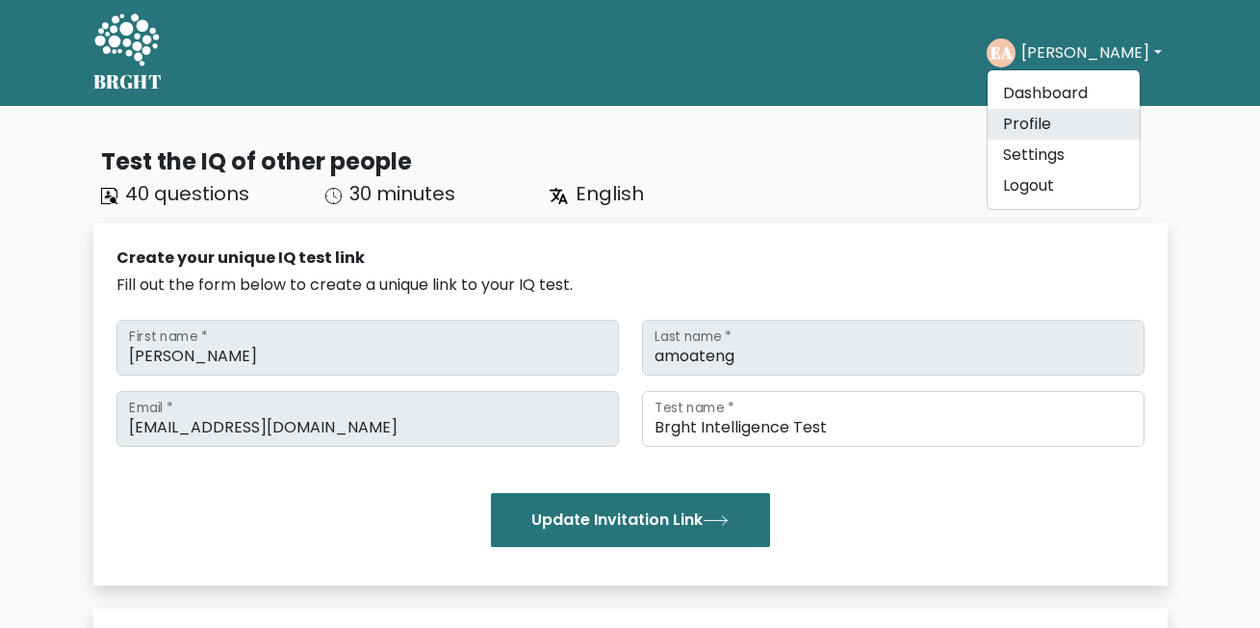
click at [1064, 135] on link "Profile" at bounding box center [1064, 124] width 152 height 31
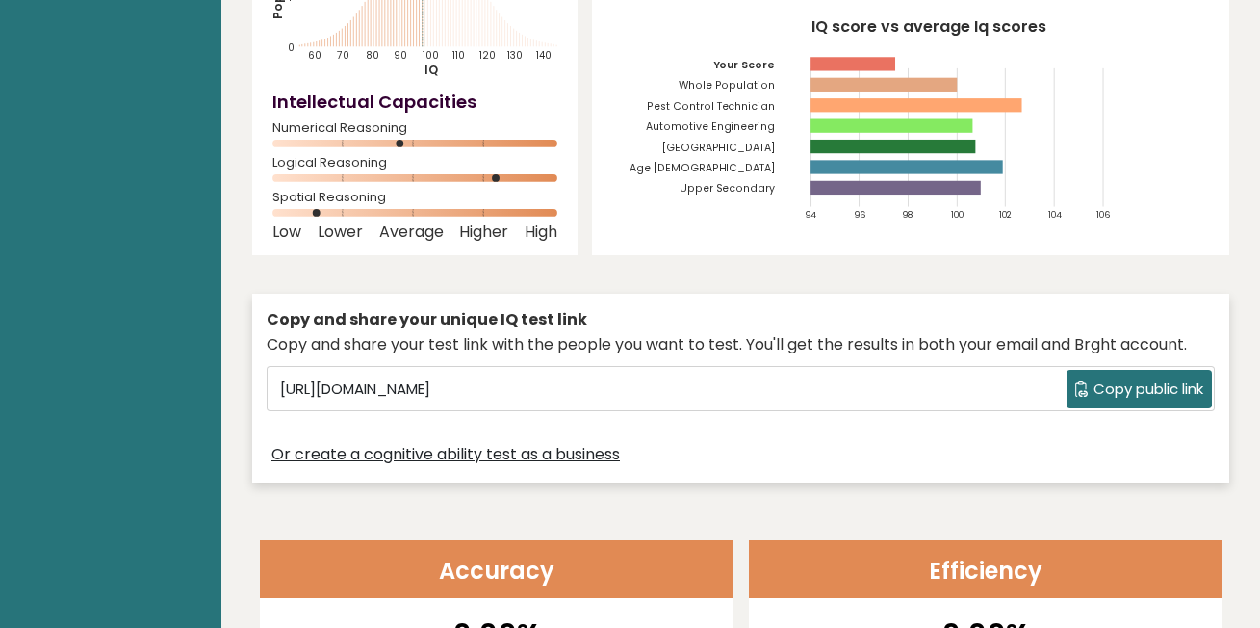
scroll to position [333, 0]
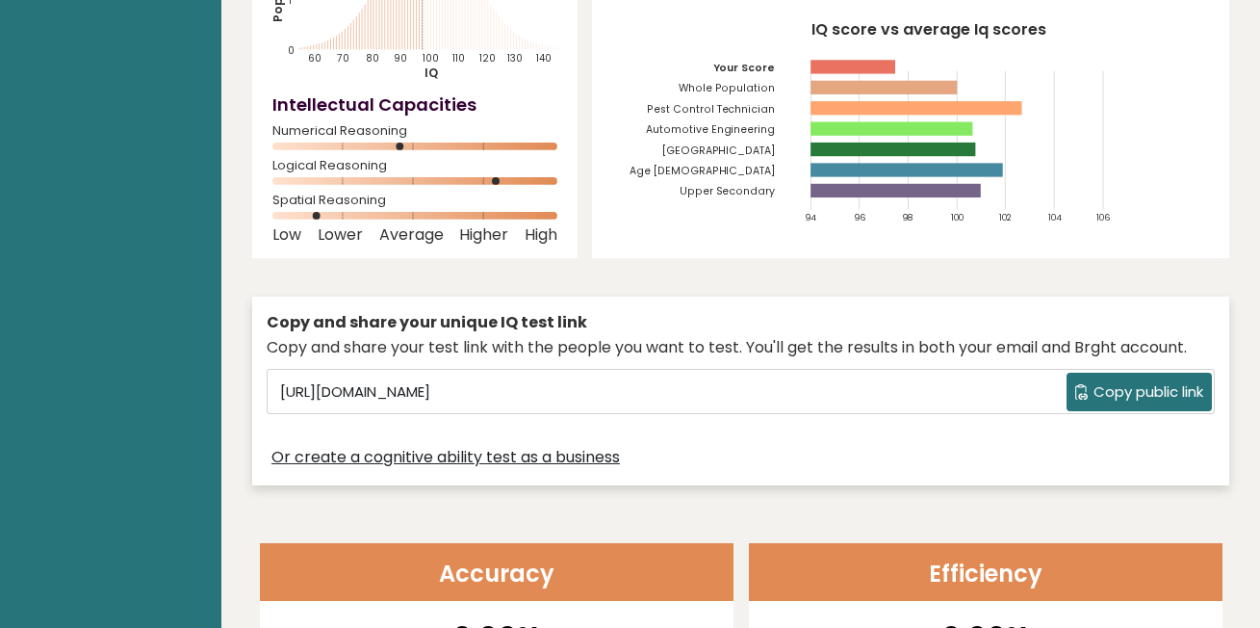
click at [793, 543] on header "Efficiency" at bounding box center [986, 572] width 474 height 58
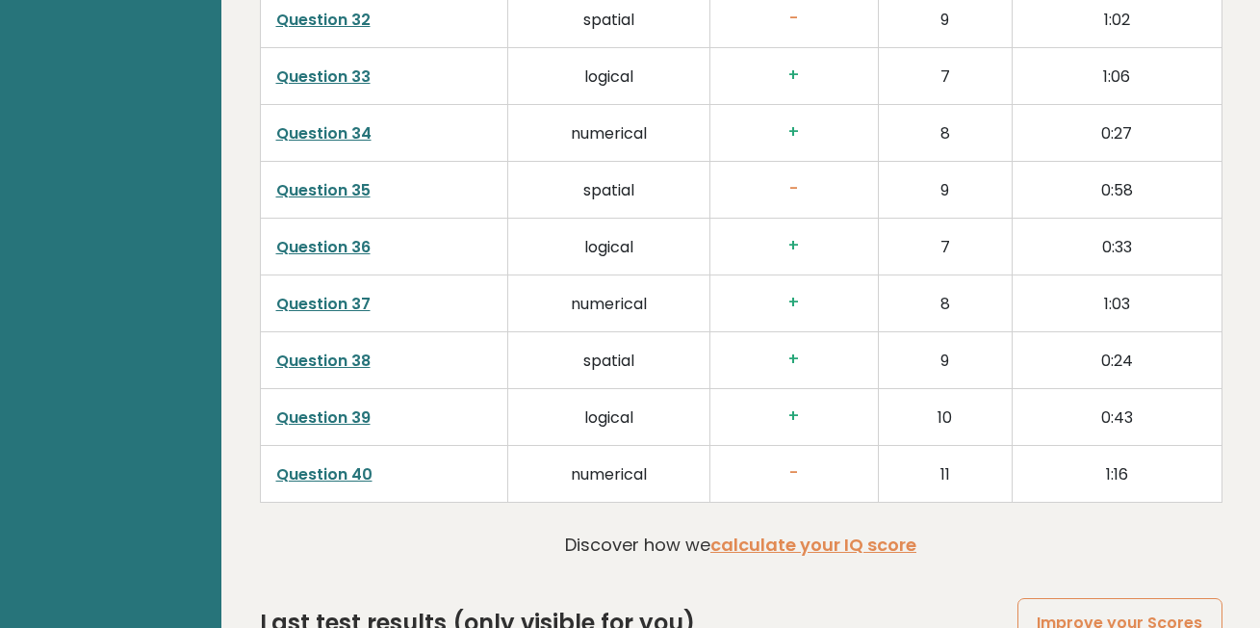
scroll to position [5045, 0]
